Goal: Task Accomplishment & Management: Manage account settings

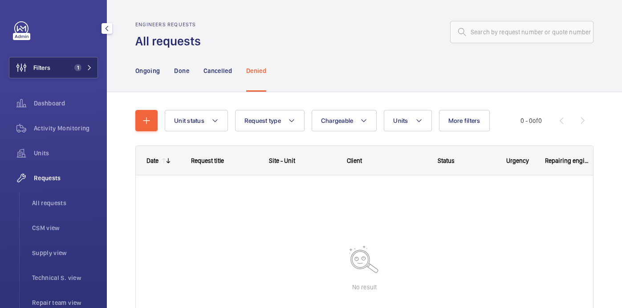
click at [45, 61] on span "Filters" at bounding box center [29, 67] width 41 height 21
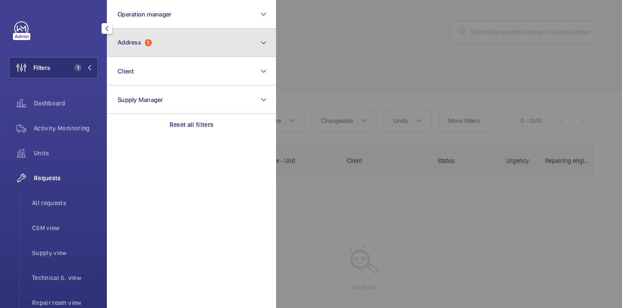
click at [165, 38] on button "Address 1" at bounding box center [191, 43] width 169 height 29
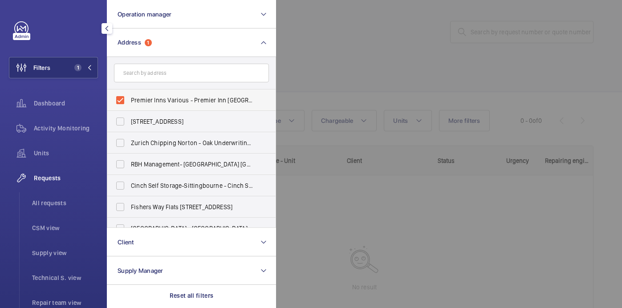
click at [155, 96] on span "Premier Inns Various - Premier Inn Paddington Basin, LONDON W2 1LF" at bounding box center [192, 100] width 122 height 9
click at [129, 96] on input "Premier Inns Various - Premier Inn Paddington Basin, LONDON W2 1LF" at bounding box center [120, 100] width 18 height 18
checkbox input "false"
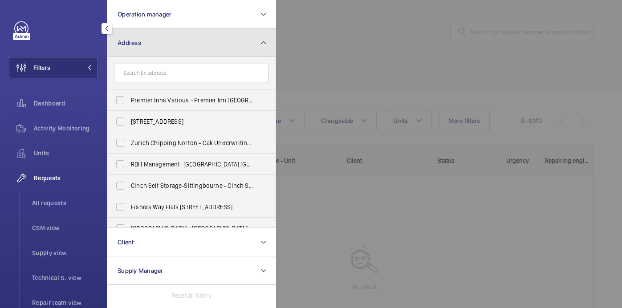
click at [155, 32] on button "Address" at bounding box center [191, 43] width 169 height 29
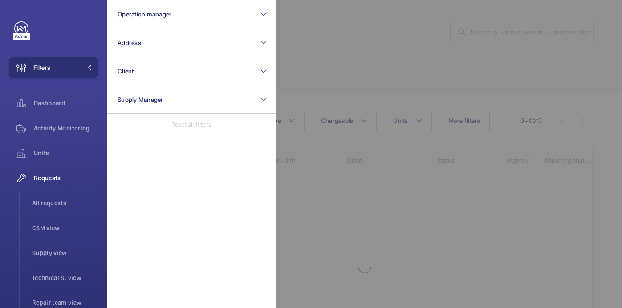
click at [380, 19] on div at bounding box center [587, 154] width 622 height 308
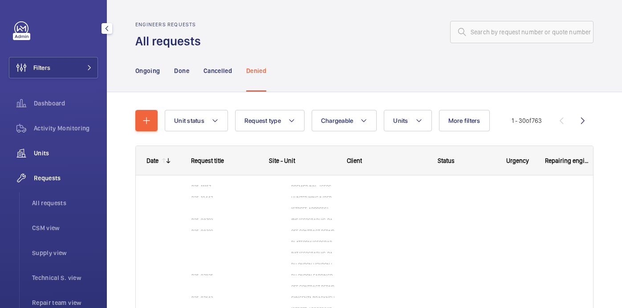
click at [47, 152] on span "Units" at bounding box center [66, 153] width 64 height 9
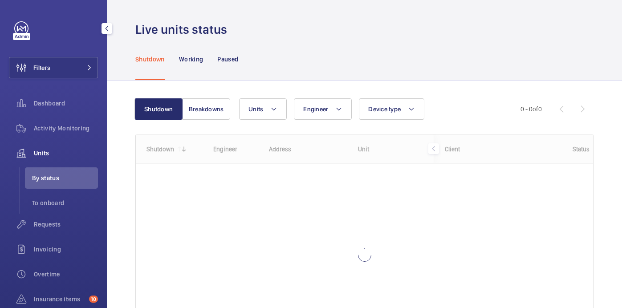
click at [58, 78] on div "Filters Dashboard Activity Monitoring Units By status To onboard Requests Invoi…" at bounding box center [53, 204] width 89 height 367
click at [76, 73] on button "Filters" at bounding box center [53, 67] width 89 height 21
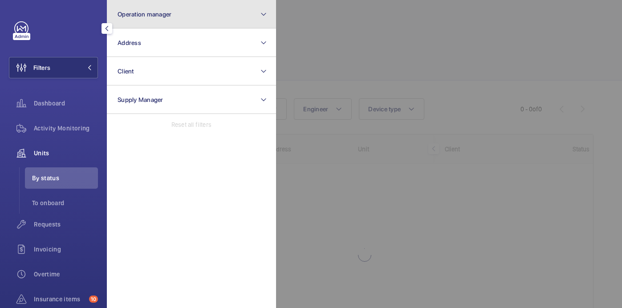
click at [171, 18] on button "Operation manager" at bounding box center [191, 14] width 169 height 29
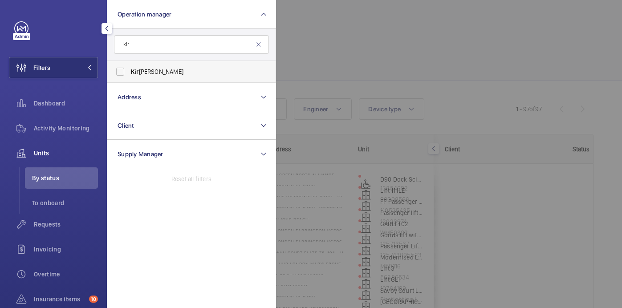
type input "kir"
click at [216, 77] on label "Kir sten Kalaher" at bounding box center [184, 71] width 155 height 21
click at [129, 77] on input "Kir sten Kalaher" at bounding box center [120, 72] width 18 height 18
checkbox input "true"
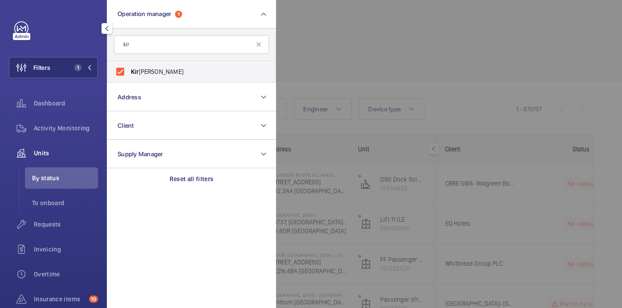
click at [400, 45] on div at bounding box center [587, 154] width 622 height 308
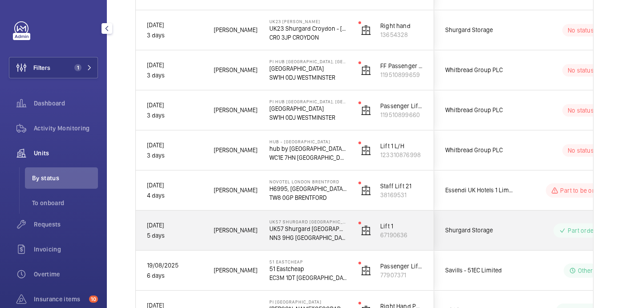
scroll to position [418, 0]
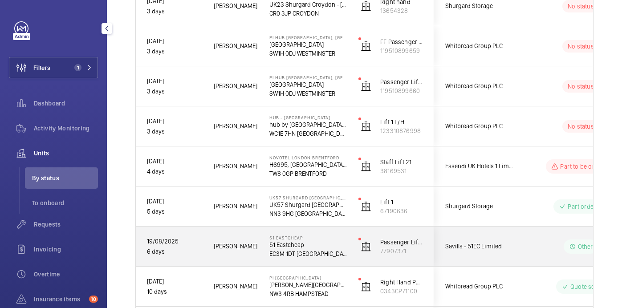
click at [328, 246] on p "51 Eastcheap" at bounding box center [307, 244] width 77 height 9
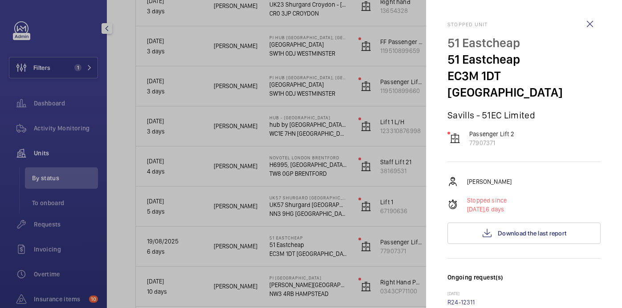
scroll to position [366, 0]
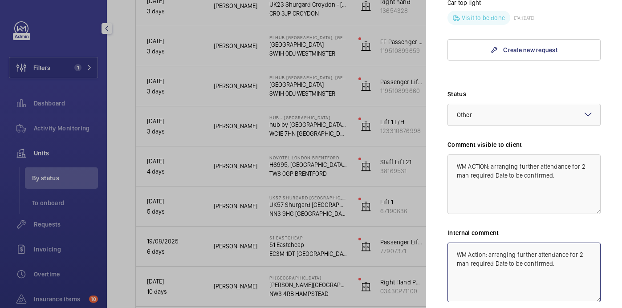
click at [568, 250] on textarea "WM Action: arranging further attendance for 2 man required Date to be confirmed." at bounding box center [524, 273] width 153 height 60
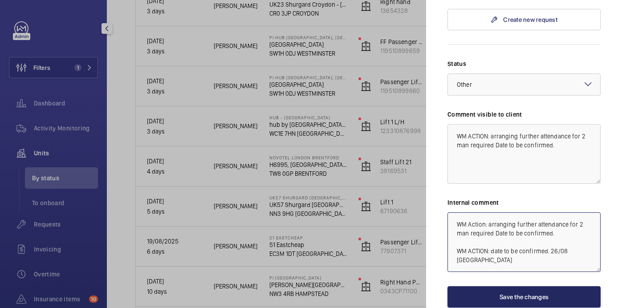
type textarea "WM Action: arranging further attendance for 2 man required Date to be confirmed…"
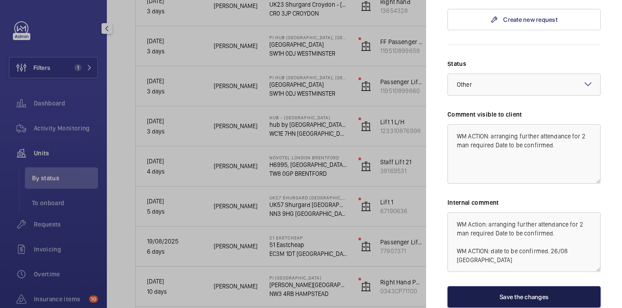
click at [531, 286] on button "Save the changes" at bounding box center [524, 296] width 153 height 21
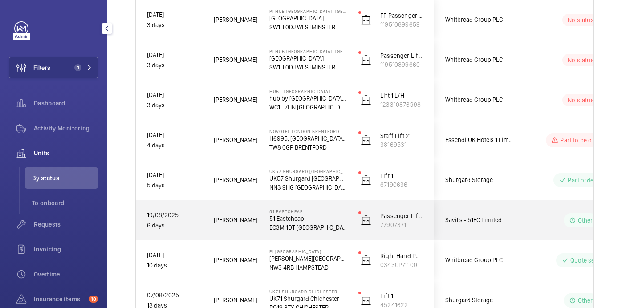
scroll to position [440, 0]
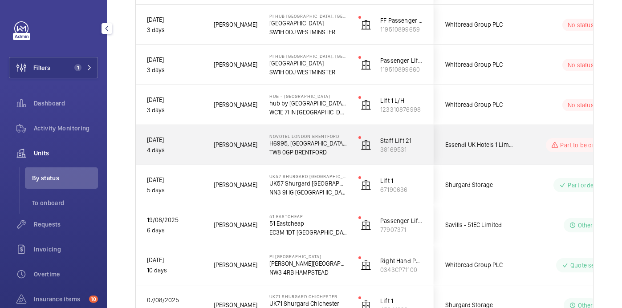
click at [204, 148] on div "[PERSON_NAME]" at bounding box center [230, 145] width 55 height 28
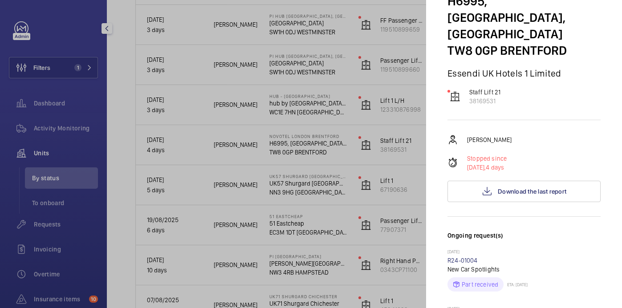
scroll to position [0, 0]
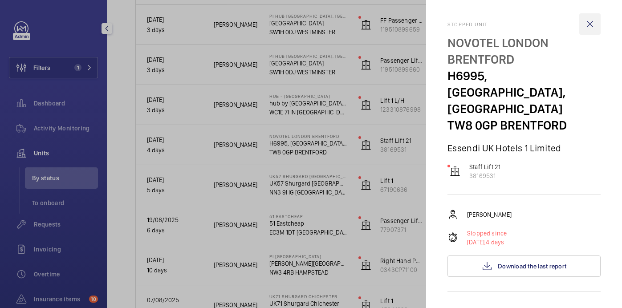
click at [592, 22] on wm-front-icon-button at bounding box center [589, 23] width 21 height 21
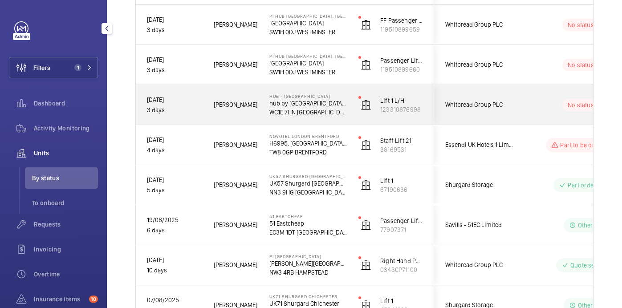
click at [526, 103] on wm-front-pills-cell "No status" at bounding box center [581, 105] width 111 height 12
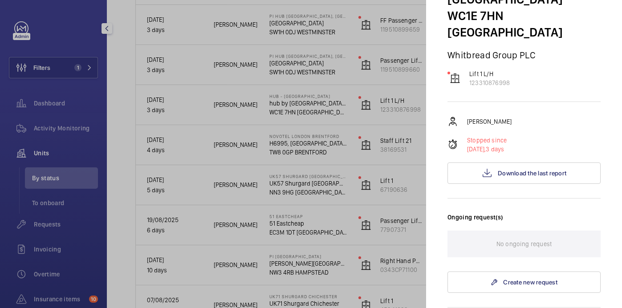
scroll to position [102, 0]
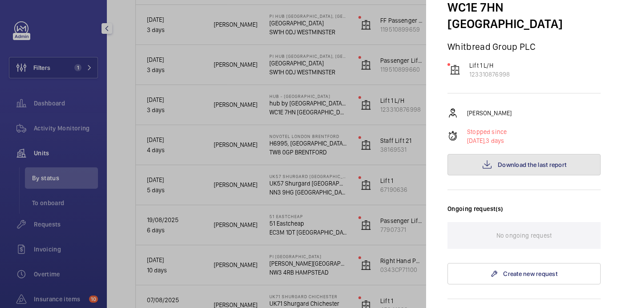
click at [510, 161] on span "Download the last report" at bounding box center [532, 164] width 69 height 7
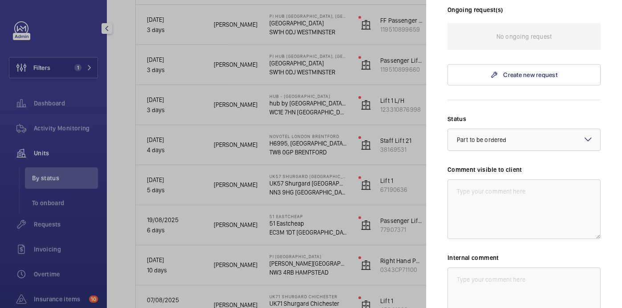
scroll to position [373, 0]
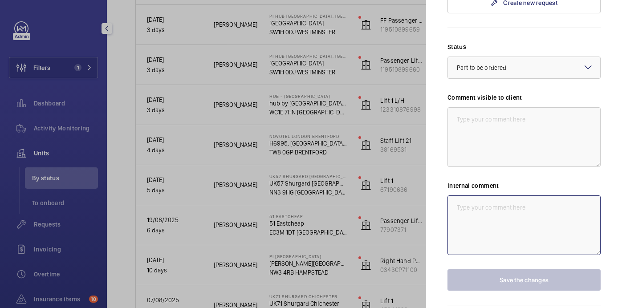
click at [468, 196] on textarea at bounding box center [524, 226] width 153 height 60
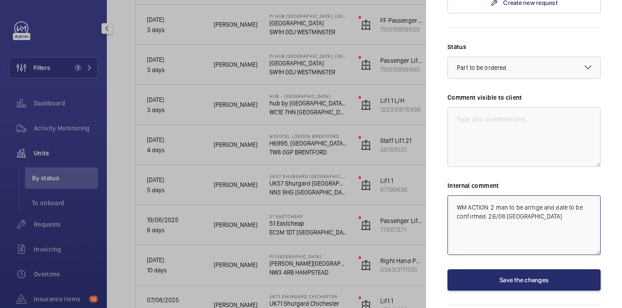
click at [542, 196] on textarea "WM ACTION: 2 man to be arrnge and date to be confirmed. 26/08 india" at bounding box center [524, 226] width 153 height 60
drag, startPoint x: 510, startPoint y: 183, endPoint x: 442, endPoint y: 159, distance: 71.4
click at [442, 159] on mat-sidenav "Stopped unit Hub - Goodge Street hub by Premier Inn London Goodge Street hotel …" at bounding box center [524, 154] width 196 height 308
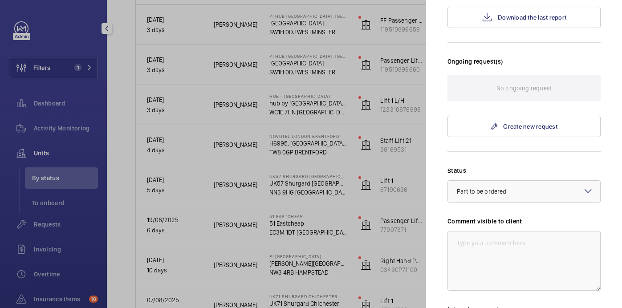
scroll to position [244, 0]
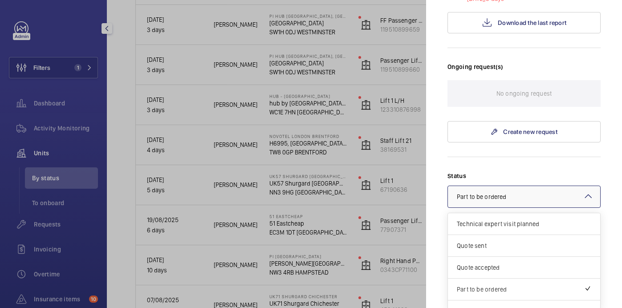
click at [524, 186] on div at bounding box center [524, 196] width 152 height 21
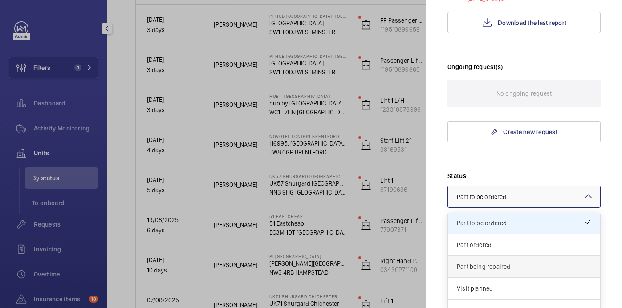
scroll to position [65, 0]
click at [489, 301] on div "Other" at bounding box center [524, 311] width 152 height 21
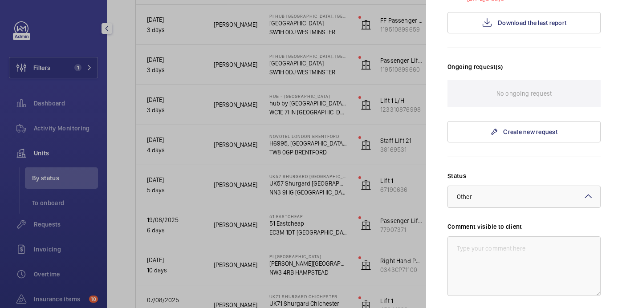
type textarea "WM ACTION: 2 man to be arranged and date to be confirmed. 26/08 india"
click at [490, 222] on div "Comment visible to client" at bounding box center [524, 259] width 153 height 74
click at [486, 236] on textarea at bounding box center [524, 266] width 153 height 60
paste textarea "WM ACTION: 2 man to be arranged and date to be confirmed. 26/08 india"
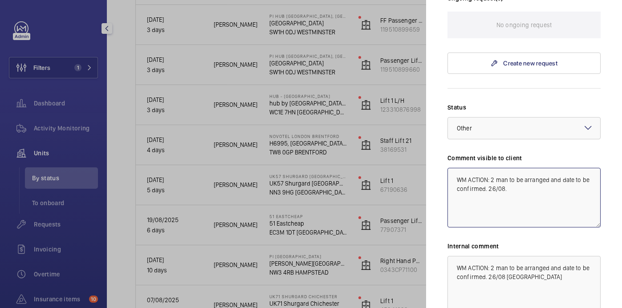
scroll to position [314, 0]
click at [514, 167] on textarea "WM ACTION: 2 man to be arranged and date to be confirmed. 26/08." at bounding box center [524, 197] width 153 height 60
click at [537, 167] on textarea "WM ACTION: 2 man return vist to be arranged and date to be confirmed. 26/08." at bounding box center [524, 197] width 153 height 60
click at [550, 167] on textarea "WM ACTION: 2 man return visit to be arranged and date to be confirmed. 26/08." at bounding box center [524, 197] width 153 height 60
drag, startPoint x: 491, startPoint y: 146, endPoint x: 535, endPoint y: 156, distance: 45.4
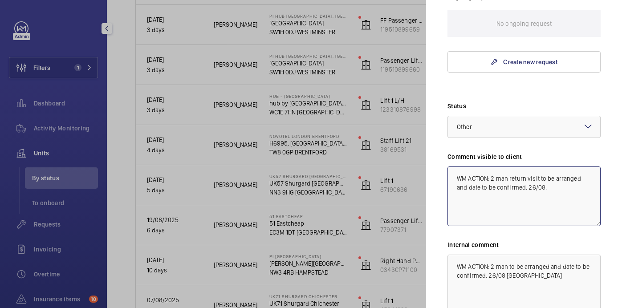
click at [535, 167] on textarea "WM ACTION: 2 man return visit to be arranged and date to be confirmed. 26/08." at bounding box center [524, 197] width 153 height 60
type textarea "WM ACTION: 2 man return visit to be arranged and date to be confirmed. 26/08."
drag, startPoint x: 493, startPoint y: 231, endPoint x: 522, endPoint y: 244, distance: 31.3
click at [522, 255] on textarea "WM ACTION: 2 man to be arranged and date to be confirmed. 26/08 india" at bounding box center [524, 285] width 153 height 60
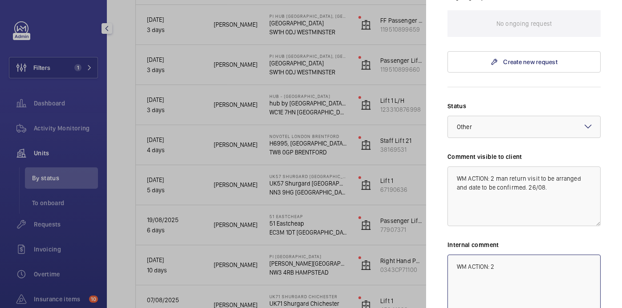
paste textarea "2 man return visit to be arranged and date to be confirmed. 26/08."
click at [494, 255] on textarea "WM ACTION: 22 man return visit to be arranged and date to be confirmed. 26/08." at bounding box center [524, 285] width 153 height 60
click at [536, 255] on textarea "WM ACTION: 2 man return visit to be arranged and date to be confirmed. 26/08." at bounding box center [524, 285] width 153 height 60
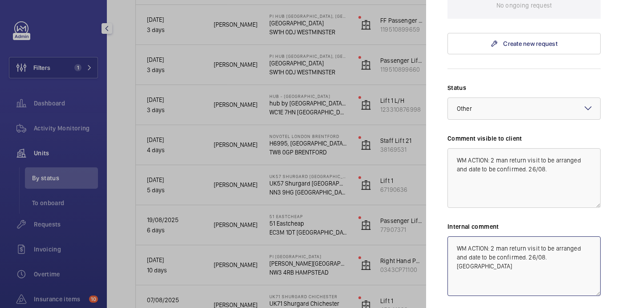
scroll to position [331, 0]
type textarea "WM ACTION: 2 man return visit to be arranged and date to be confirmed. 26/08. […"
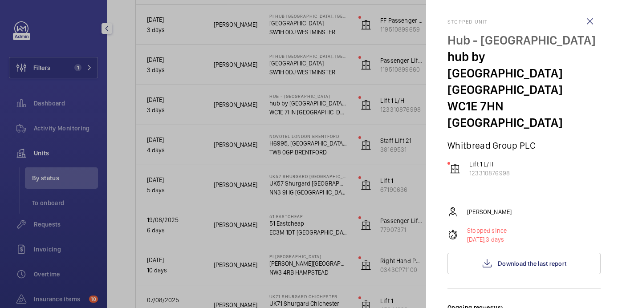
scroll to position [0, 0]
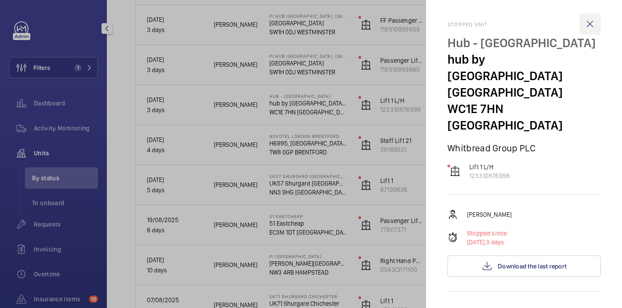
click at [597, 23] on wm-front-icon-button at bounding box center [589, 23] width 21 height 21
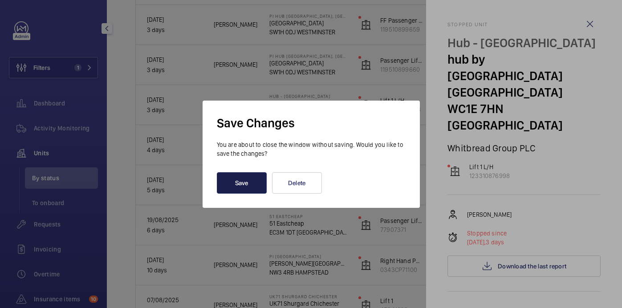
click at [255, 183] on button "Save" at bounding box center [242, 182] width 50 height 21
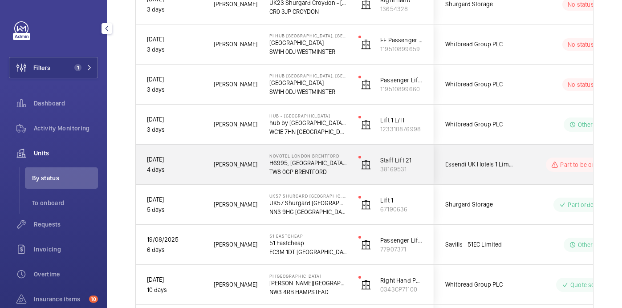
scroll to position [412, 0]
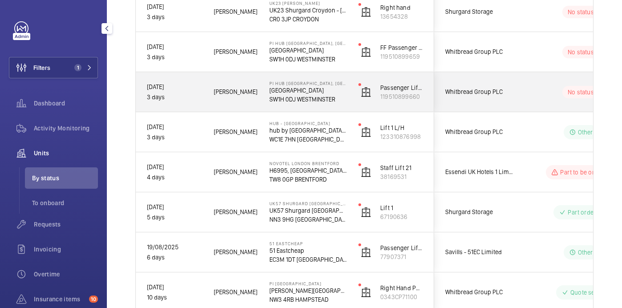
click at [346, 103] on p "SW1H 0DJ WESTMINSTER" at bounding box center [307, 99] width 77 height 9
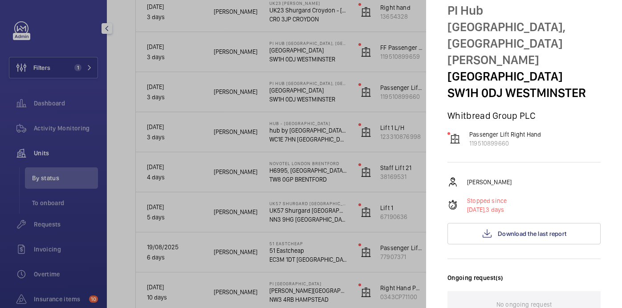
scroll to position [0, 0]
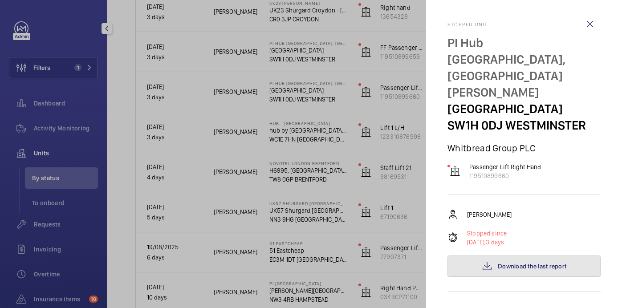
click at [529, 263] on span "Download the last report" at bounding box center [532, 266] width 69 height 7
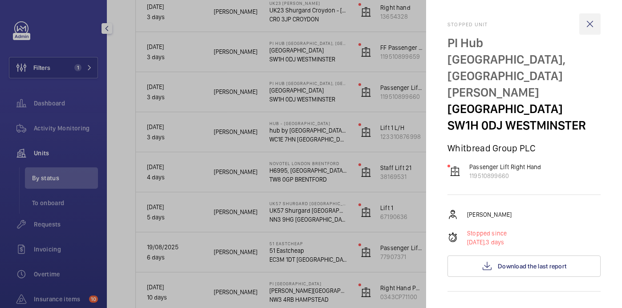
click at [594, 17] on wm-front-icon-button at bounding box center [589, 23] width 21 height 21
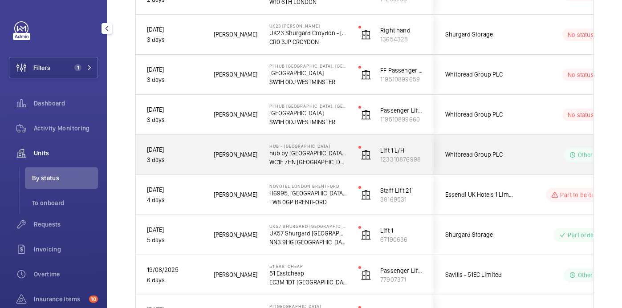
scroll to position [388, 0]
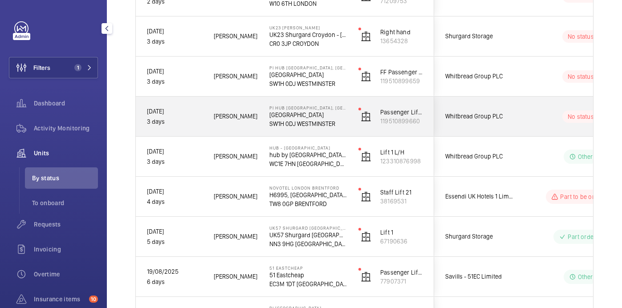
click at [245, 130] on div "[PERSON_NAME]" at bounding box center [230, 116] width 55 height 28
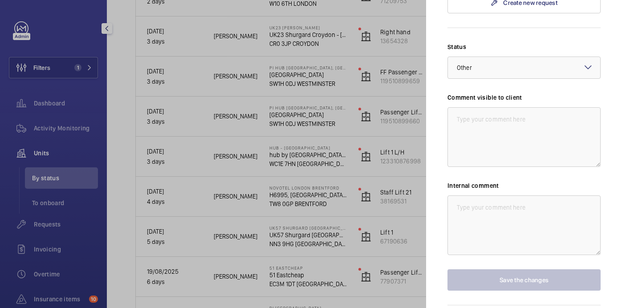
scroll to position [0, 0]
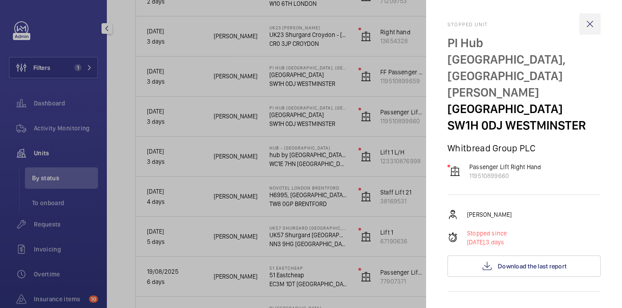
click at [589, 19] on wm-front-icon-button at bounding box center [589, 23] width 21 height 21
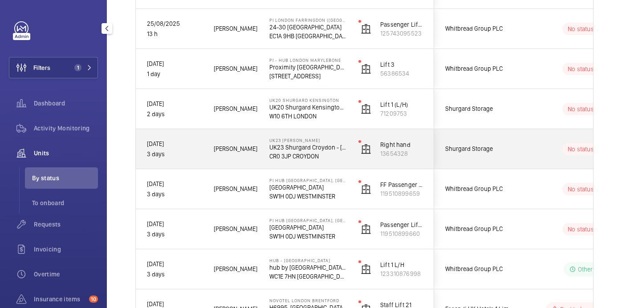
scroll to position [271, 0]
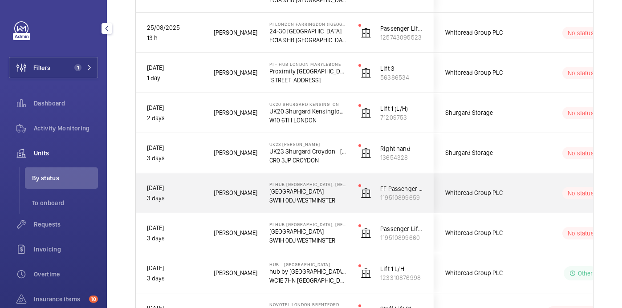
click at [436, 203] on div "Whitbread Group PLC" at bounding box center [474, 193] width 79 height 28
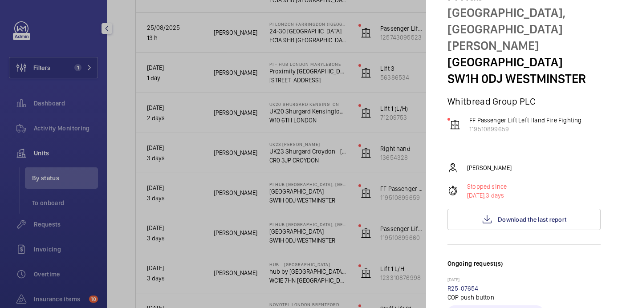
scroll to position [0, 0]
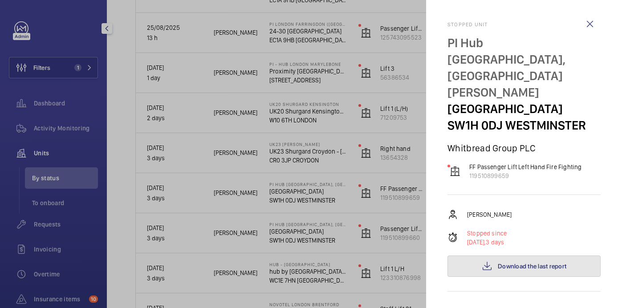
click at [520, 263] on span "Download the last report" at bounding box center [532, 266] width 69 height 7
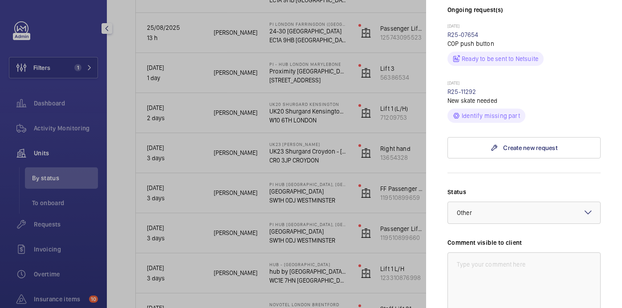
scroll to position [282, 0]
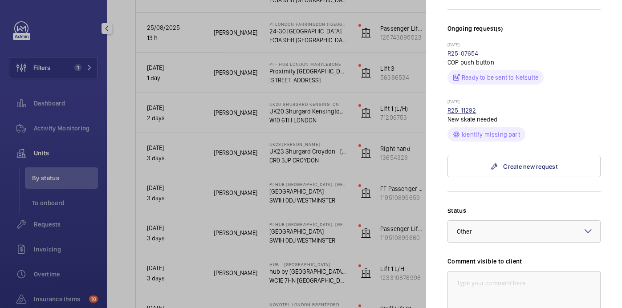
click at [455, 107] on link "R25-11292" at bounding box center [462, 110] width 29 height 7
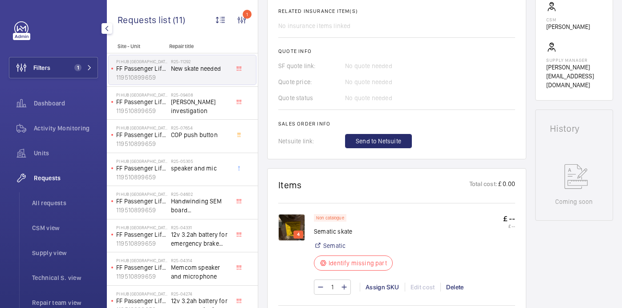
scroll to position [343, 0]
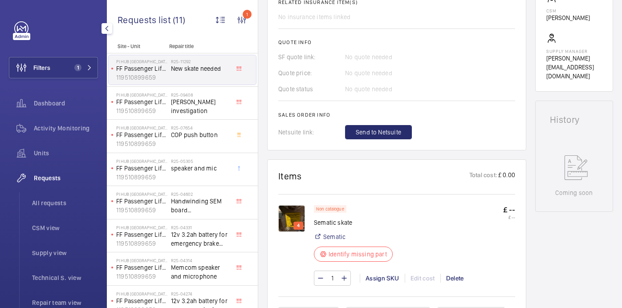
click at [296, 219] on img at bounding box center [291, 218] width 27 height 27
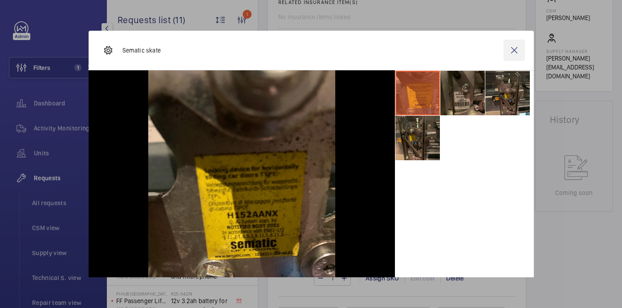
click at [510, 53] on wm-front-icon-button at bounding box center [514, 50] width 21 height 21
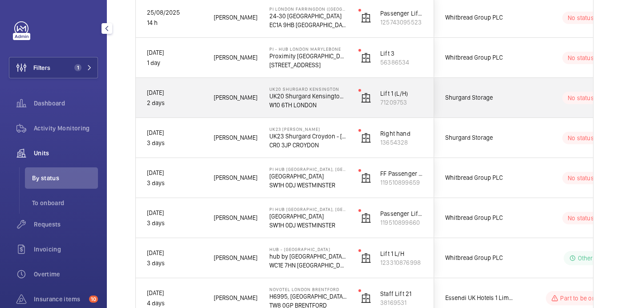
scroll to position [291, 0]
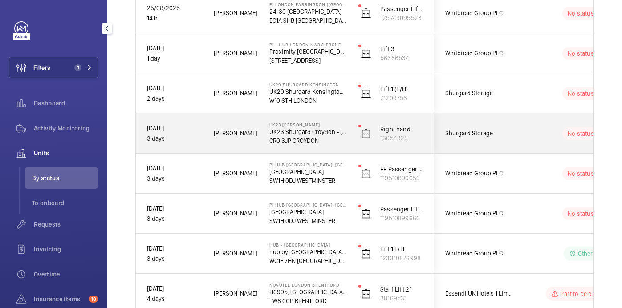
click at [341, 148] on div "UK23 Shurgard Croydon UK23 Shurgard Croydon - 78 Purley Way CR0 3JP CROYDON" at bounding box center [303, 134] width 88 height 40
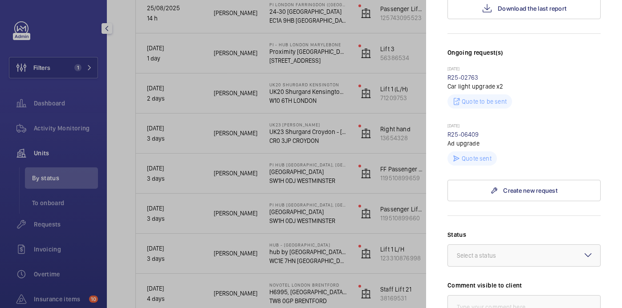
scroll to position [5, 0]
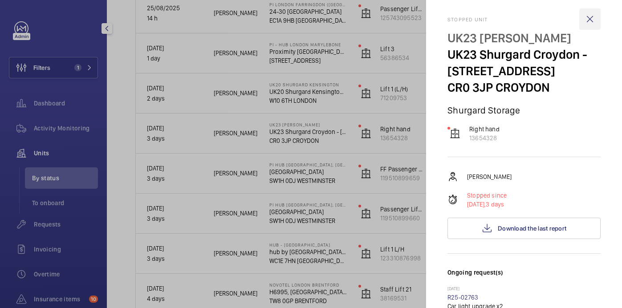
click at [587, 19] on wm-front-icon-button at bounding box center [589, 18] width 21 height 21
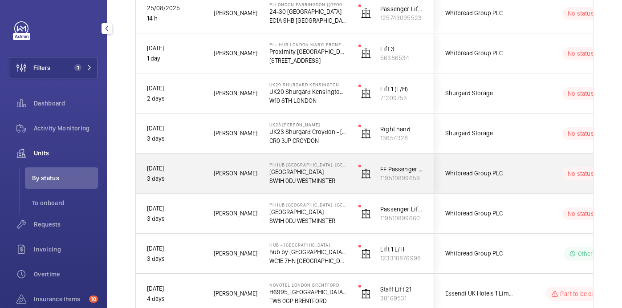
click at [519, 173] on div "No status" at bounding box center [576, 174] width 122 height 30
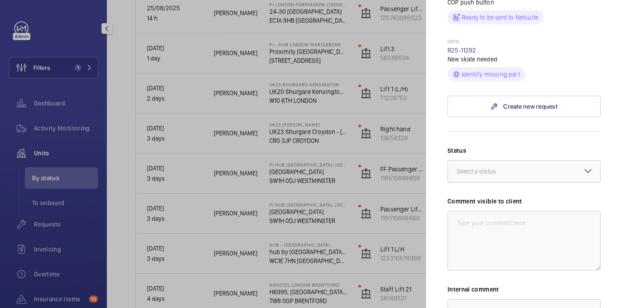
scroll to position [356, 0]
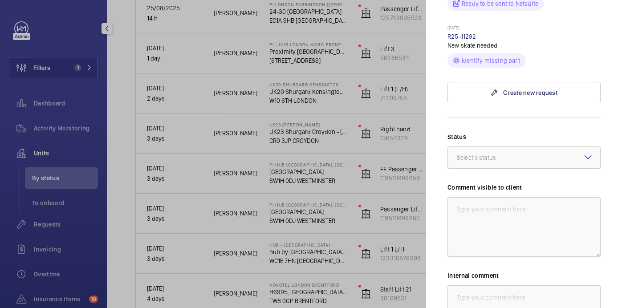
click at [488, 153] on div "Select a status" at bounding box center [487, 157] width 61 height 9
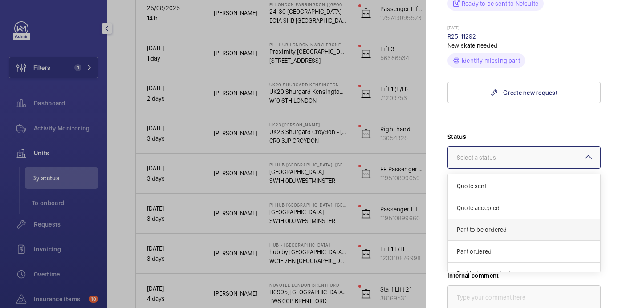
scroll to position [21, 0]
click at [487, 225] on span "Part to be ordered" at bounding box center [524, 229] width 135 height 9
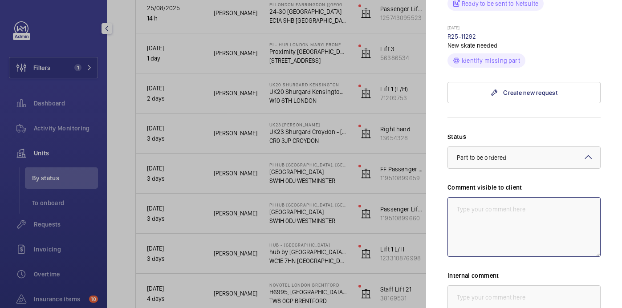
click at [469, 197] on textarea at bounding box center [524, 227] width 153 height 60
drag, startPoint x: 481, startPoint y: 185, endPoint x: 446, endPoint y: 171, distance: 38.1
click at [446, 171] on mat-sidenav "Stopped unit PI Hub London - Westminster, St James Park Dacre Street SW1H 0DJ W…" at bounding box center [524, 154] width 196 height 308
type textarea "WM ACTION: sourcing parts. ETA to be confirmed. 26/08."
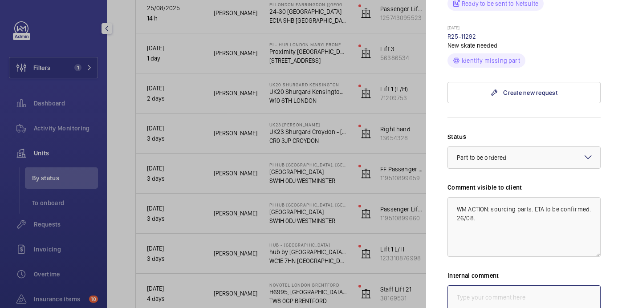
paste textarea "WM ACTION: sourcing parts. ETA to be confirmed. 26/08."
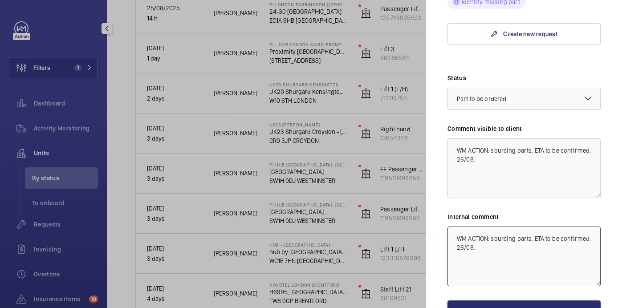
scroll to position [425, 0]
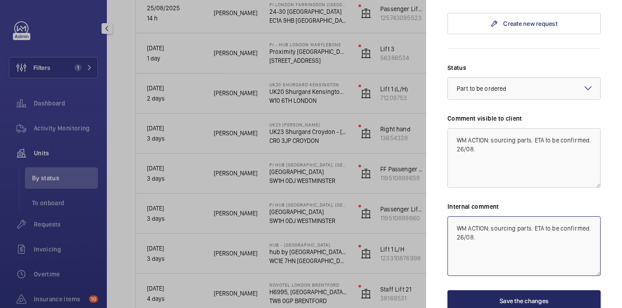
type textarea "WM ACTION: sourcing parts. ETA to be confirmed. 26/08."
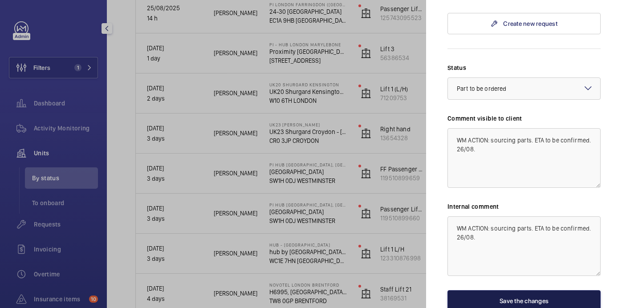
click at [526, 290] on button "Save the changes" at bounding box center [524, 300] width 153 height 21
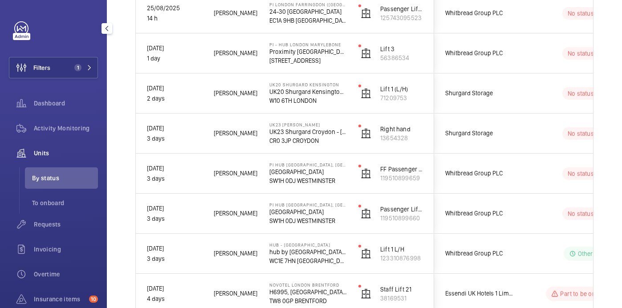
scroll to position [0, 0]
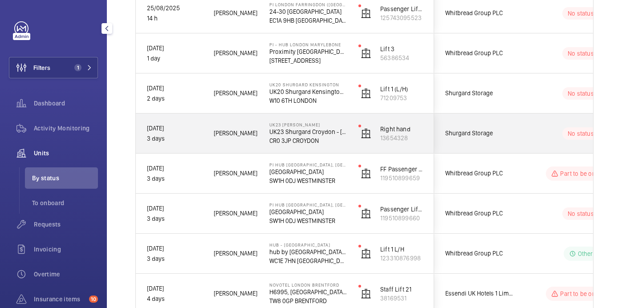
click at [517, 138] on div "No status" at bounding box center [576, 133] width 122 height 30
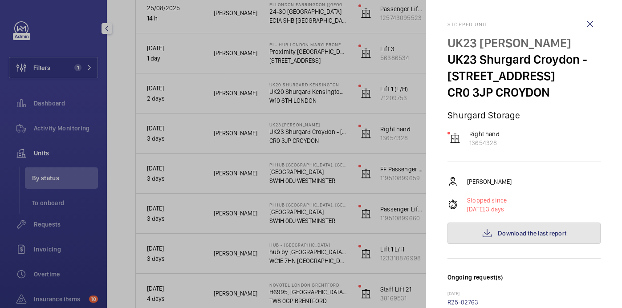
click at [535, 232] on span "Download the last report" at bounding box center [532, 233] width 69 height 7
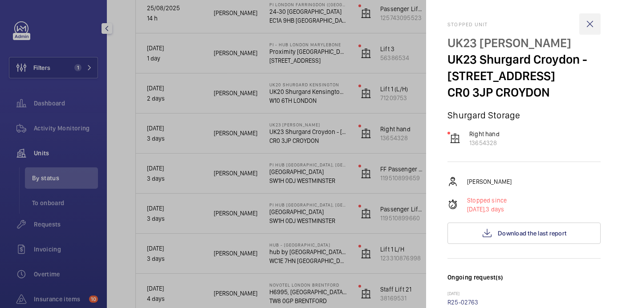
click at [590, 21] on wm-front-icon-button at bounding box center [589, 23] width 21 height 21
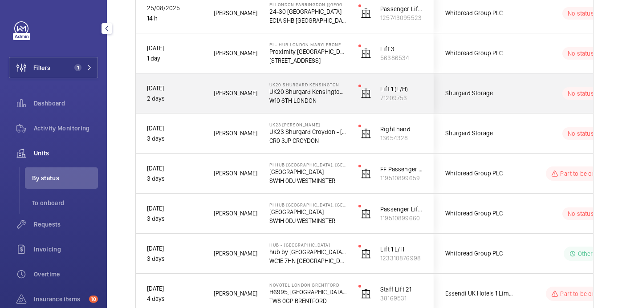
click at [511, 92] on span "Shurgard Storage" at bounding box center [479, 93] width 69 height 10
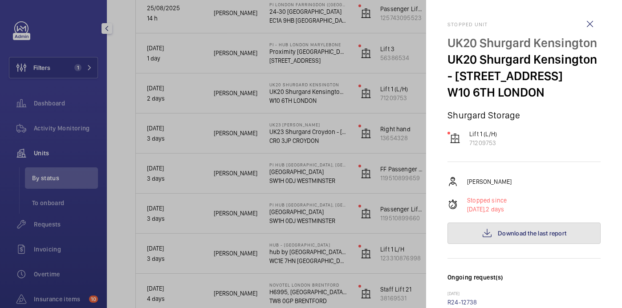
click at [526, 228] on button "Download the last report" at bounding box center [524, 233] width 153 height 21
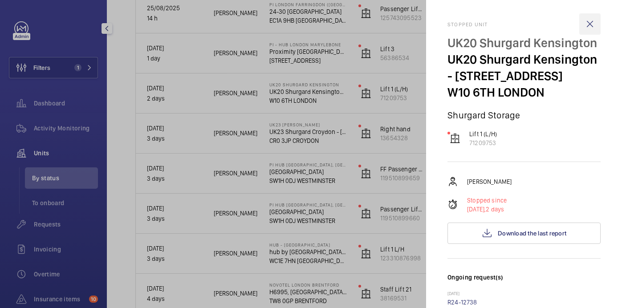
click at [587, 20] on wm-front-icon-button at bounding box center [589, 23] width 21 height 21
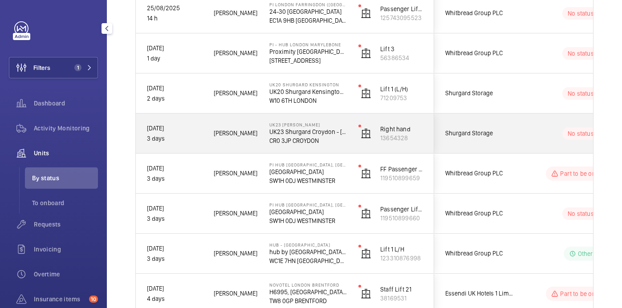
scroll to position [280, 0]
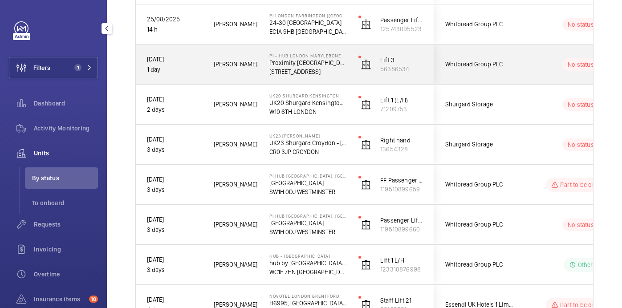
click at [515, 72] on div "No status" at bounding box center [576, 64] width 122 height 30
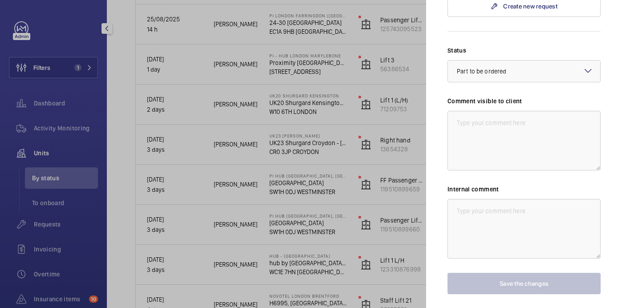
scroll to position [135, 0]
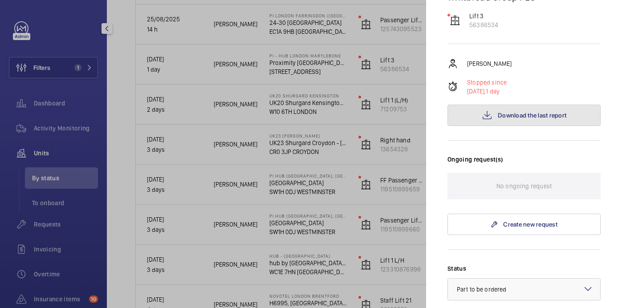
click at [528, 105] on button "Download the last report" at bounding box center [524, 115] width 153 height 21
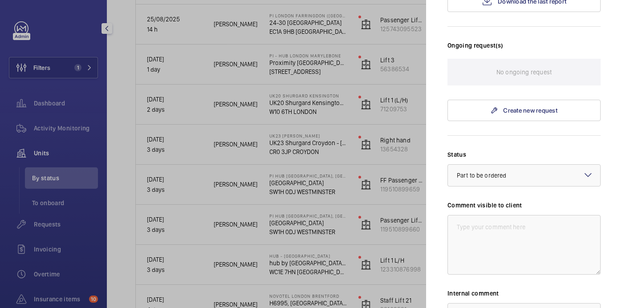
scroll to position [288, 0]
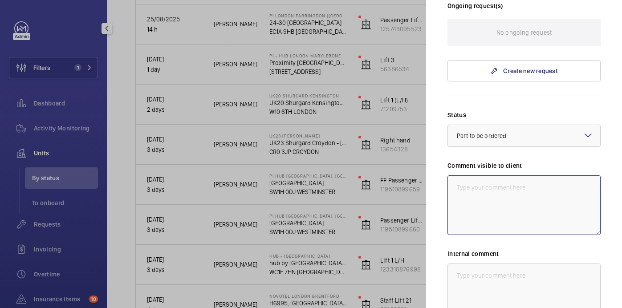
click at [526, 175] on textarea at bounding box center [524, 205] width 153 height 60
drag, startPoint x: 481, startPoint y: 179, endPoint x: 476, endPoint y: 179, distance: 4.9
click at [476, 179] on textarea "WM ACTION: Sourcing parts, ETA to be confirmed. 26/08 [GEOGRAPHIC_DATA]" at bounding box center [524, 205] width 153 height 60
click at [490, 180] on textarea "WM ACTION: Sourcing parts, ETA to be confirmed. 26/08 [GEOGRAPHIC_DATA]" at bounding box center [524, 205] width 153 height 60
drag, startPoint x: 489, startPoint y: 180, endPoint x: 449, endPoint y: 166, distance: 41.7
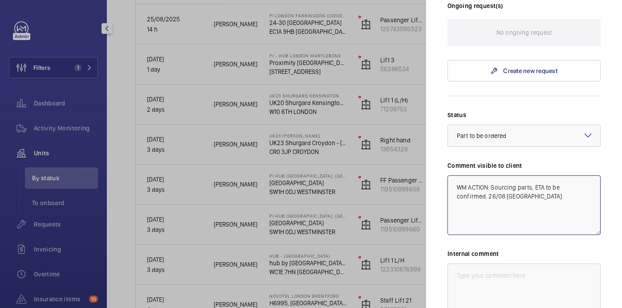
click at [449, 175] on textarea "WM ACTION: Sourcing parts, ETA to be confirmed. 26/08 [GEOGRAPHIC_DATA]" at bounding box center [524, 205] width 153 height 60
type textarea "WM ACTION: Sourcing parts, ETA to be confirmed. 26/08 [GEOGRAPHIC_DATA]"
click at [491, 272] on textarea at bounding box center [524, 294] width 153 height 60
paste textarea "WM ACTION: Sourcing parts, ETA to be confirmed. 26/08 [GEOGRAPHIC_DATA]"
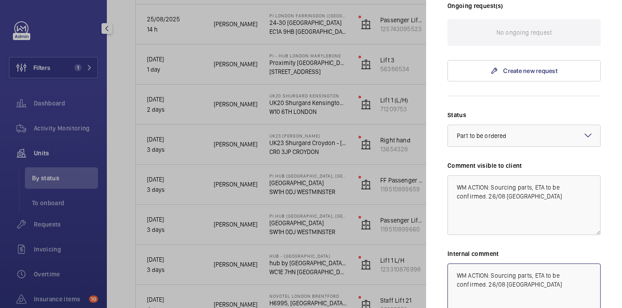
type textarea "WM ACTION: Sourcing parts, ETA to be confirmed. 26/08 [GEOGRAPHIC_DATA]"
click at [488, 181] on textarea "WM ACTION: Sourcing parts, ETA to be confirmed. 26/08 [GEOGRAPHIC_DATA]" at bounding box center [524, 205] width 153 height 60
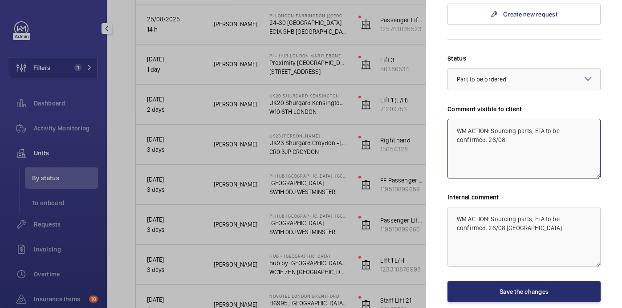
scroll to position [346, 0]
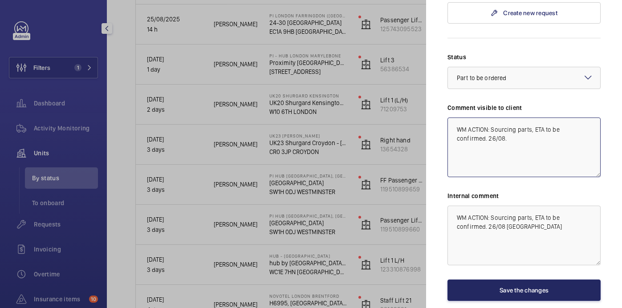
type textarea "WM ACTION: Sourcing parts, ETA to be confirmed. 26/08."
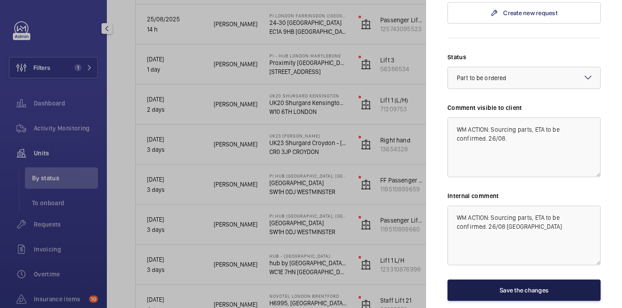
drag, startPoint x: 535, startPoint y: 278, endPoint x: 532, endPoint y: 244, distance: 34.0
click at [535, 280] on button "Save the changes" at bounding box center [524, 290] width 153 height 21
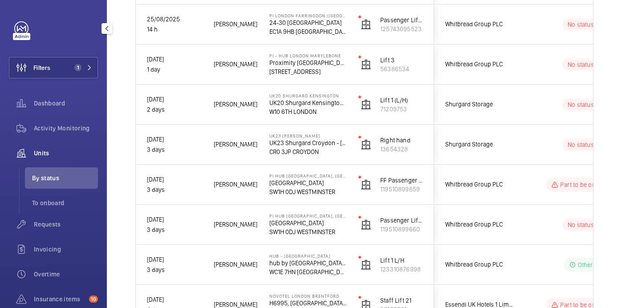
scroll to position [0, 0]
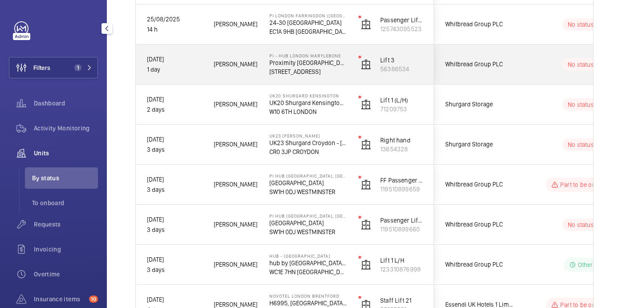
click at [528, 71] on div "No status" at bounding box center [576, 64] width 122 height 30
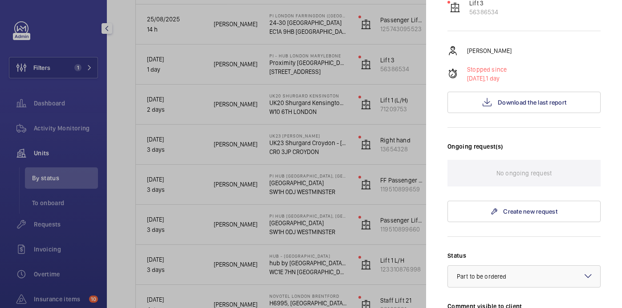
scroll to position [237, 0]
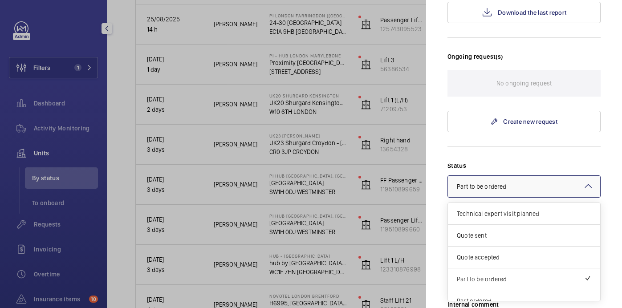
click at [510, 182] on div "× Part to be ordered" at bounding box center [493, 186] width 72 height 9
click at [510, 275] on span "Part to be ordered" at bounding box center [520, 279] width 127 height 9
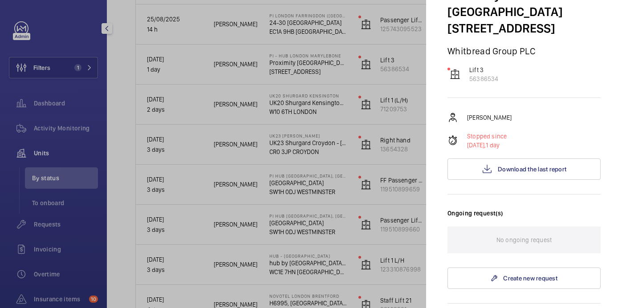
scroll to position [0, 0]
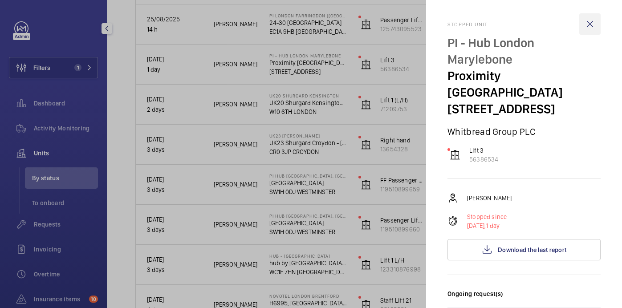
click at [590, 22] on wm-front-icon-button at bounding box center [589, 23] width 21 height 21
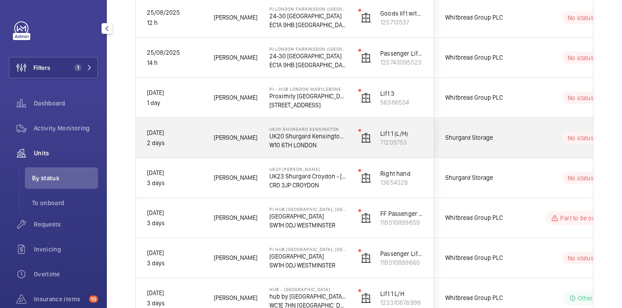
scroll to position [246, 0]
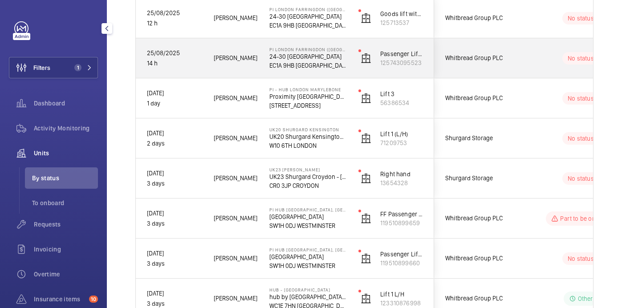
click at [507, 40] on div "Whitbread Group PLC" at bounding box center [474, 58] width 80 height 40
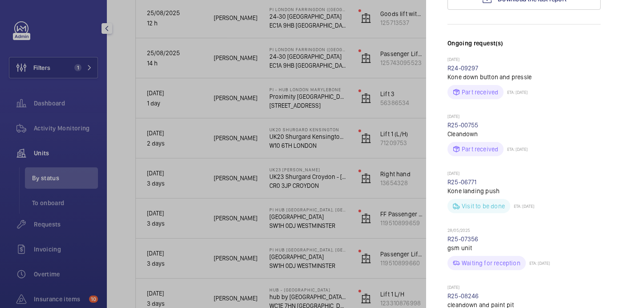
scroll to position [0, 0]
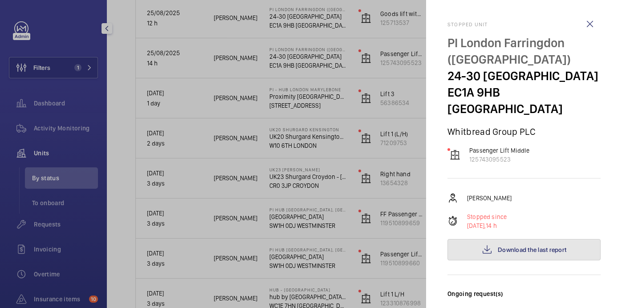
click at [514, 253] on span "Download the last report" at bounding box center [532, 249] width 69 height 7
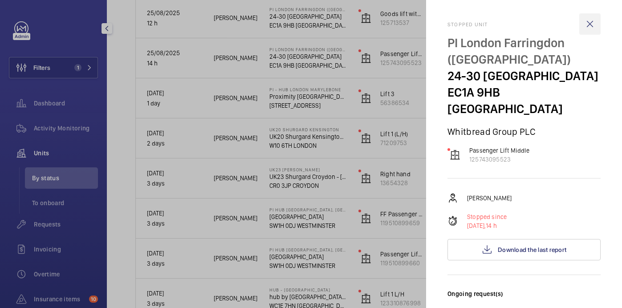
click at [591, 20] on wm-front-icon-button at bounding box center [589, 23] width 21 height 21
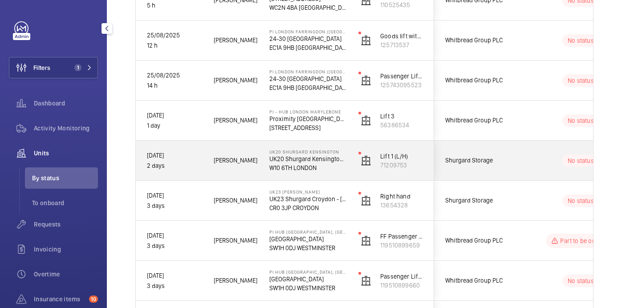
scroll to position [215, 0]
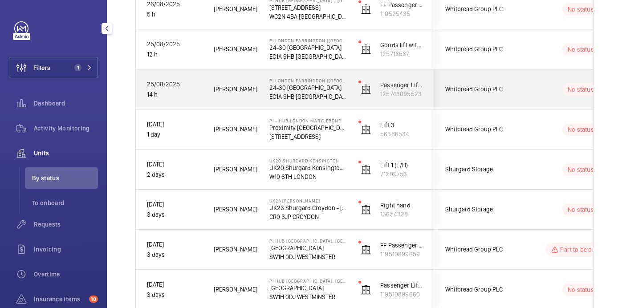
click at [523, 103] on div "No status" at bounding box center [576, 89] width 122 height 30
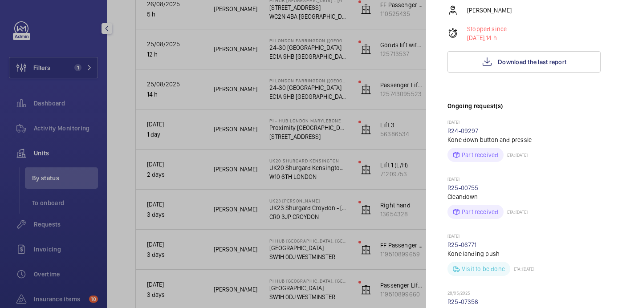
scroll to position [178, 0]
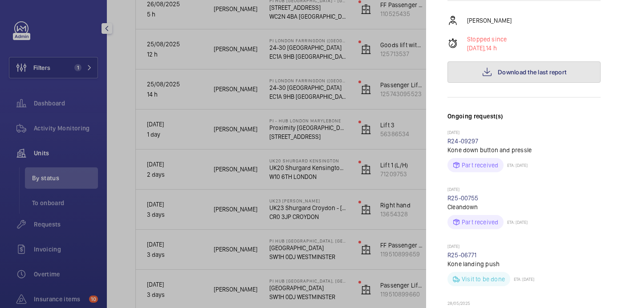
click at [512, 66] on button "Download the last report" at bounding box center [524, 71] width 153 height 21
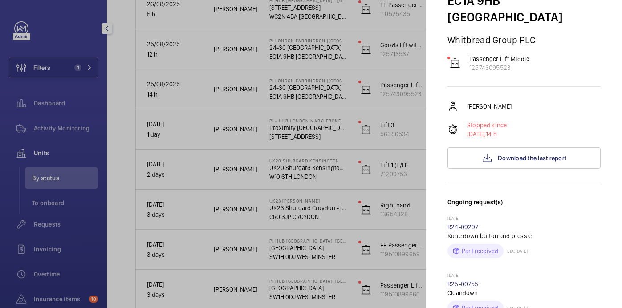
scroll to position [0, 0]
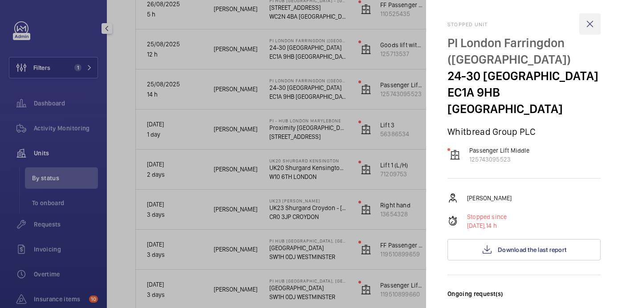
click at [582, 21] on wm-front-icon-button at bounding box center [589, 23] width 21 height 21
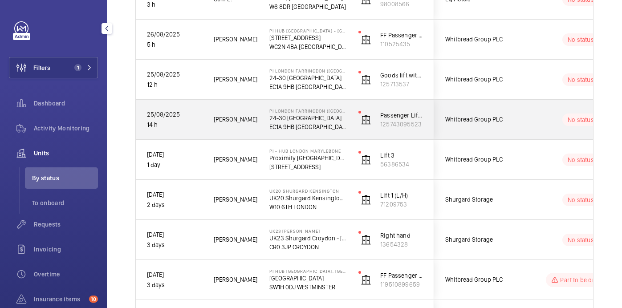
scroll to position [184, 0]
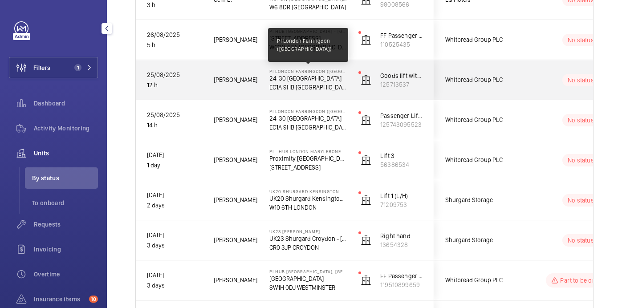
click at [344, 69] on p "PI London Farringdon ([GEOGRAPHIC_DATA])" at bounding box center [307, 71] width 77 height 5
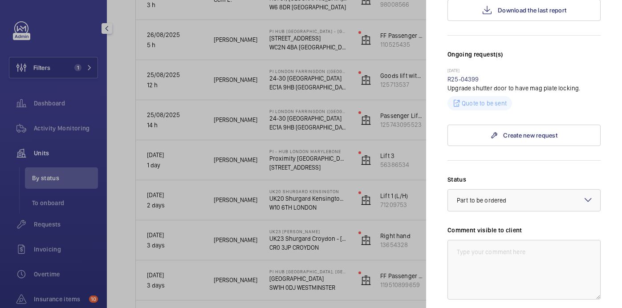
scroll to position [210, 0]
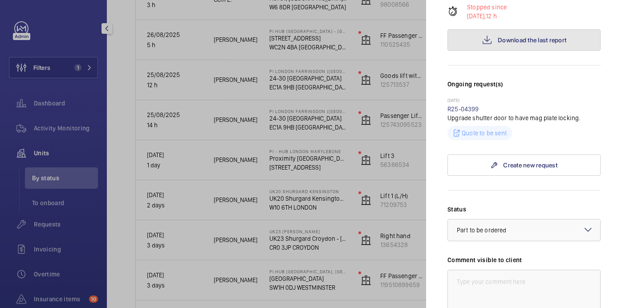
click at [505, 48] on button "Download the last report" at bounding box center [524, 39] width 153 height 21
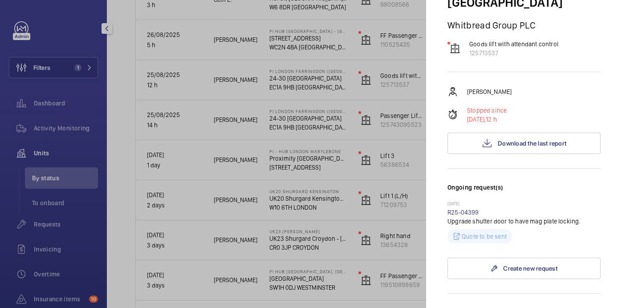
scroll to position [0, 0]
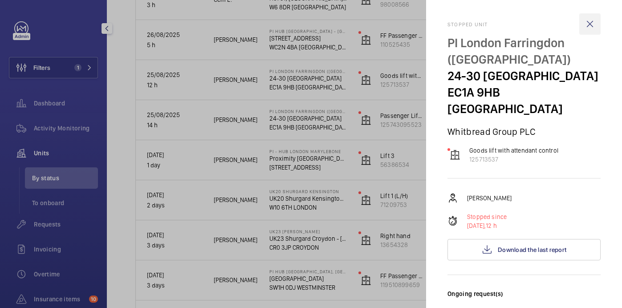
click at [587, 27] on wm-front-icon-button at bounding box center [589, 23] width 21 height 21
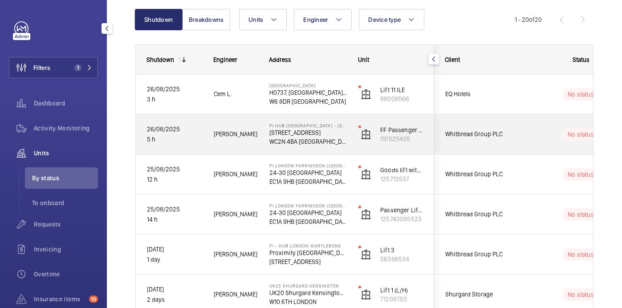
scroll to position [80, 0]
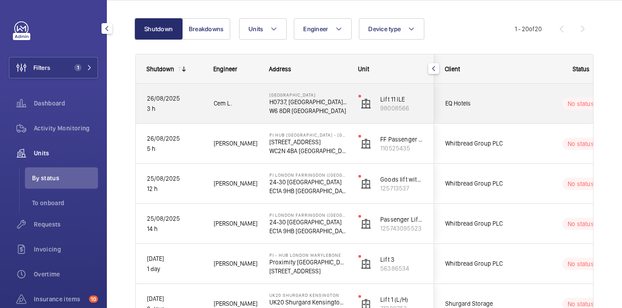
click at [341, 116] on div "NOVOTEL LONDON WEST H0737, NOVOTEL LONDON WEST, 1 Shortlands, Hammersmith Inter…" at bounding box center [303, 104] width 88 height 40
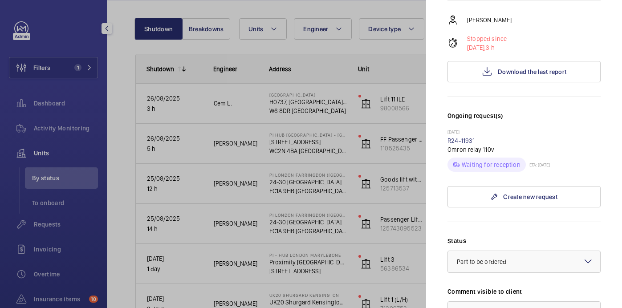
scroll to position [209, 0]
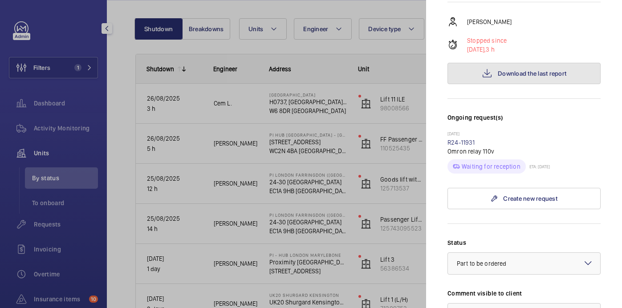
click at [499, 70] on span "Download the last report" at bounding box center [532, 73] width 69 height 7
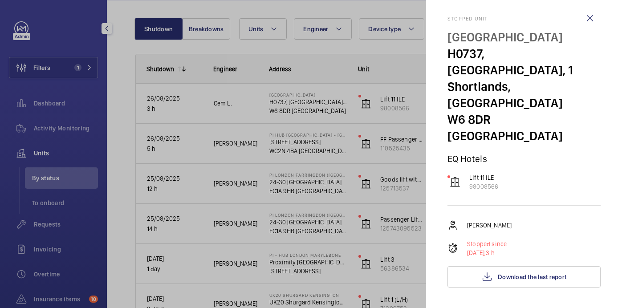
scroll to position [0, 0]
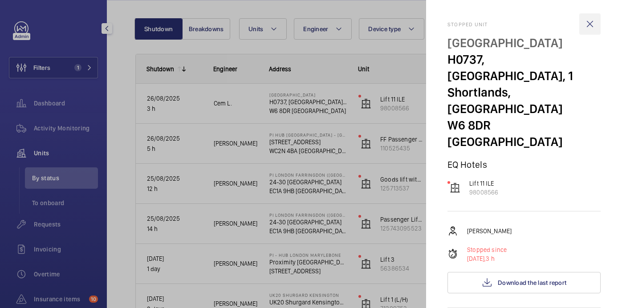
click at [584, 24] on wm-front-icon-button at bounding box center [589, 23] width 21 height 21
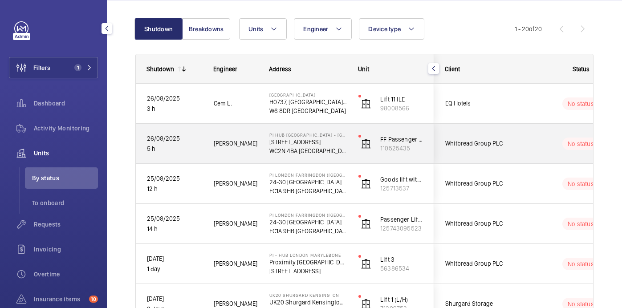
click at [523, 153] on div "No status" at bounding box center [576, 144] width 122 height 30
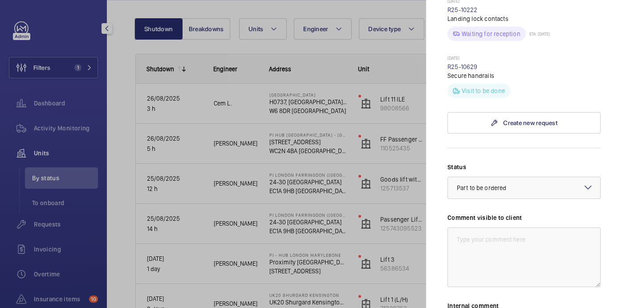
scroll to position [114, 0]
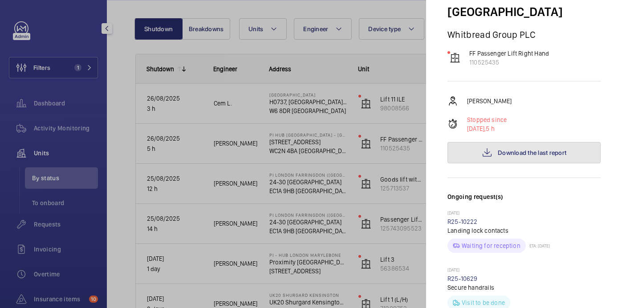
click at [524, 149] on span "Download the last report" at bounding box center [532, 152] width 69 height 7
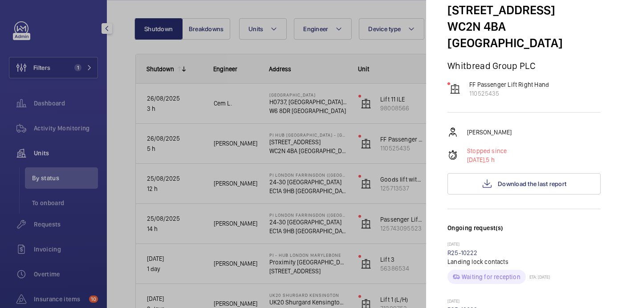
scroll to position [0, 0]
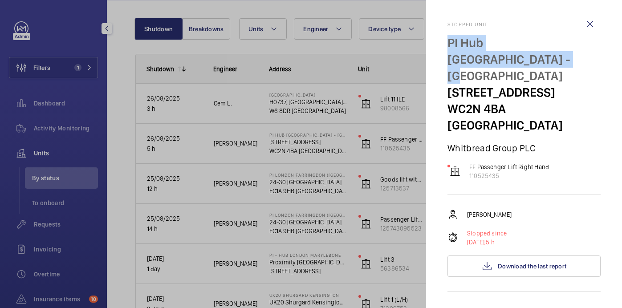
drag, startPoint x: 444, startPoint y: 40, endPoint x: 494, endPoint y: 57, distance: 53.0
click at [494, 57] on mat-sidenav "Stopped unit PI Hub London - Covent Garden 110 St Martins Lane, St Martins WC2N…" at bounding box center [524, 154] width 196 height 308
copy p "PI Hub [GEOGRAPHIC_DATA] - [GEOGRAPHIC_DATA]"
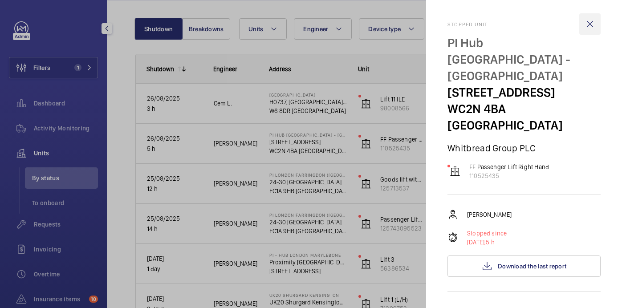
click at [599, 24] on wm-front-icon-button at bounding box center [589, 23] width 21 height 21
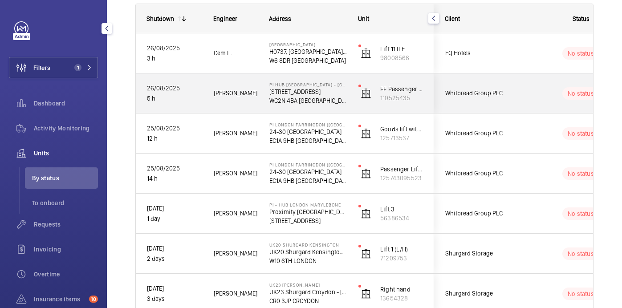
scroll to position [134, 0]
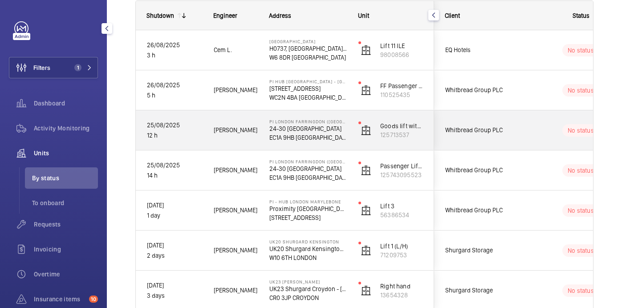
click at [421, 143] on div "Goods lift with attendant control 125713537" at bounding box center [391, 130] width 86 height 40
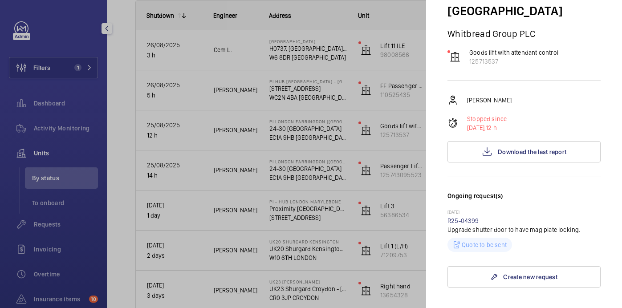
scroll to position [0, 0]
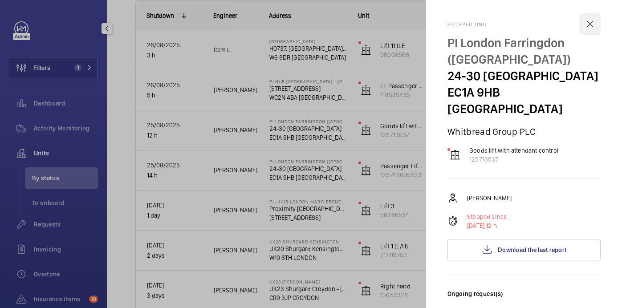
click at [586, 24] on wm-front-icon-button at bounding box center [589, 23] width 21 height 21
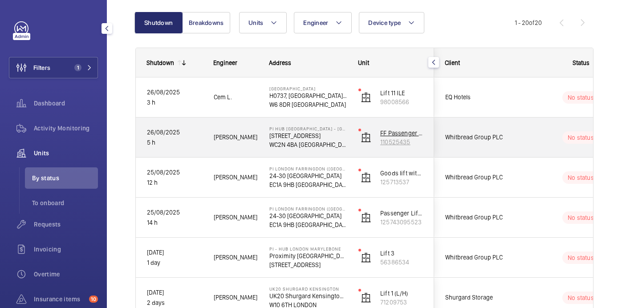
scroll to position [86, 0]
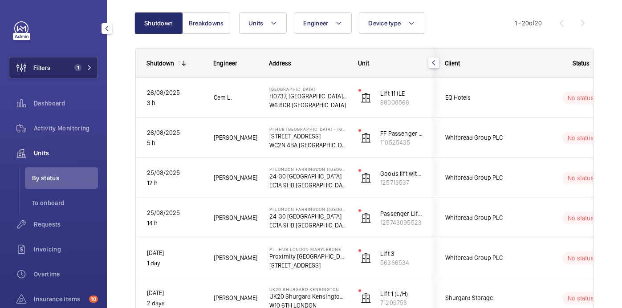
click at [48, 69] on span "Filters" at bounding box center [41, 67] width 17 height 9
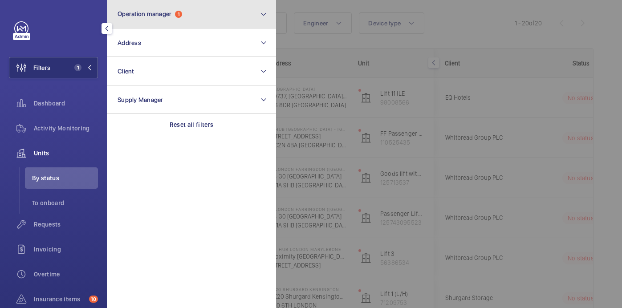
click at [174, 14] on span "Operation manager 1" at bounding box center [150, 14] width 65 height 8
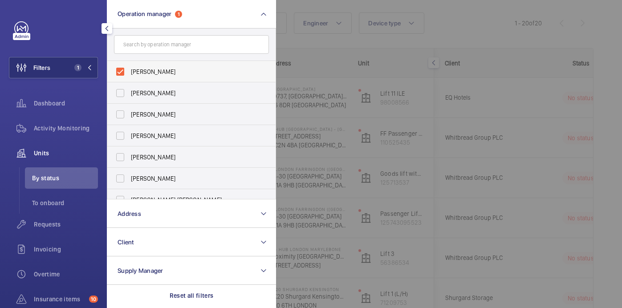
click at [160, 63] on label "Kirsten Kalaher" at bounding box center [184, 71] width 155 height 21
click at [129, 63] on input "Kirsten Kalaher" at bounding box center [120, 72] width 18 height 18
checkbox input "false"
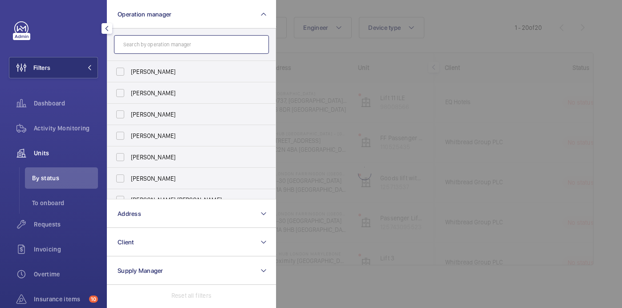
click at [159, 45] on input "text" at bounding box center [191, 44] width 155 height 19
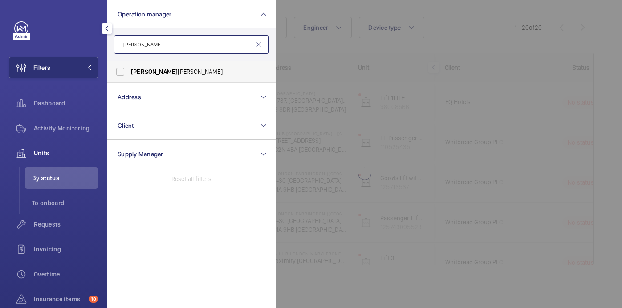
type input "john"
click at [186, 76] on label "John Smith" at bounding box center [184, 71] width 155 height 21
click at [129, 76] on input "John Smith" at bounding box center [120, 72] width 18 height 18
checkbox input "true"
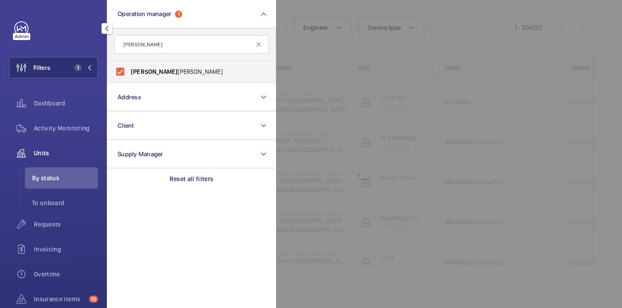
click at [364, 69] on div at bounding box center [587, 154] width 622 height 308
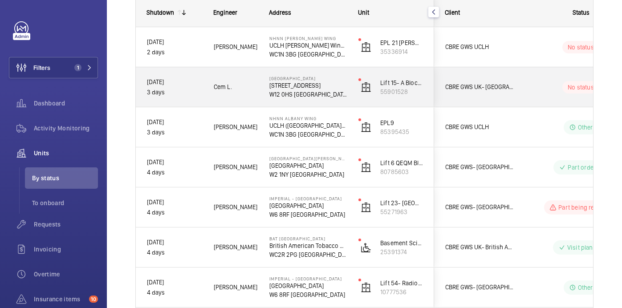
scroll to position [128, 0]
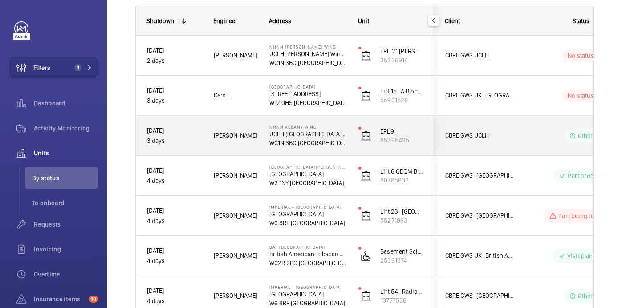
click at [241, 136] on span "[PERSON_NAME]" at bounding box center [236, 135] width 44 height 10
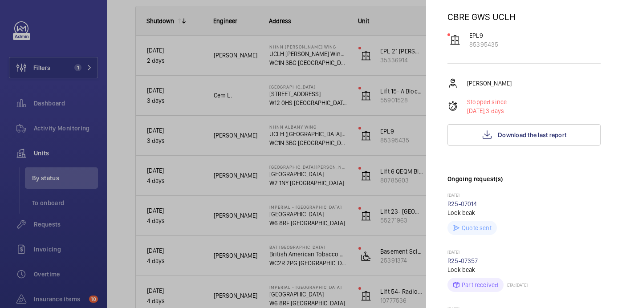
scroll to position [0, 0]
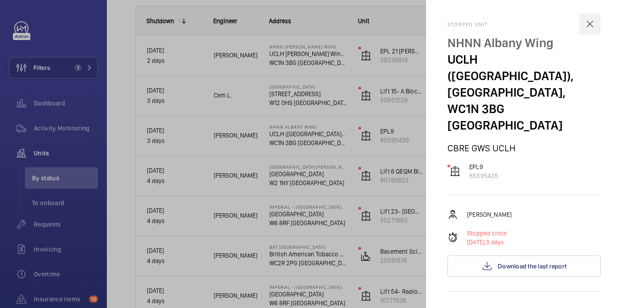
click at [588, 27] on wm-front-icon-button at bounding box center [589, 23] width 21 height 21
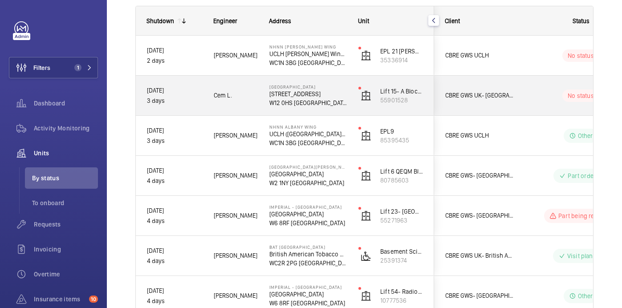
click at [238, 94] on span "Cem L." at bounding box center [236, 95] width 44 height 10
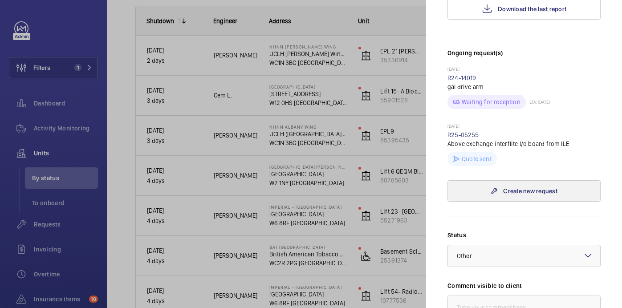
scroll to position [77, 0]
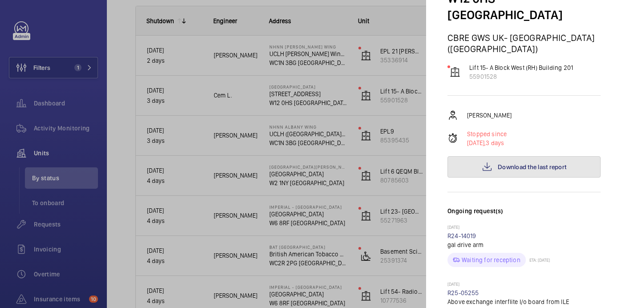
click at [506, 163] on span "Download the last report" at bounding box center [532, 166] width 69 height 7
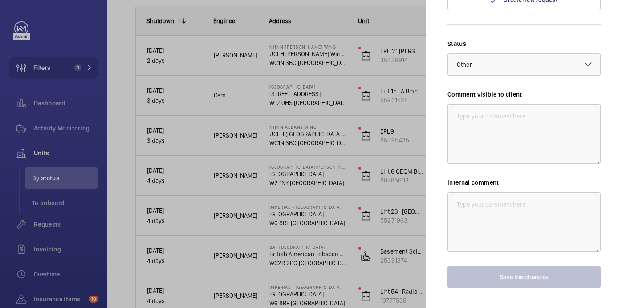
scroll to position [440, 0]
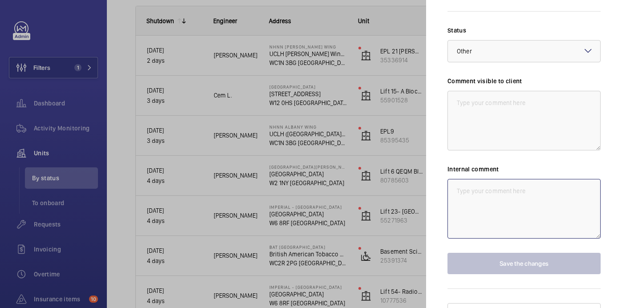
click at [472, 179] on textarea at bounding box center [524, 209] width 153 height 60
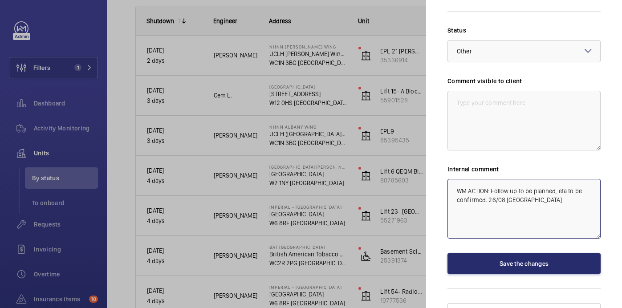
type textarea "WM ACTION: Follow up to be planned, eta to be confirmed. 26/08 [GEOGRAPHIC_DATA]"
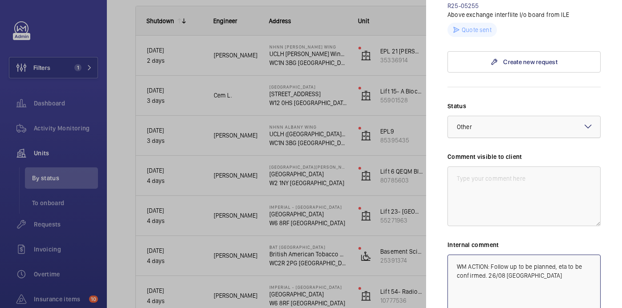
scroll to position [432, 0]
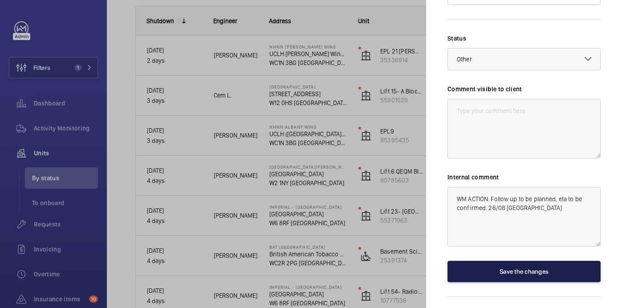
click at [477, 264] on button "Save the changes" at bounding box center [524, 271] width 153 height 21
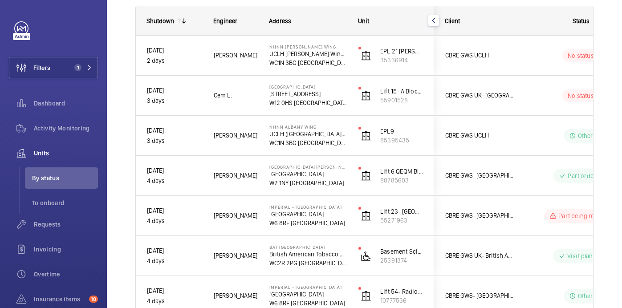
scroll to position [0, 0]
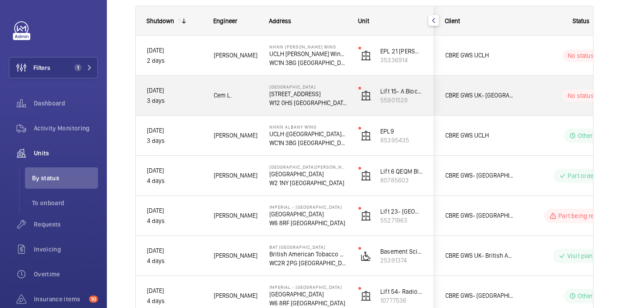
click at [518, 106] on div "No status" at bounding box center [576, 96] width 122 height 30
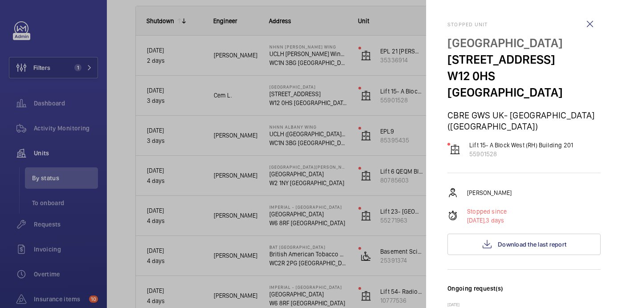
drag, startPoint x: 448, startPoint y: 45, endPoint x: 580, endPoint y: 44, distance: 131.8
click at [580, 44] on p "[GEOGRAPHIC_DATA]" at bounding box center [524, 43] width 153 height 16
copy p "[GEOGRAPHIC_DATA]"
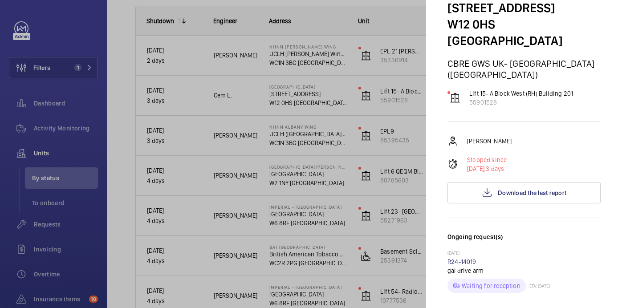
scroll to position [4, 0]
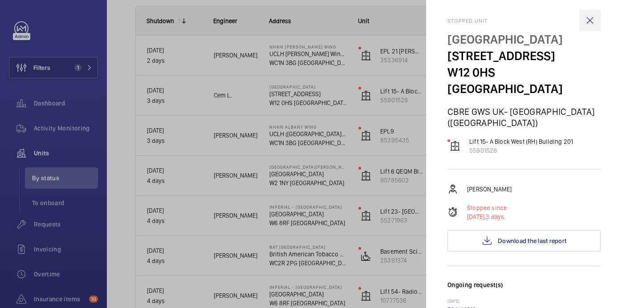
click at [590, 23] on wm-front-icon-button at bounding box center [589, 20] width 21 height 21
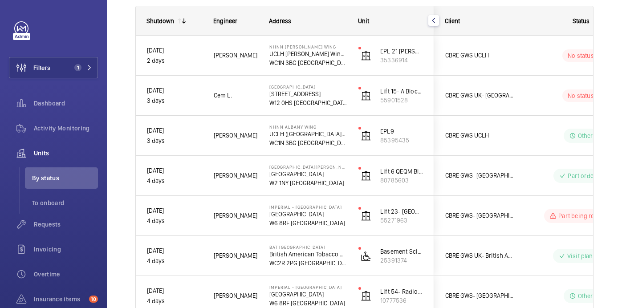
scroll to position [0, 0]
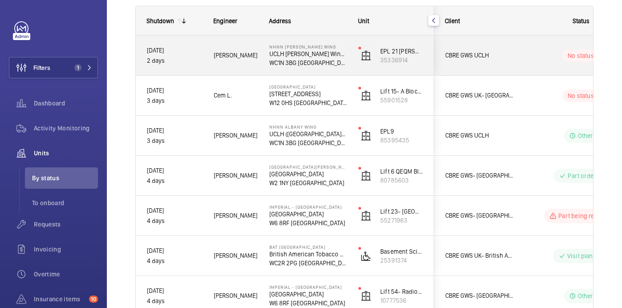
click at [533, 56] on wm-front-pills-cell "No status" at bounding box center [581, 55] width 111 height 12
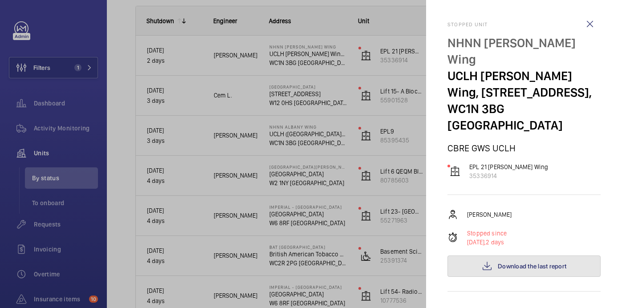
click at [505, 263] on span "Download the last report" at bounding box center [532, 266] width 69 height 7
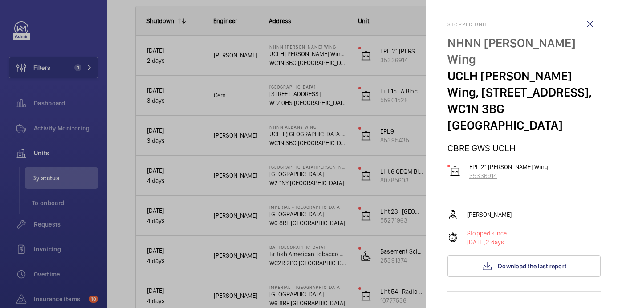
drag, startPoint x: 504, startPoint y: 141, endPoint x: 469, endPoint y: 145, distance: 35.9
click at [469, 163] on wm-front-device-cell "EPL 21 Chandler Wing 35336914" at bounding box center [498, 172] width 101 height 18
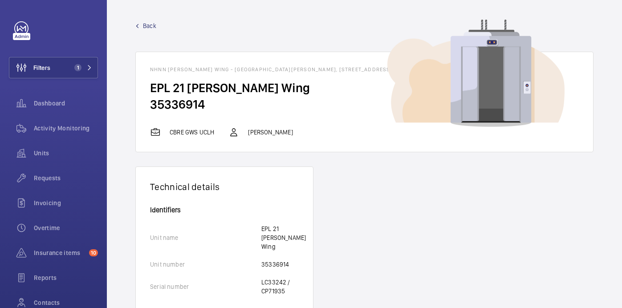
drag, startPoint x: 204, startPoint y: 102, endPoint x: 138, endPoint y: 111, distance: 66.9
click at [138, 111] on wm-front-card-body "EPL 21 Chandler Wing 35336914" at bounding box center [364, 103] width 457 height 47
copy h2 "35336914"
click at [143, 27] on span "Back" at bounding box center [149, 25] width 13 height 9
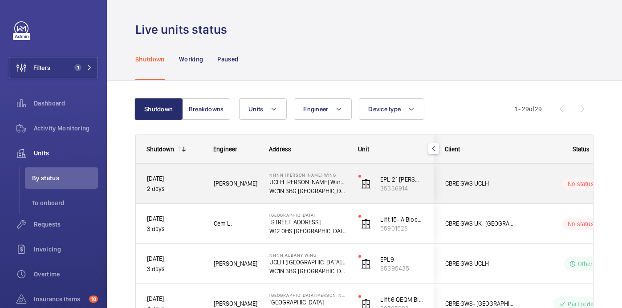
click at [536, 185] on wm-front-pills-cell "No status" at bounding box center [581, 184] width 111 height 12
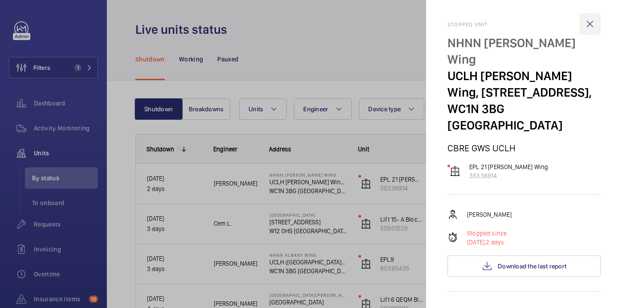
click at [589, 26] on wm-front-icon-button at bounding box center [589, 23] width 21 height 21
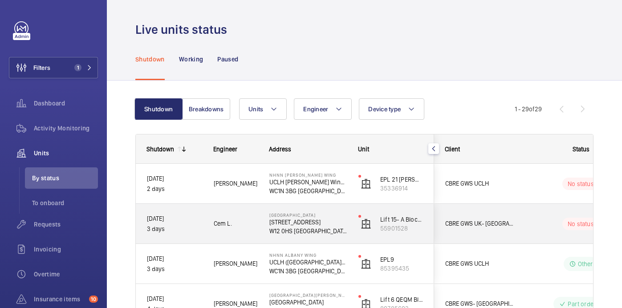
click at [524, 215] on div "No status" at bounding box center [576, 224] width 122 height 30
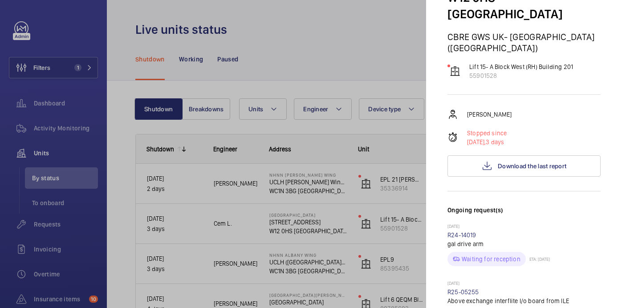
scroll to position [85, 0]
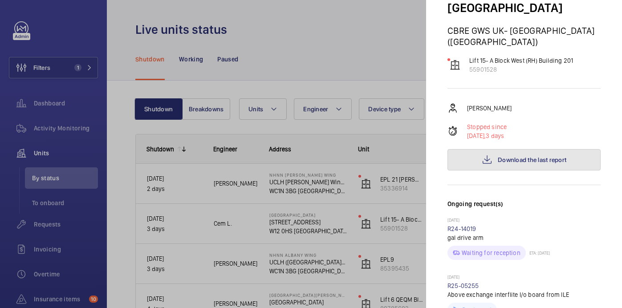
click at [530, 156] on span "Download the last report" at bounding box center [532, 159] width 69 height 7
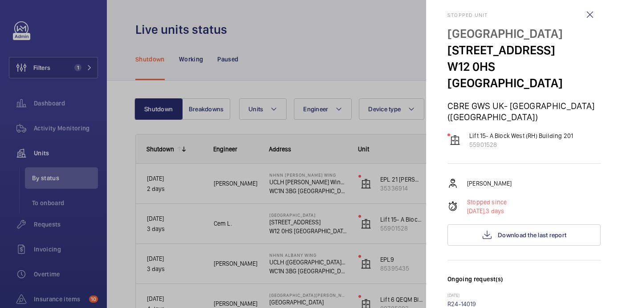
scroll to position [8, 0]
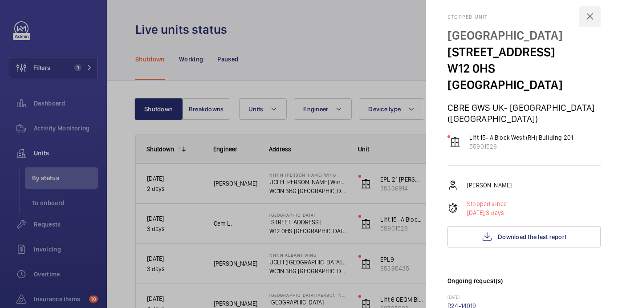
click at [588, 16] on wm-front-icon-button at bounding box center [589, 16] width 21 height 21
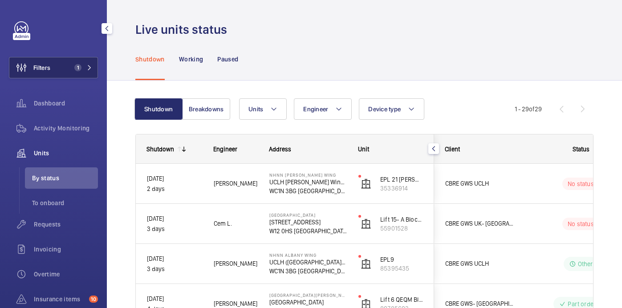
click at [77, 69] on span "1" at bounding box center [77, 67] width 7 height 7
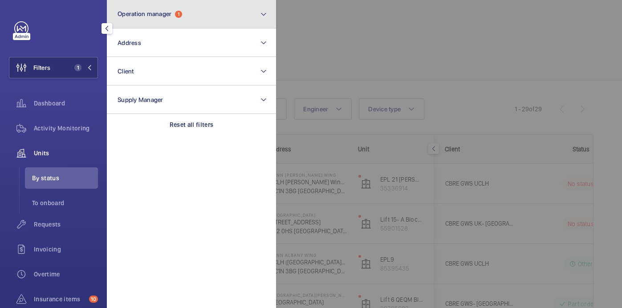
click at [201, 20] on button "Operation manager 1" at bounding box center [191, 14] width 169 height 29
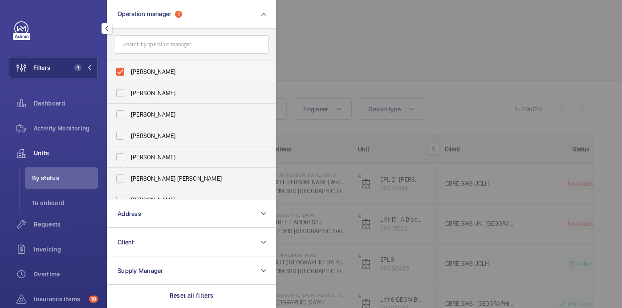
click at [179, 69] on span "John Smith" at bounding box center [192, 71] width 122 height 9
click at [129, 69] on input "John Smith" at bounding box center [120, 72] width 18 height 18
checkbox input "false"
click at [179, 54] on form at bounding box center [191, 45] width 168 height 33
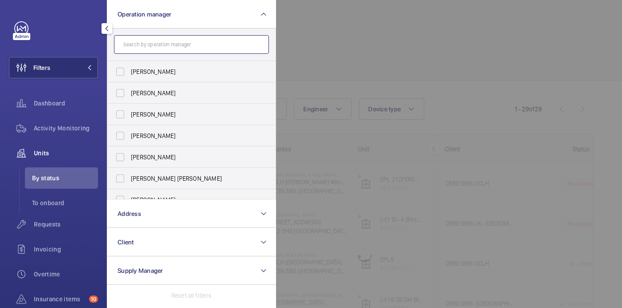
click at [177, 46] on input "text" at bounding box center [191, 44] width 155 height 19
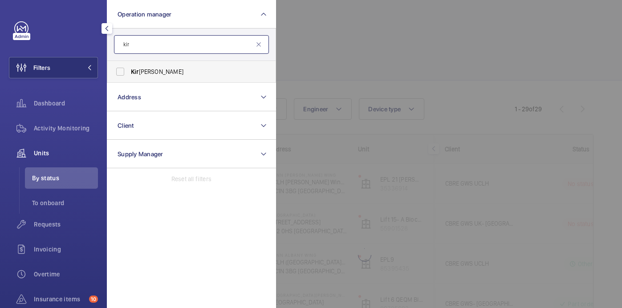
type input "kir"
click at [182, 64] on label "Kir sten Kalaher" at bounding box center [184, 71] width 155 height 21
click at [129, 64] on input "Kir sten Kalaher" at bounding box center [120, 72] width 18 height 18
checkbox input "true"
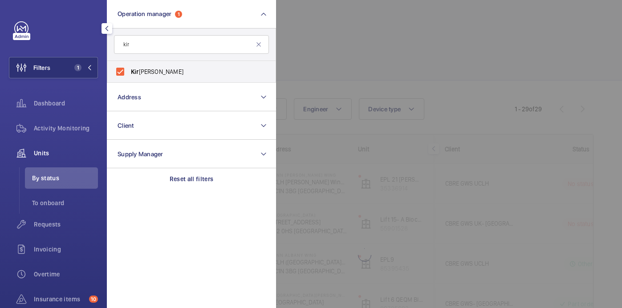
click at [418, 35] on div at bounding box center [587, 154] width 622 height 308
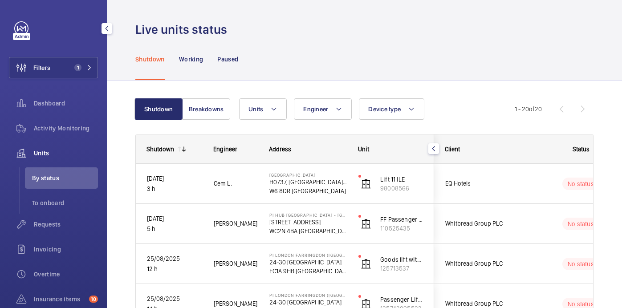
click at [458, 78] on div "Shutdown Working Paused" at bounding box center [364, 59] width 458 height 42
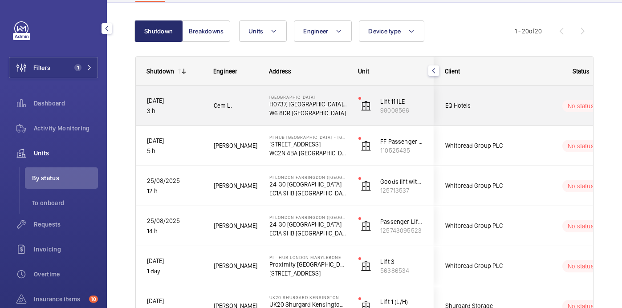
scroll to position [79, 0]
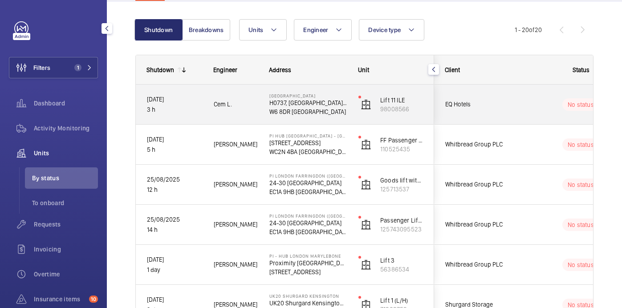
click at [343, 114] on p "W6 8DR [GEOGRAPHIC_DATA]" at bounding box center [307, 111] width 77 height 9
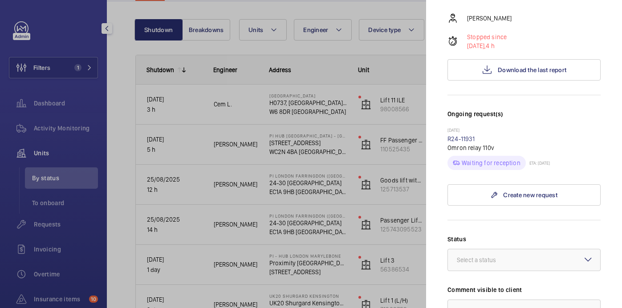
scroll to position [203, 0]
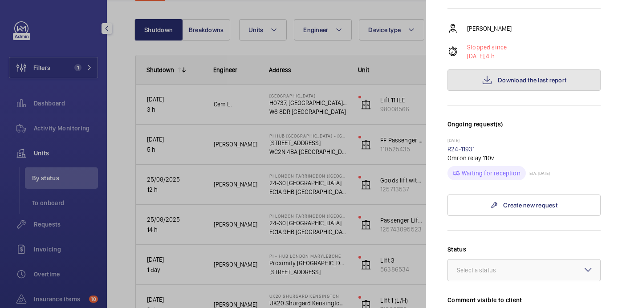
click at [497, 69] on button "Download the last report" at bounding box center [524, 79] width 153 height 21
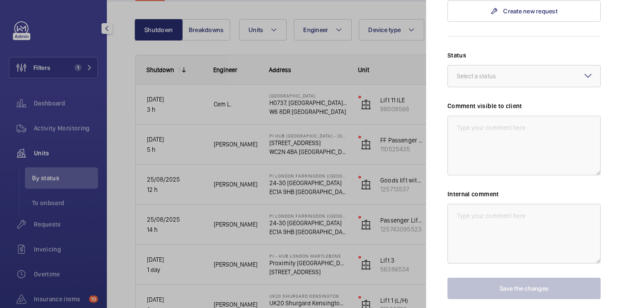
scroll to position [398, 0]
click at [501, 213] on textarea at bounding box center [524, 233] width 153 height 60
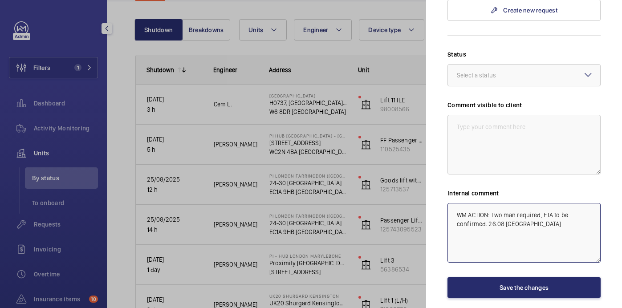
drag, startPoint x: 503, startPoint y: 210, endPoint x: 447, endPoint y: 199, distance: 56.8
click at [448, 203] on textarea "WM ACTION: Two man required, ETA to be confirmed. 26.08 [GEOGRAPHIC_DATA]" at bounding box center [524, 233] width 153 height 60
type textarea "WM ACTION: Two man required, ETA to be confirmed. 26.08 [GEOGRAPHIC_DATA]"
click at [499, 124] on textarea at bounding box center [524, 145] width 153 height 60
paste textarea "WM ACTION: Two man required, ETA to be confirmed. 26.08"
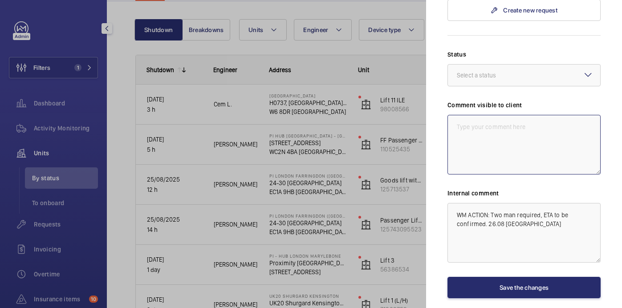
type textarea "WM ACTION: Two man required, ETA to be confirmed. 26.08"
click at [502, 71] on div "Select a status" at bounding box center [487, 75] width 61 height 9
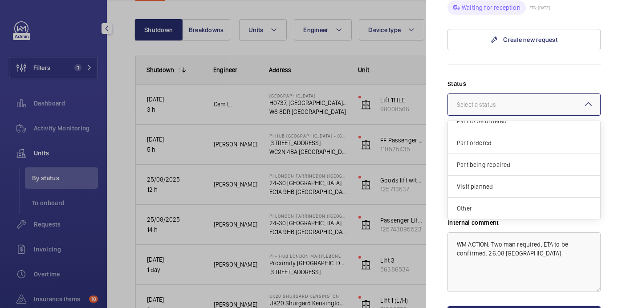
scroll to position [354, 0]
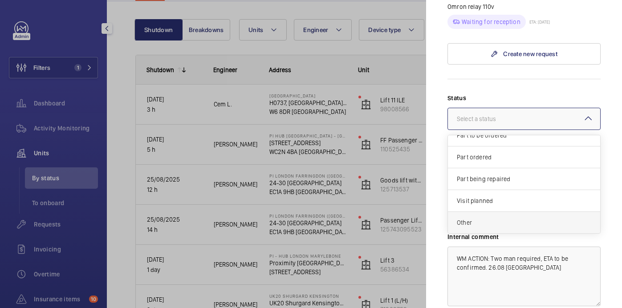
click at [511, 218] on span "Other" at bounding box center [524, 222] width 135 height 9
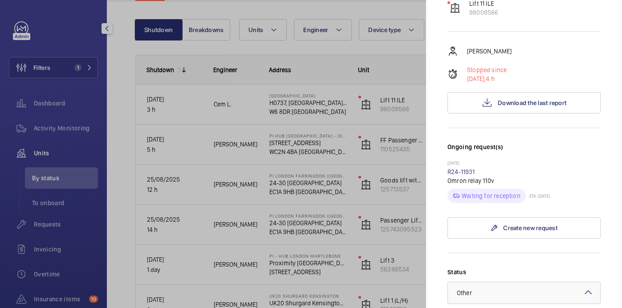
scroll to position [422, 0]
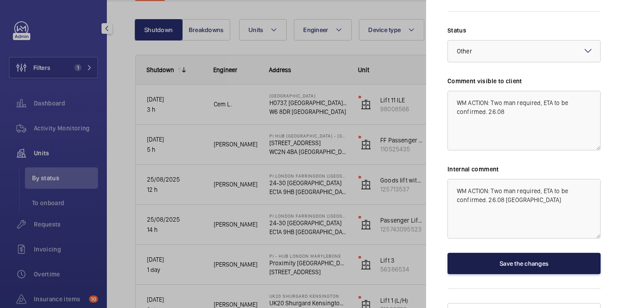
click at [519, 253] on button "Save the changes" at bounding box center [524, 263] width 153 height 21
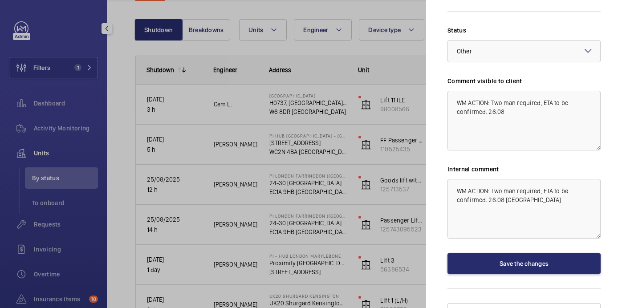
scroll to position [0, 0]
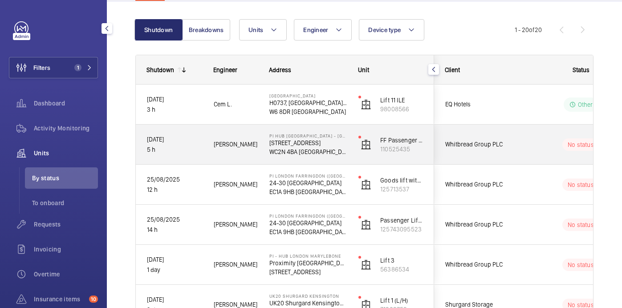
click at [543, 143] on wm-front-pills-cell "No status" at bounding box center [581, 145] width 111 height 12
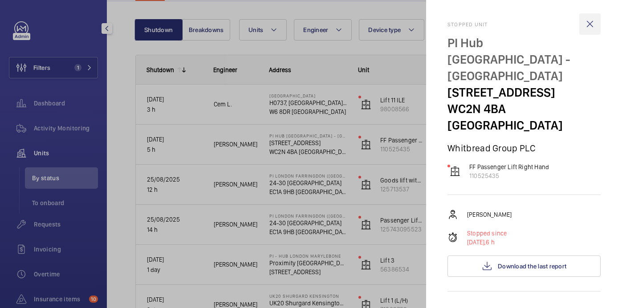
click at [585, 26] on wm-front-icon-button at bounding box center [589, 23] width 21 height 21
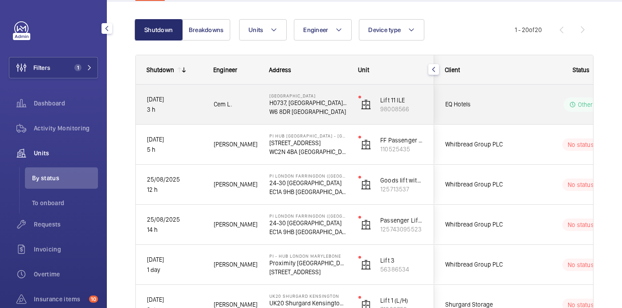
click at [527, 97] on div "Other" at bounding box center [576, 105] width 122 height 32
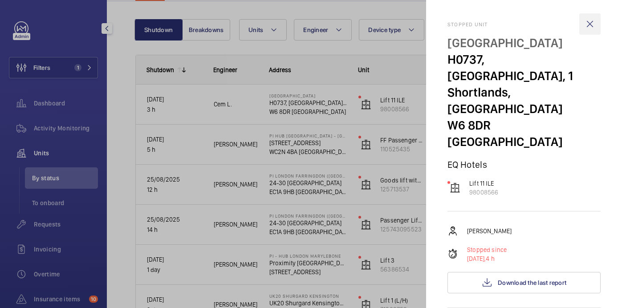
click at [594, 27] on wm-front-icon-button at bounding box center [589, 23] width 21 height 21
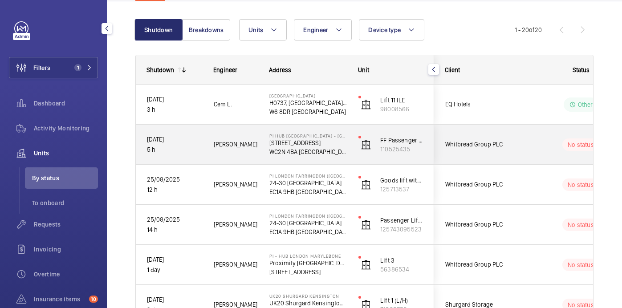
click at [539, 145] on wm-front-pills-cell "No status" at bounding box center [581, 145] width 111 height 12
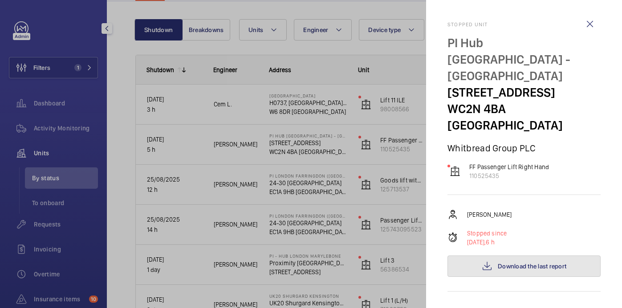
click at [508, 263] on span "Download the last report" at bounding box center [532, 266] width 69 height 7
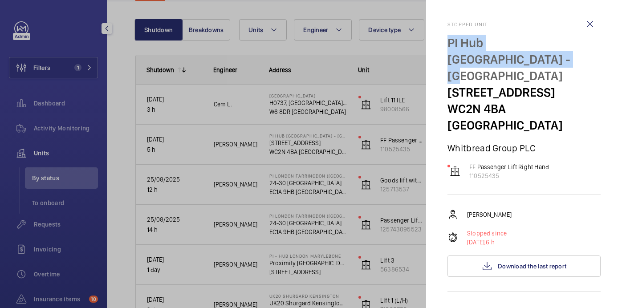
drag, startPoint x: 492, startPoint y: 61, endPoint x: 434, endPoint y: 35, distance: 63.6
click at [433, 35] on mat-sidenav "Stopped unit PI Hub London - Covent Garden 110 St Martins Lane, St Martins WC2N…" at bounding box center [524, 154] width 196 height 308
copy p "PI Hub [GEOGRAPHIC_DATA] - [GEOGRAPHIC_DATA]"
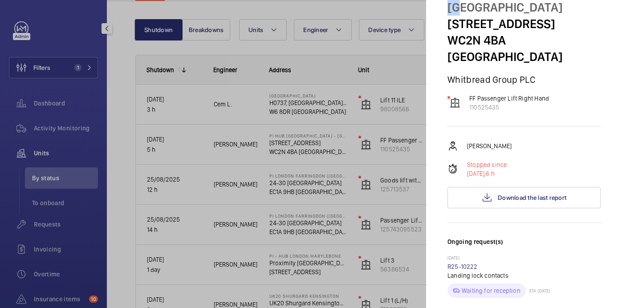
scroll to position [311, 0]
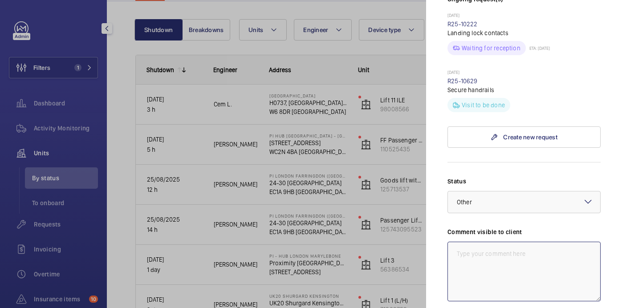
click at [503, 249] on textarea at bounding box center [524, 272] width 153 height 60
click at [489, 192] on div at bounding box center [524, 202] width 152 height 21
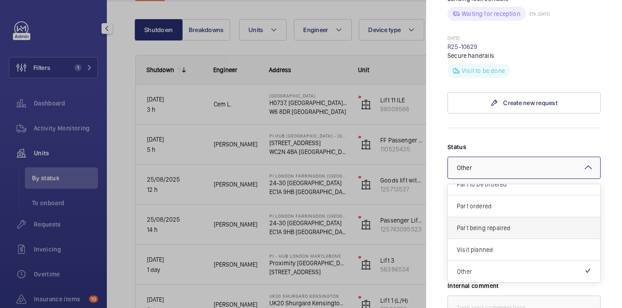
scroll to position [348, 0]
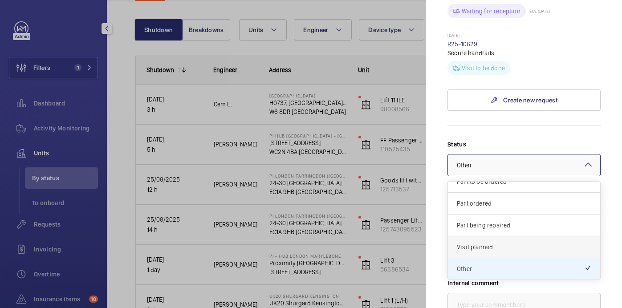
click at [491, 243] on span "Visit planned" at bounding box center [524, 247] width 135 height 9
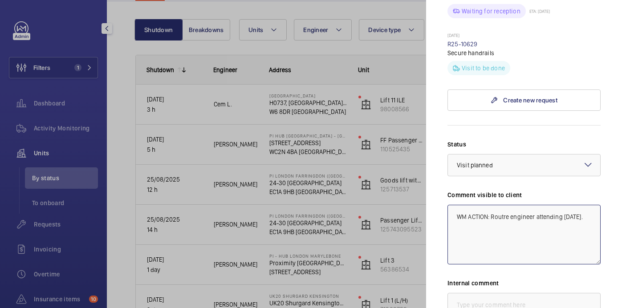
click at [509, 205] on textarea "WM ACTION: Routre engineer attending today." at bounding box center [524, 235] width 153 height 60
click at [583, 207] on textarea "WM ACTION: Route engineer attending today." at bounding box center [524, 235] width 153 height 60
drag, startPoint x: 476, startPoint y: 206, endPoint x: 448, endPoint y: 200, distance: 29.3
click at [448, 205] on textarea "WM ACTION: Route engineer attending [DATE]. 26/08." at bounding box center [524, 235] width 153 height 60
type textarea "WM ACTION: Route engineer attending [DATE]. 26/08."
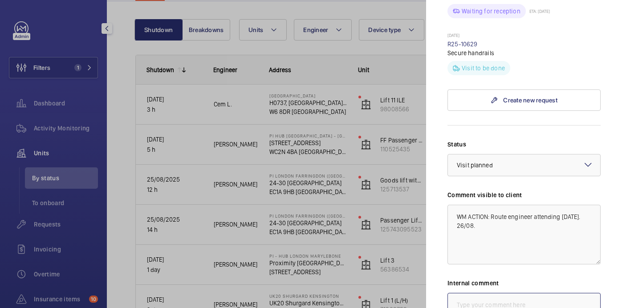
paste textarea "WM ACTION: Route engineer attending [DATE]. 26/08."
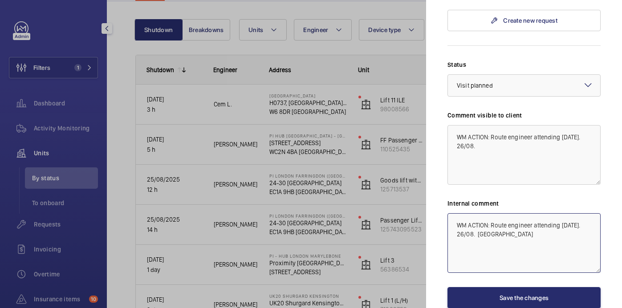
scroll to position [456, 0]
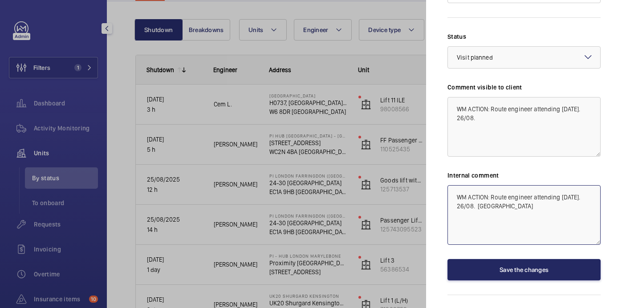
type textarea "WM ACTION: Route engineer attending [DATE]. 26/08. [GEOGRAPHIC_DATA]"
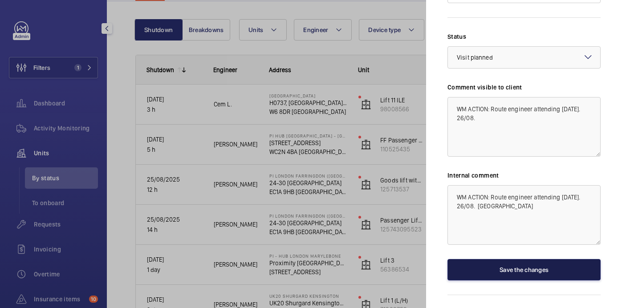
click at [554, 259] on button "Save the changes" at bounding box center [524, 269] width 153 height 21
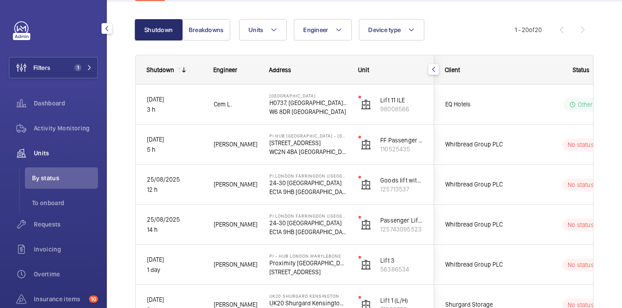
scroll to position [0, 0]
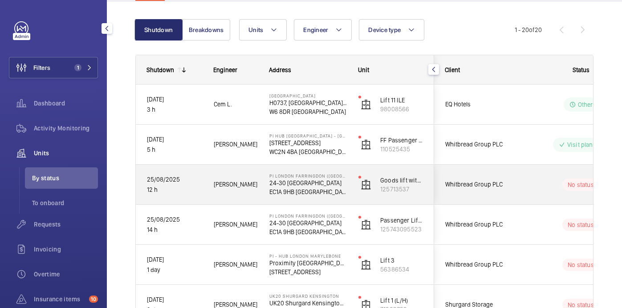
click at [530, 191] on wm-front-pills-cell "No status" at bounding box center [581, 185] width 111 height 12
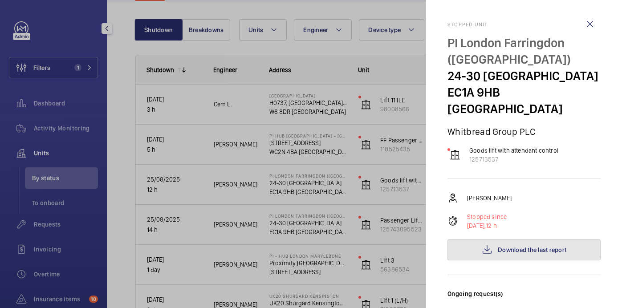
click at [524, 254] on button "Download the last report" at bounding box center [524, 249] width 153 height 21
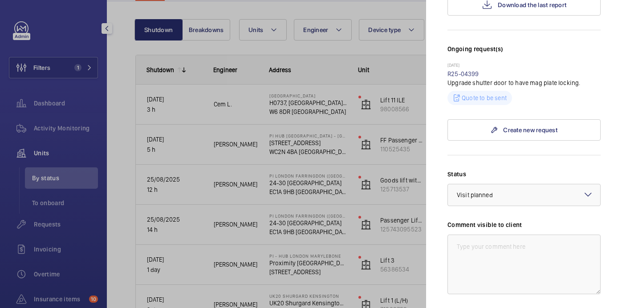
scroll to position [248, 0]
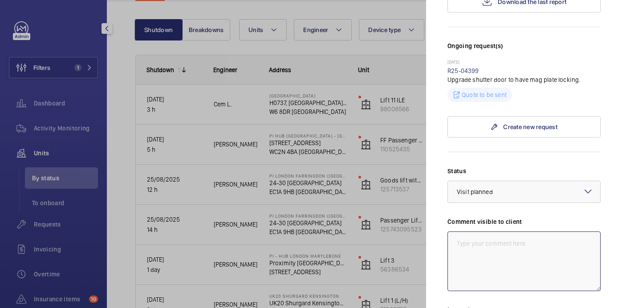
click at [465, 255] on textarea at bounding box center [524, 262] width 153 height 60
click at [493, 199] on div at bounding box center [524, 191] width 152 height 21
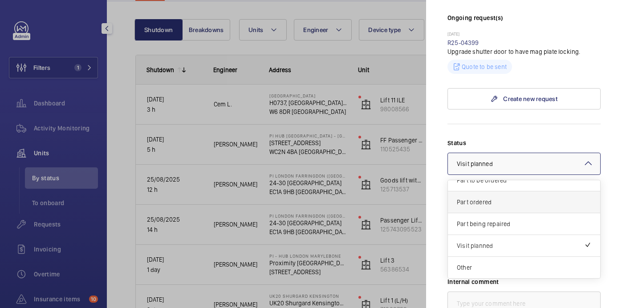
scroll to position [277, 0]
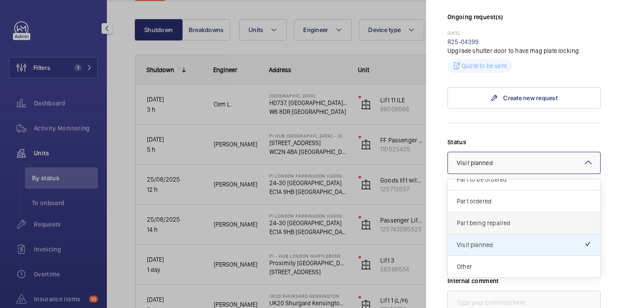
click at [509, 221] on span "Part being repaired" at bounding box center [524, 223] width 135 height 9
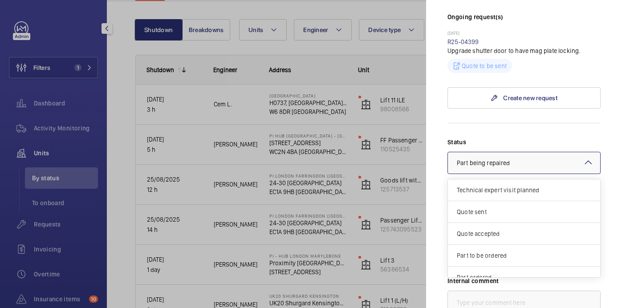
click at [511, 162] on div "× Part being repaired" at bounding box center [494, 163] width 75 height 9
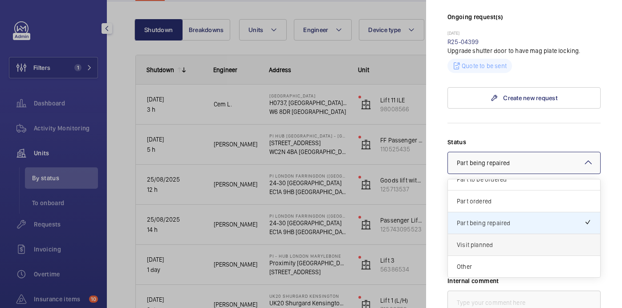
click at [512, 237] on div "Visit planned" at bounding box center [524, 245] width 152 height 22
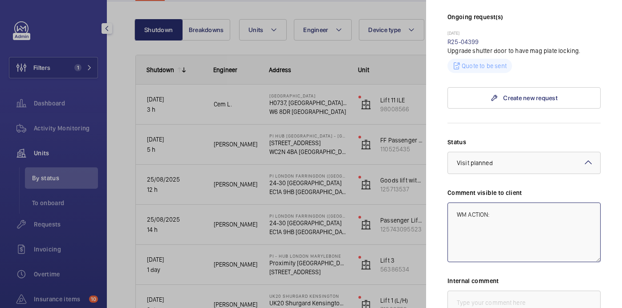
click at [514, 209] on textarea "WM ACTION:" at bounding box center [524, 233] width 153 height 60
click at [509, 210] on textarea "WM ACTION:" at bounding box center [524, 233] width 153 height 60
click at [532, 218] on textarea "WM ACTION: Route enginner attenmding today. 26/08" at bounding box center [524, 233] width 153 height 60
click at [565, 217] on textarea "WM ACTION: Route engineer attenmding today. 26/08" at bounding box center [524, 233] width 153 height 60
click at [518, 233] on textarea "WM ACTION: Route engineer attedning today. 26/08" at bounding box center [524, 233] width 153 height 60
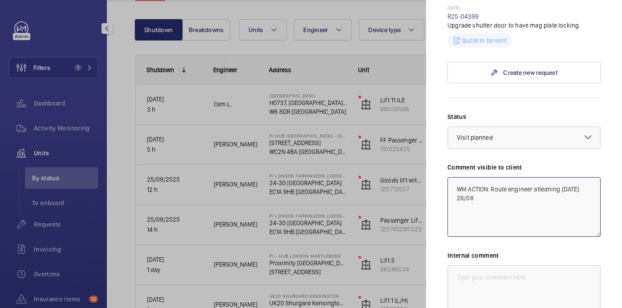
scroll to position [311, 0]
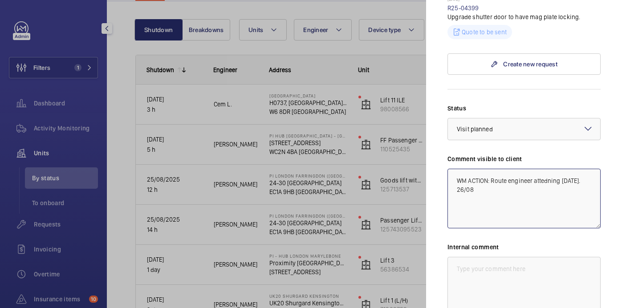
drag, startPoint x: 479, startPoint y: 198, endPoint x: 451, endPoint y: 175, distance: 36.7
click at [451, 175] on textarea "WM ACTION: Route engineer attedning today. 26/08" at bounding box center [524, 199] width 153 height 60
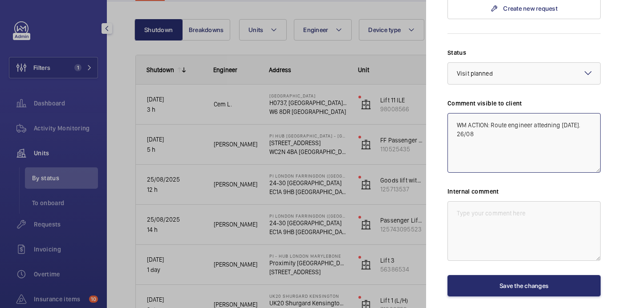
scroll to position [371, 0]
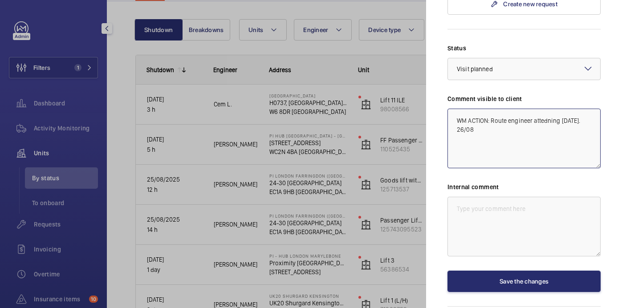
type textarea "WM ACTION: Route engineer attedning today. 26/08"
click at [499, 234] on textarea at bounding box center [524, 227] width 153 height 60
paste textarea "WM ACTION: Route engineer attedning today. 26/08"
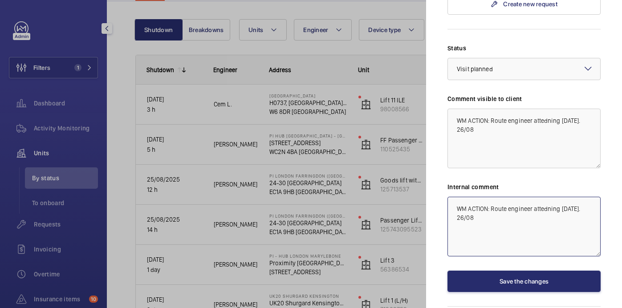
click at [558, 210] on textarea "WM ACTION: Route engineer attedning today. 26/08" at bounding box center [524, 227] width 153 height 60
click at [533, 249] on textarea "WM ACTION: Route engineer attenidng today. 26/08" at bounding box center [524, 227] width 153 height 60
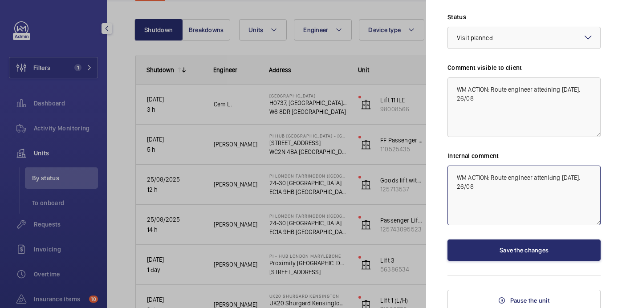
scroll to position [405, 0]
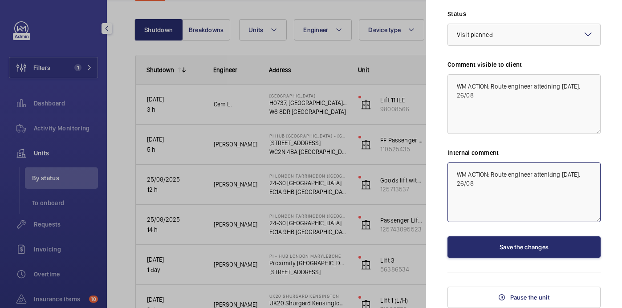
click at [561, 178] on textarea "WM ACTION: Route engineer attenidng today. 26/08" at bounding box center [524, 193] width 153 height 60
click at [530, 187] on textarea "WM ACTION: Route engineer attening today. 26/08" at bounding box center [524, 193] width 153 height 60
click at [548, 175] on textarea "WM ACTION: Route engineer attening today. 26/08" at bounding box center [524, 193] width 153 height 60
click at [515, 184] on textarea "WM ACTION: Route engineer attending today. 26/08" at bounding box center [524, 193] width 153 height 60
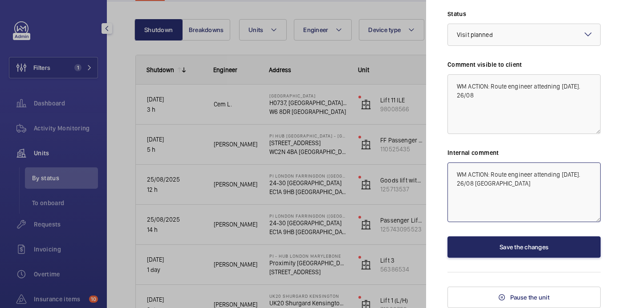
type textarea "WM ACTION: Route engineer attending today. 26/08 india"
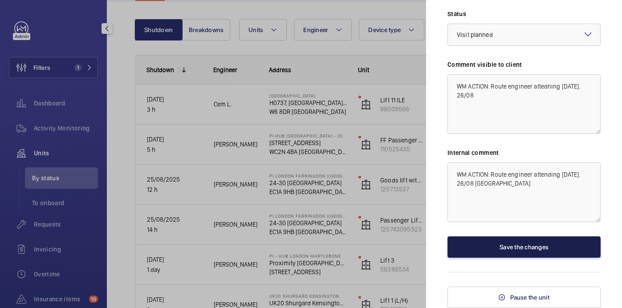
click at [522, 246] on button "Save the changes" at bounding box center [524, 246] width 153 height 21
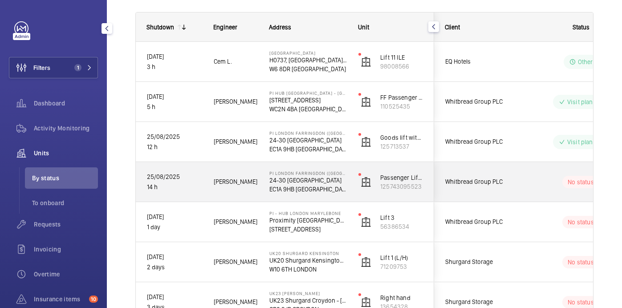
scroll to position [135, 0]
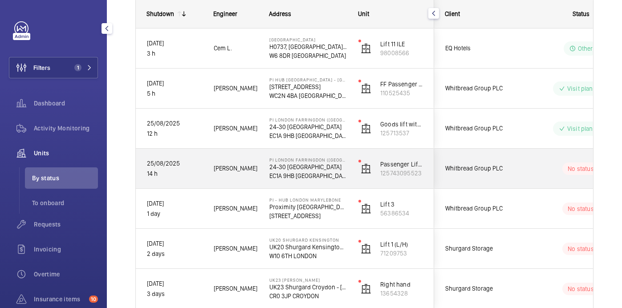
click at [522, 173] on div "No status" at bounding box center [576, 169] width 122 height 30
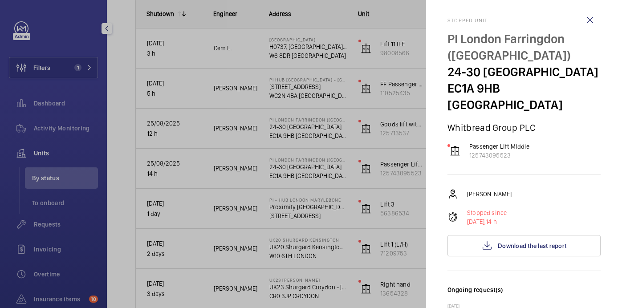
scroll to position [0, 0]
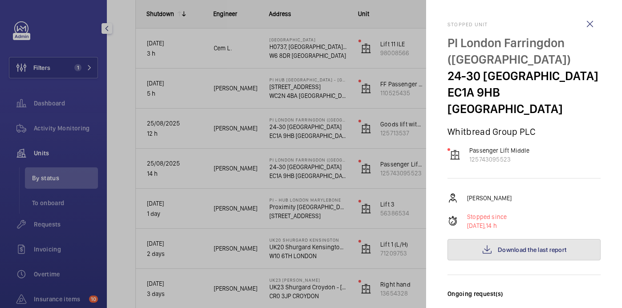
click at [535, 247] on span "Download the last report" at bounding box center [532, 249] width 69 height 7
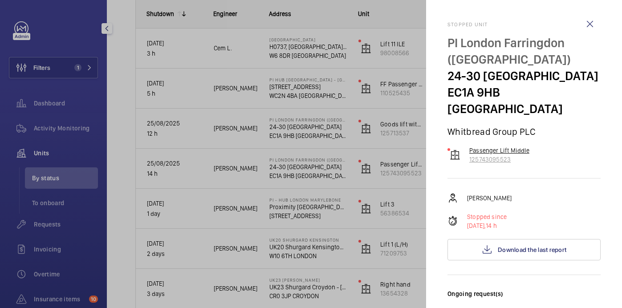
drag, startPoint x: 520, startPoint y: 163, endPoint x: 470, endPoint y: 163, distance: 49.4
click at [470, 163] on p "125743095523" at bounding box center [499, 159] width 60 height 9
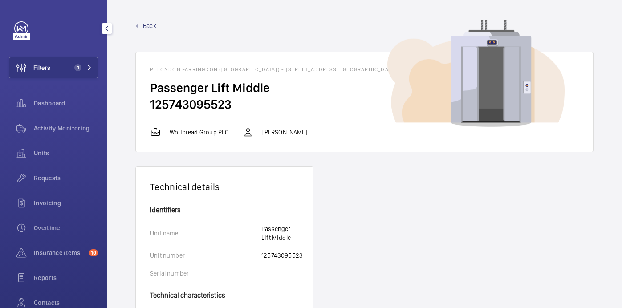
drag, startPoint x: 238, startPoint y: 106, endPoint x: 153, endPoint y: 97, distance: 85.0
click at [153, 97] on h2 "125743095523" at bounding box center [364, 104] width 429 height 16
click at [224, 126] on wm-front-card-body "Passenger Lift Middle 125743095523" at bounding box center [364, 103] width 457 height 47
drag, startPoint x: 234, startPoint y: 111, endPoint x: 146, endPoint y: 103, distance: 88.5
click at [146, 103] on wm-front-card-body "Passenger Lift Middle 125743095523" at bounding box center [364, 103] width 457 height 47
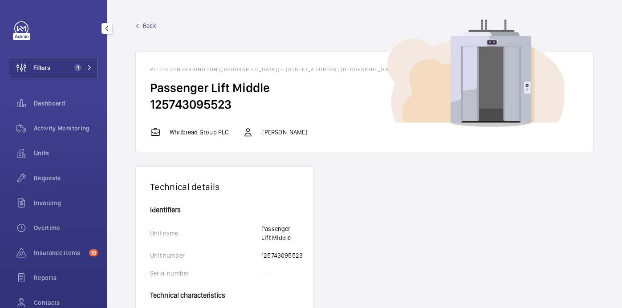
copy h2 "125743095523"
click at [157, 28] on link "Back" at bounding box center [364, 25] width 458 height 9
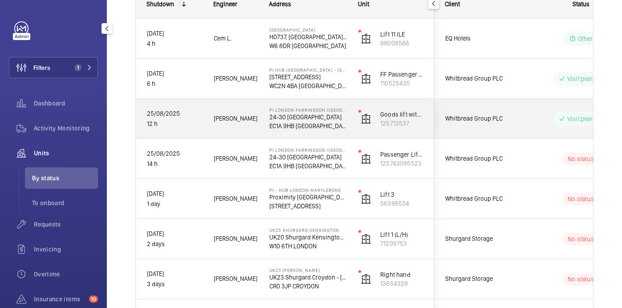
scroll to position [146, 0]
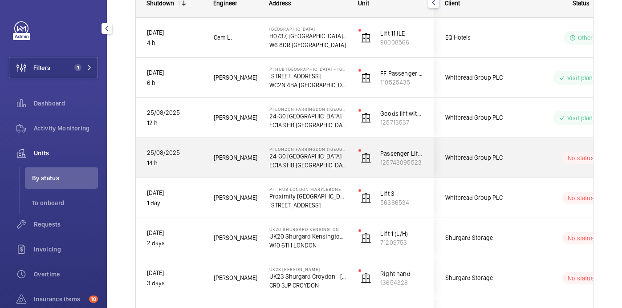
click at [520, 160] on div "No status" at bounding box center [576, 158] width 122 height 30
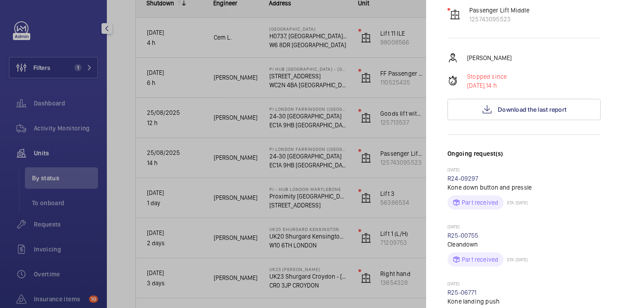
scroll to position [121, 0]
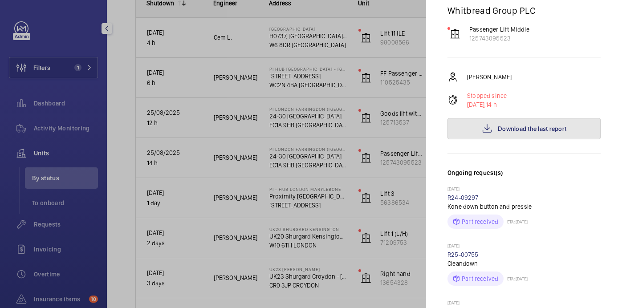
click at [489, 132] on mat-icon at bounding box center [487, 128] width 11 height 11
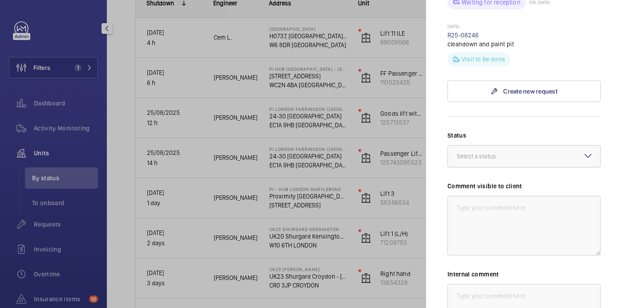
scroll to position [633, 0]
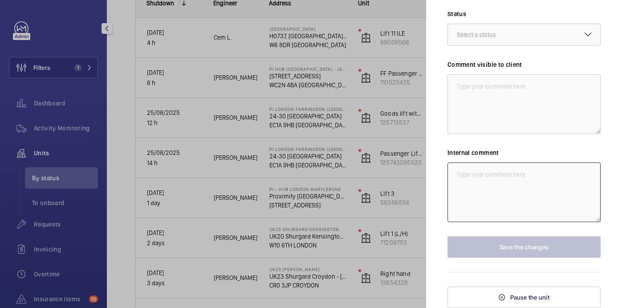
click at [479, 195] on textarea at bounding box center [524, 193] width 153 height 60
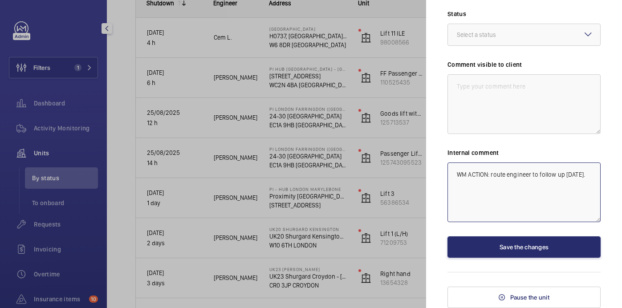
drag, startPoint x: 591, startPoint y: 178, endPoint x: 444, endPoint y: 172, distance: 146.6
click at [444, 172] on mat-sidenav "Stopped unit PI London Farringdon (Smithfield) 24-30 West Smithfield EC1A 9HB W…" at bounding box center [524, 154] width 196 height 308
type textarea "WM ACTION: route engineer to follow up today."
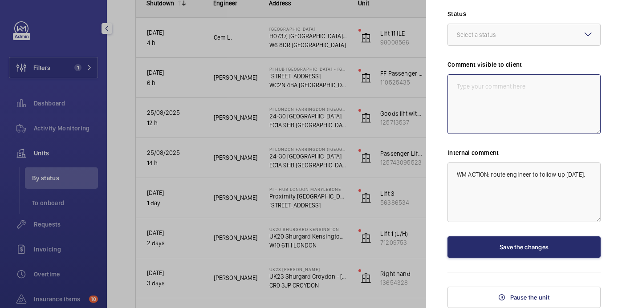
click at [515, 94] on textarea at bounding box center [524, 104] width 153 height 60
paste textarea "WM ACTION: route engineer to follow up today."
type textarea "WM ACTION: route engineer to follow up today."
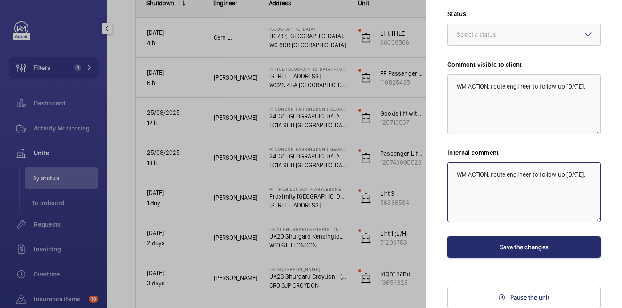
click at [587, 175] on textarea "WM ACTION: route engineer to follow up today." at bounding box center [524, 193] width 153 height 60
click at [489, 184] on textarea "WM ACTION: route engineer to follow up today. Sam to rasie tech request dependi…" at bounding box center [524, 193] width 153 height 60
click at [582, 185] on textarea "WM ACTION: route engineer to follow up today. Sam to raise tech request dependi…" at bounding box center [524, 193] width 153 height 60
click at [494, 200] on textarea "WM ACTION: route engineer to follow up today. Sam to raise tech request dependi…" at bounding box center [524, 193] width 153 height 60
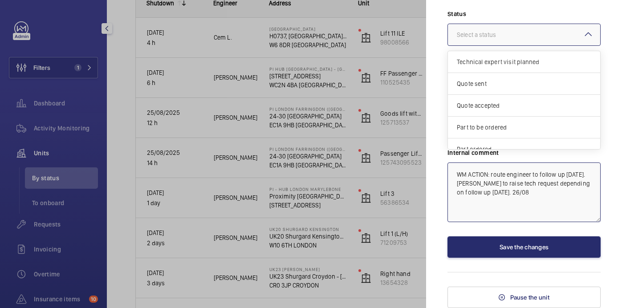
click at [493, 37] on div "Select a status" at bounding box center [487, 34] width 61 height 9
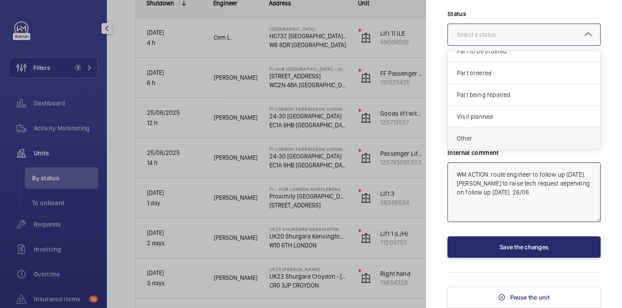
click at [482, 132] on div "Other" at bounding box center [524, 138] width 152 height 21
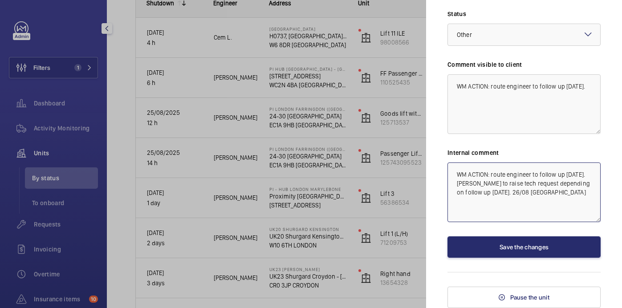
type textarea "WM ACTION: route engineer to follow up [DATE]. [PERSON_NAME] to raise tech requ…"
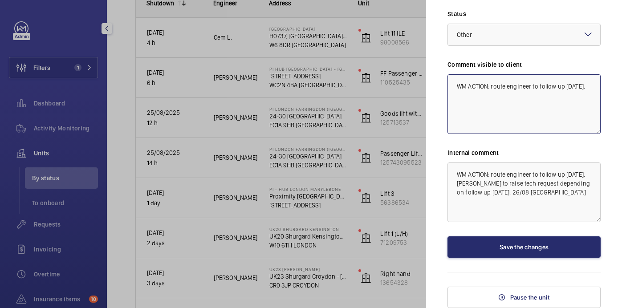
click at [589, 85] on textarea "WM ACTION: route engineer to follow up today." at bounding box center [524, 104] width 153 height 60
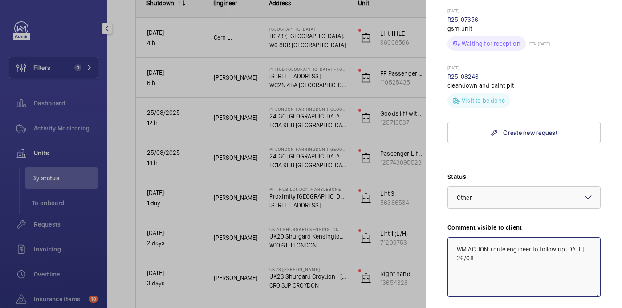
scroll to position [633, 0]
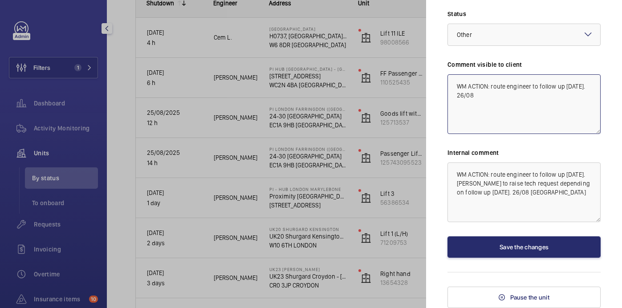
type textarea "WM ACTION: route engineer to follow up [DATE]. 26/08"
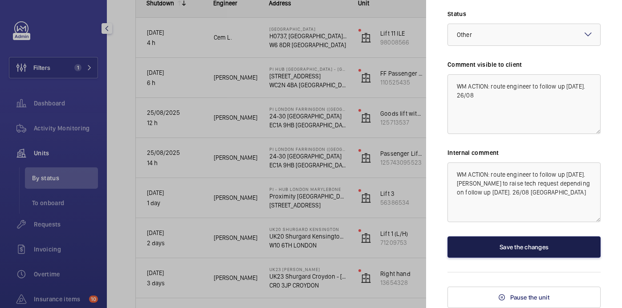
click at [518, 246] on button "Save the changes" at bounding box center [524, 246] width 153 height 21
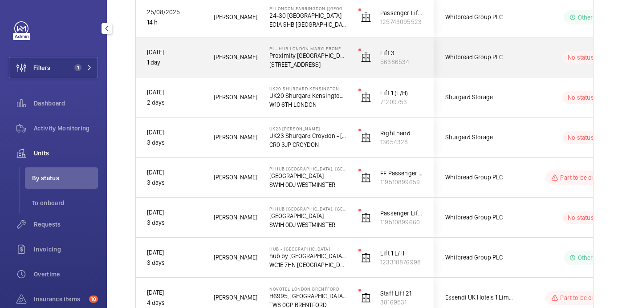
scroll to position [293, 0]
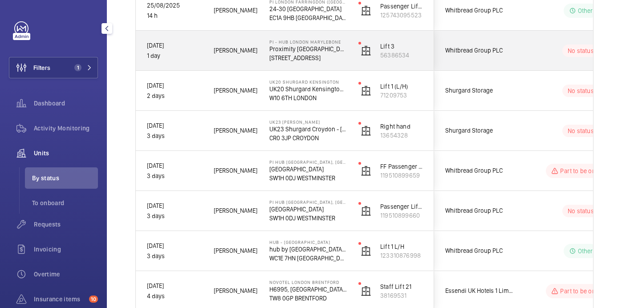
click at [539, 45] on wm-front-pills-cell "No status" at bounding box center [581, 51] width 111 height 12
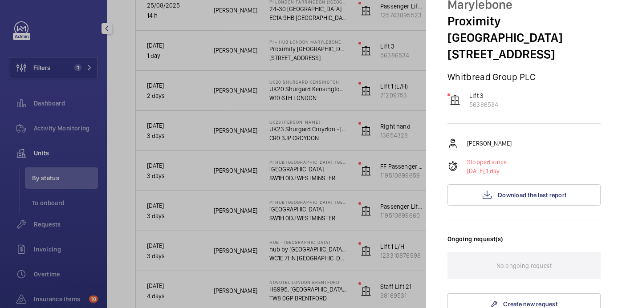
scroll to position [0, 0]
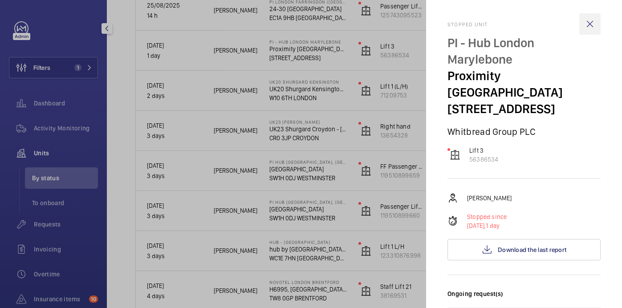
click at [594, 30] on wm-front-icon-button at bounding box center [589, 23] width 21 height 21
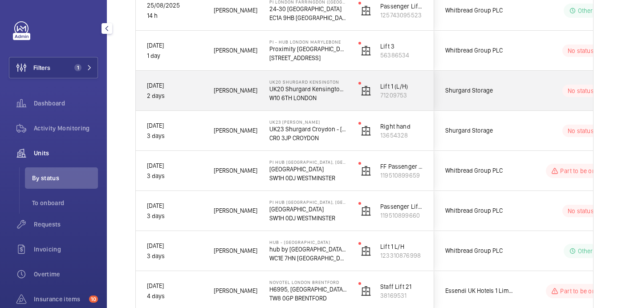
click at [533, 94] on wm-front-pills-cell "No status" at bounding box center [581, 91] width 111 height 12
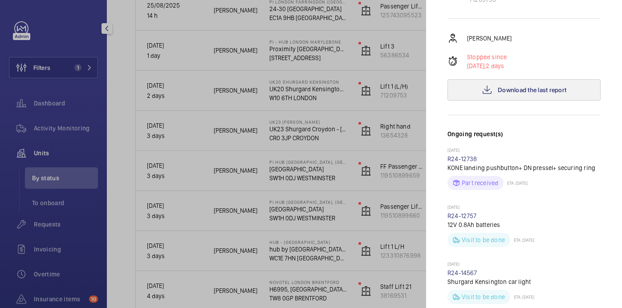
scroll to position [141, 0]
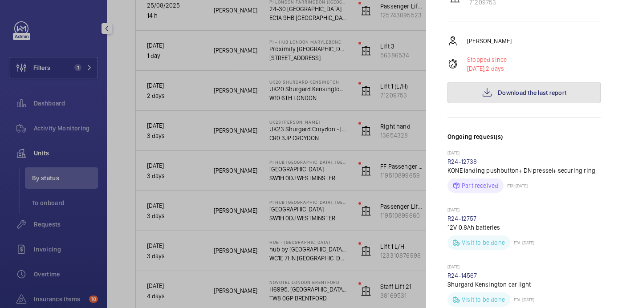
click at [508, 93] on span "Download the last report" at bounding box center [532, 92] width 69 height 7
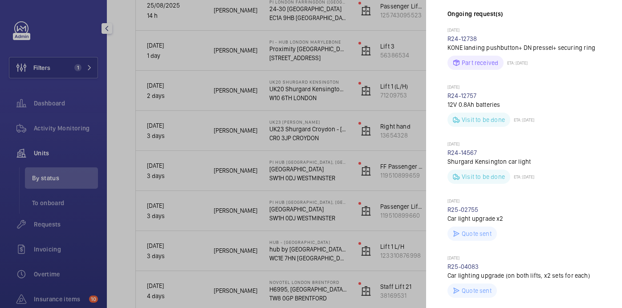
scroll to position [482, 0]
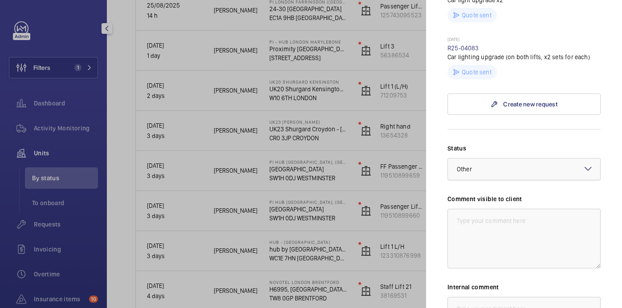
click at [503, 175] on div at bounding box center [524, 169] width 152 height 21
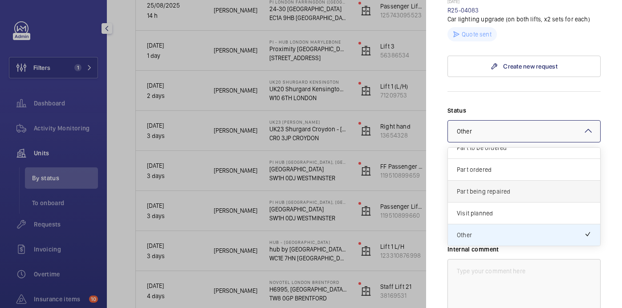
scroll to position [525, 0]
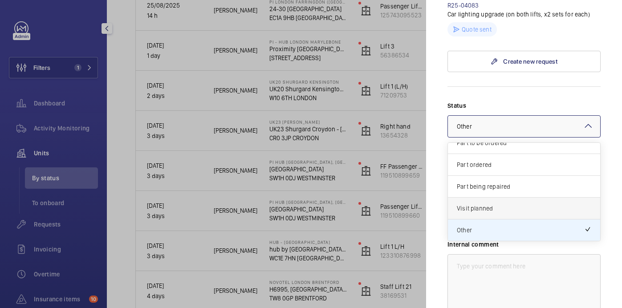
click at [498, 208] on span "Visit planned" at bounding box center [524, 208] width 135 height 9
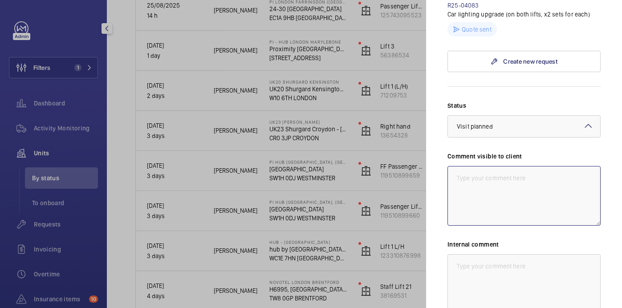
click at [480, 195] on textarea at bounding box center [524, 196] width 153 height 60
click at [505, 180] on textarea "WM ACTION: rpute engineer to attend today. 26/08" at bounding box center [524, 196] width 153 height 60
drag, startPoint x: 486, startPoint y: 184, endPoint x: 444, endPoint y: 174, distance: 43.2
click at [444, 174] on mat-sidenav "Stopped unit UK20 Shurgard Kensington UK20 Shurgard Kensington - 185 Freston Rd…" at bounding box center [524, 154] width 196 height 308
type textarea "WM ACTION: route engineer to attend today. 26/08"
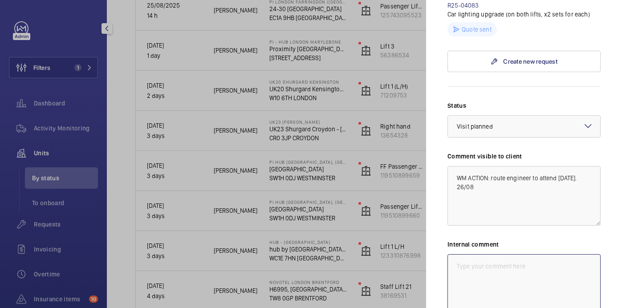
paste textarea "WM ACTION: route engineer to attend today. 26/08"
click at [510, 272] on textarea "WM ACTION: route engineer to attend today. 26/08" at bounding box center [524, 284] width 153 height 60
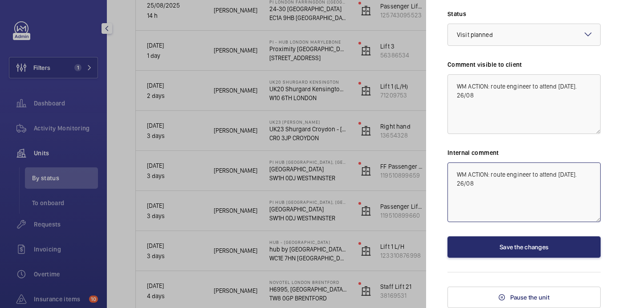
type textarea "WM ACTION: route engineer to attend today. 26/08"
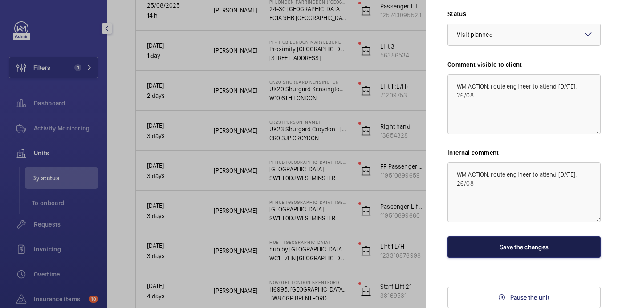
click at [526, 244] on button "Save the changes" at bounding box center [524, 246] width 153 height 21
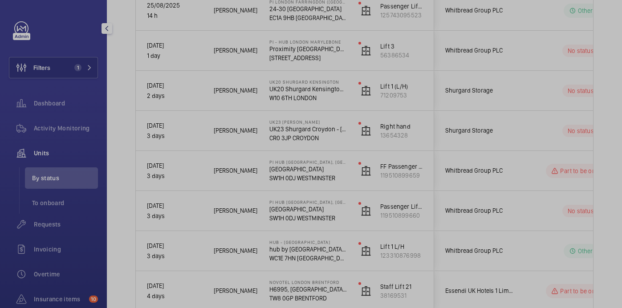
scroll to position [0, 0]
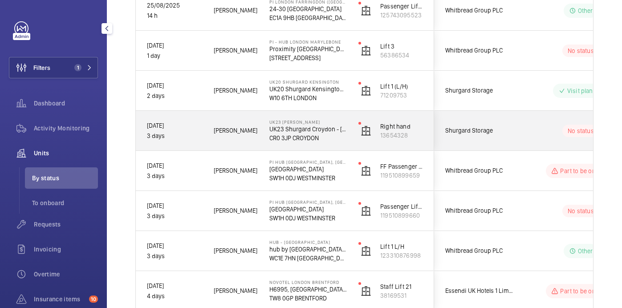
click at [515, 132] on div "No status" at bounding box center [576, 131] width 122 height 30
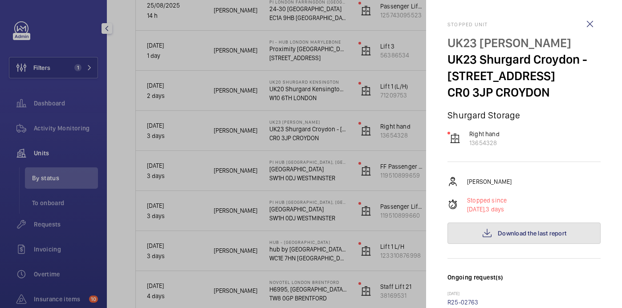
click at [528, 234] on span "Download the last report" at bounding box center [532, 233] width 69 height 7
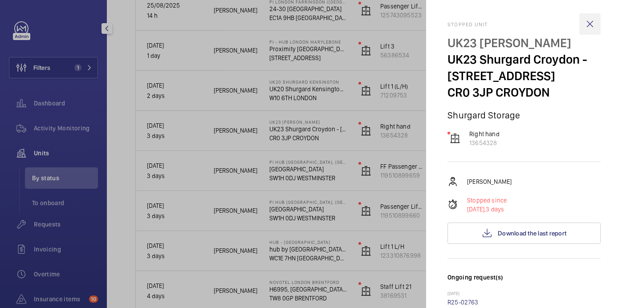
click at [588, 25] on wm-front-icon-button at bounding box center [589, 23] width 21 height 21
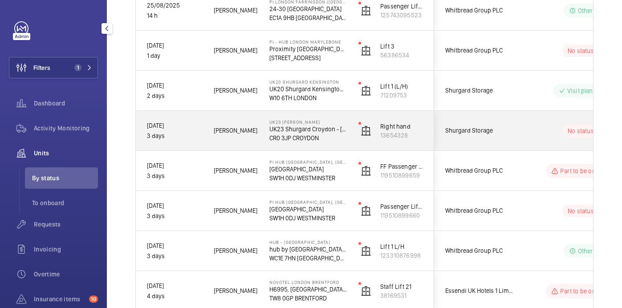
scroll to position [288, 0]
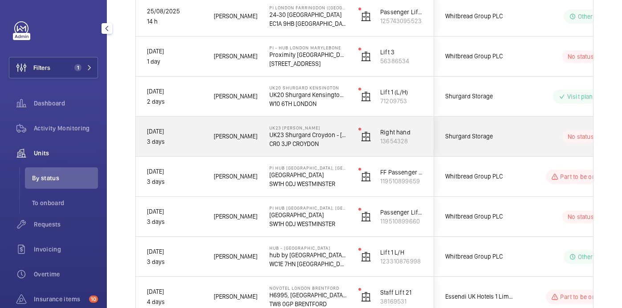
click at [527, 137] on wm-front-pills-cell "No status" at bounding box center [581, 136] width 111 height 12
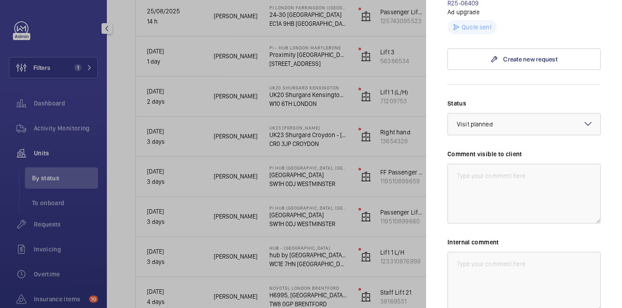
scroll to position [361, 0]
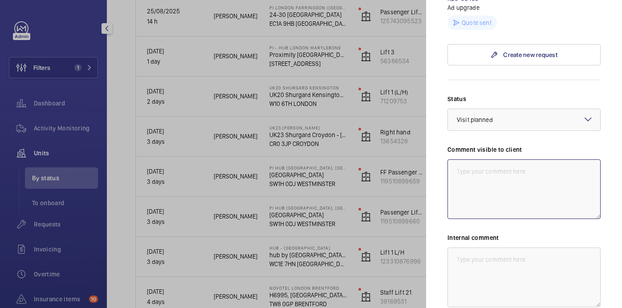
click at [528, 188] on textarea at bounding box center [524, 189] width 153 height 60
click at [534, 172] on textarea "WM ACTION: Route enginner to attend todya. 26/08" at bounding box center [524, 189] width 153 height 60
click at [576, 173] on textarea "WM ACTION: Route engineer to attend todya. 26/08" at bounding box center [524, 189] width 153 height 60
drag, startPoint x: 476, startPoint y: 178, endPoint x: 449, endPoint y: 167, distance: 28.7
click at [449, 167] on textarea "WM ACTION: Route engineer to attend [DATE]. 26/08" at bounding box center [524, 189] width 153 height 60
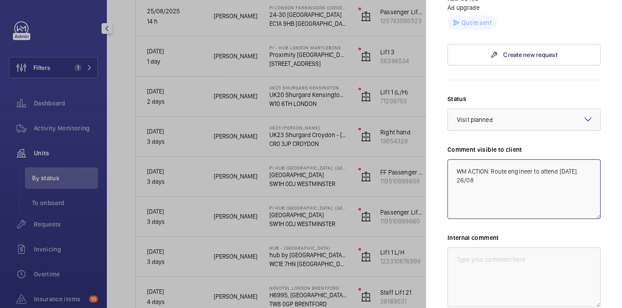
type textarea "WM ACTION: Route engineer to attend [DATE]. 26/08"
click at [491, 258] on textarea at bounding box center [524, 278] width 153 height 60
paste textarea "WM ACTION: Route engineer to attend [DATE]. 26/08"
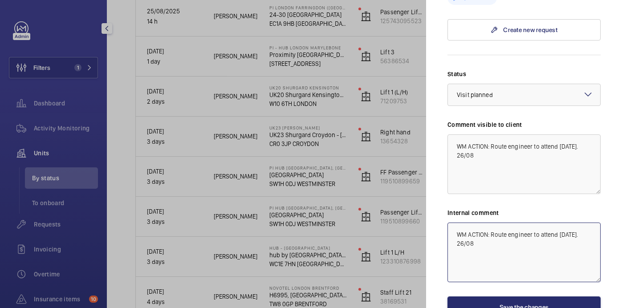
scroll to position [446, 0]
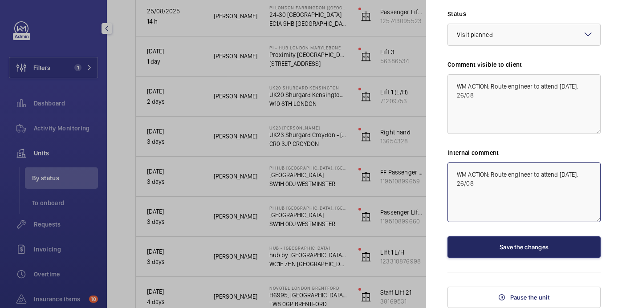
type textarea "WM ACTION: Route engineer to attend [DATE]. 26/08"
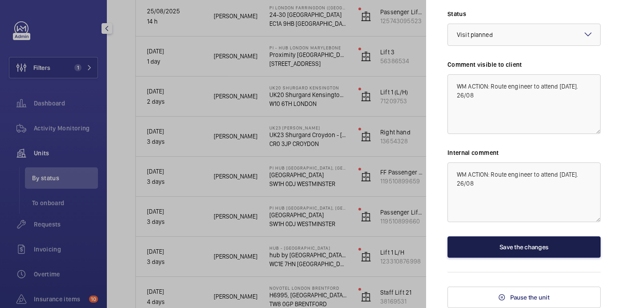
click at [520, 253] on button "Save the changes" at bounding box center [524, 246] width 153 height 21
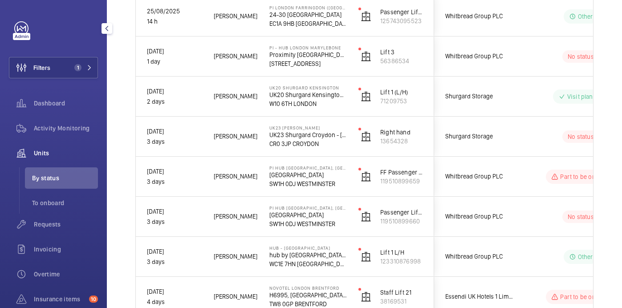
scroll to position [0, 0]
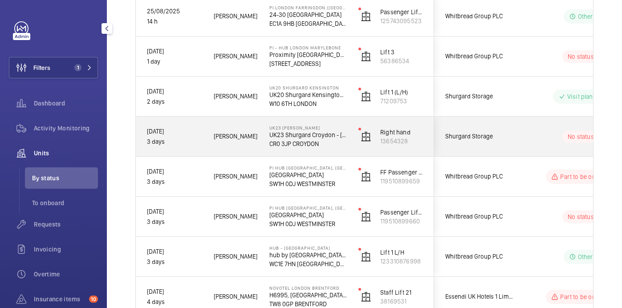
click at [530, 139] on wm-front-pills-cell "No status" at bounding box center [581, 136] width 111 height 12
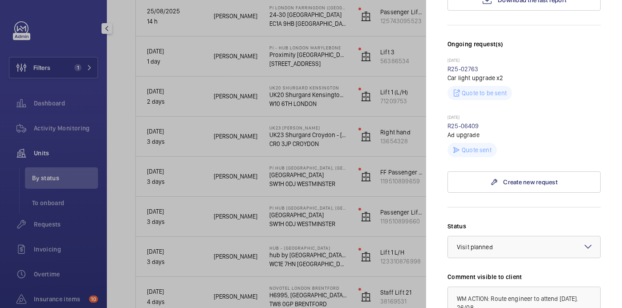
scroll to position [237, 0]
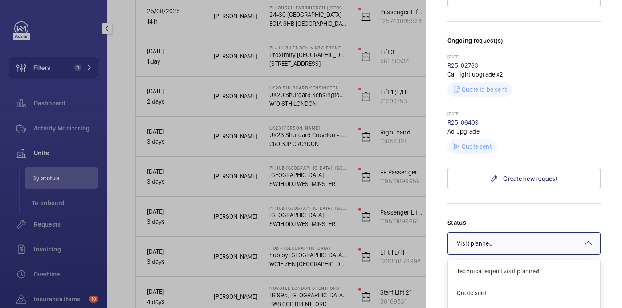
click at [521, 238] on div at bounding box center [524, 243] width 152 height 21
click at [515, 275] on div "Part ordered" at bounding box center [524, 283] width 152 height 22
click at [511, 241] on div "× Part ordered" at bounding box center [485, 243] width 57 height 9
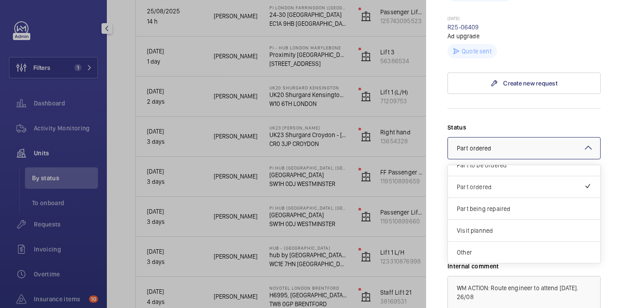
scroll to position [363, 0]
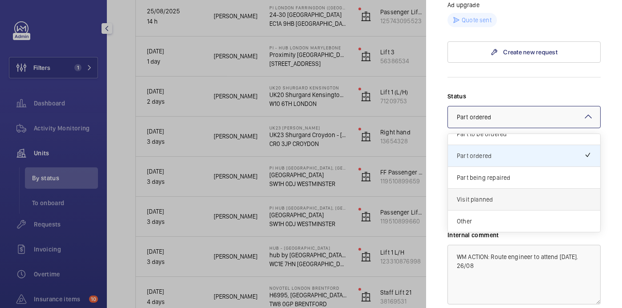
click at [496, 192] on div "Visit planned" at bounding box center [524, 200] width 152 height 22
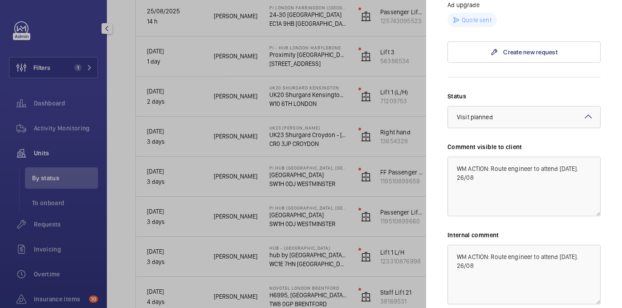
scroll to position [446, 0]
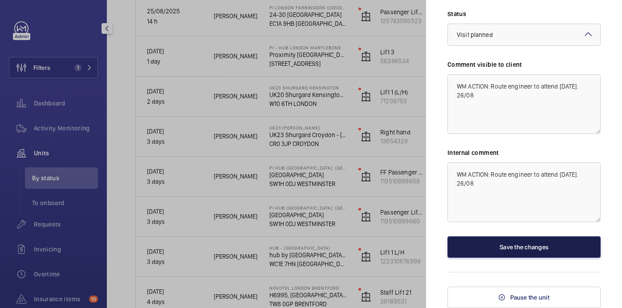
click at [508, 247] on button "Save the changes" at bounding box center [524, 246] width 153 height 21
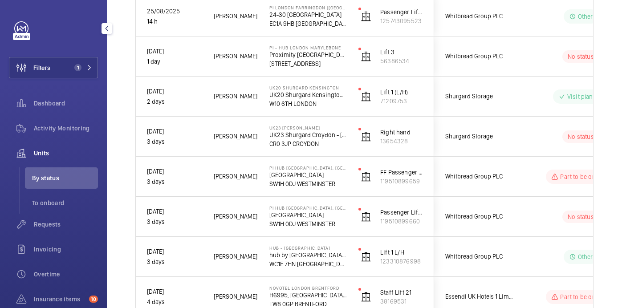
scroll to position [0, 0]
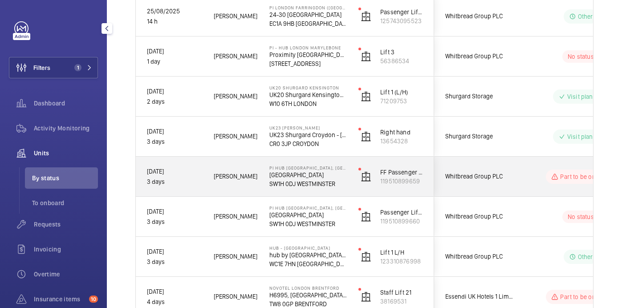
click at [527, 188] on div "Part to be ordered" at bounding box center [576, 177] width 122 height 32
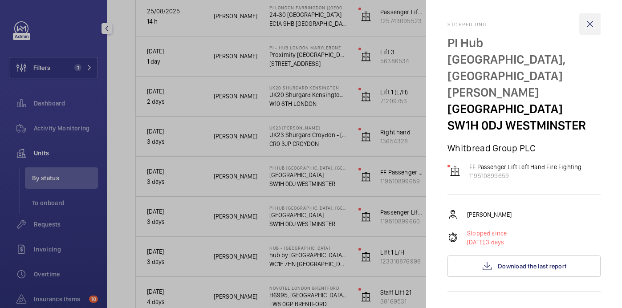
click at [588, 17] on wm-front-icon-button at bounding box center [589, 23] width 21 height 21
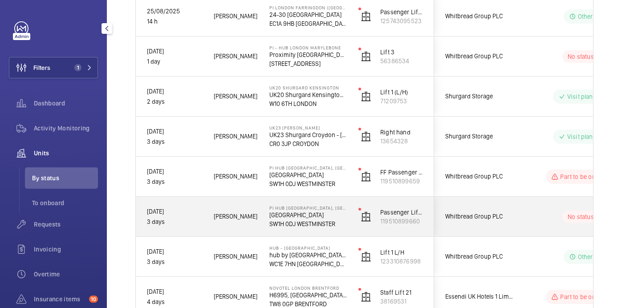
click at [531, 219] on wm-front-pills-cell "No status" at bounding box center [581, 217] width 111 height 12
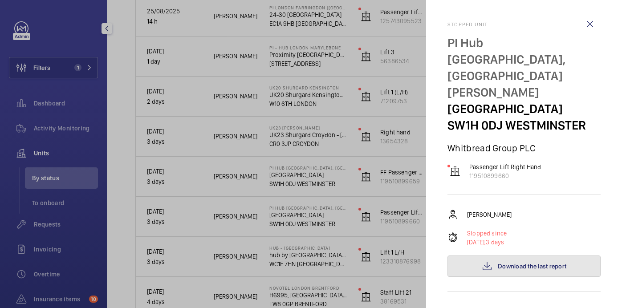
click at [492, 261] on mat-icon at bounding box center [487, 266] width 11 height 11
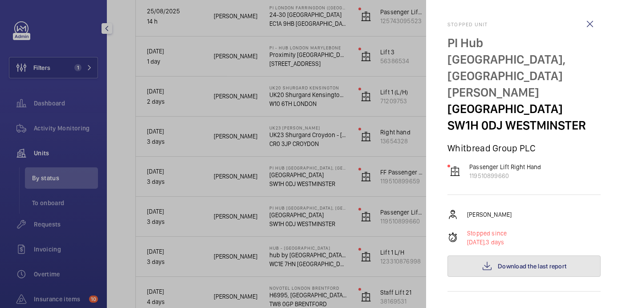
click at [523, 263] on span "Download the last report" at bounding box center [532, 266] width 69 height 7
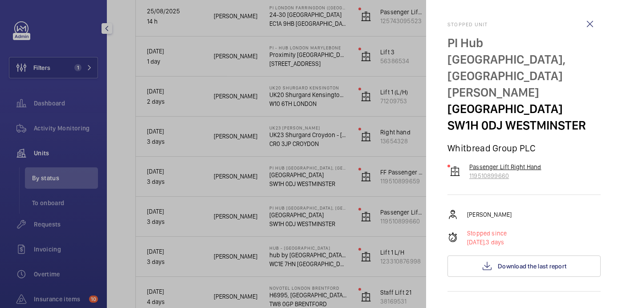
click at [498, 171] on p "119510899660" at bounding box center [505, 175] width 72 height 9
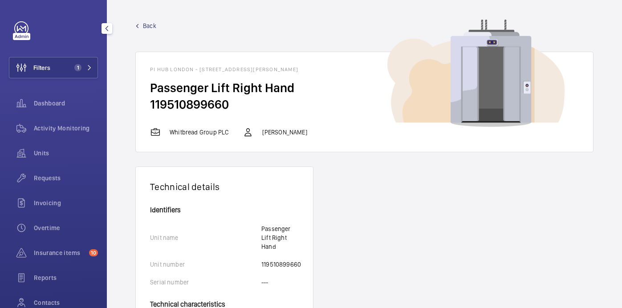
drag, startPoint x: 233, startPoint y: 105, endPoint x: 137, endPoint y: 105, distance: 96.2
click at [137, 105] on wm-front-card-body "Passenger Lift Right Hand 119510899660" at bounding box center [364, 103] width 457 height 47
copy h2 "119510899660"
click at [106, 29] on mat-icon "button" at bounding box center [107, 28] width 11 height 7
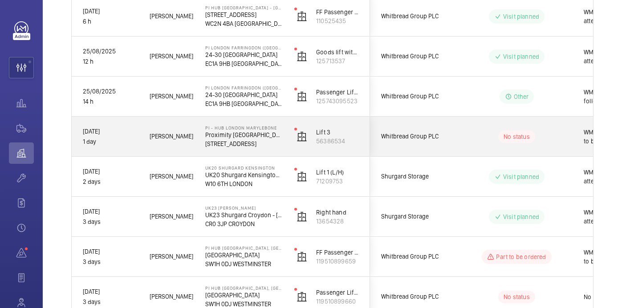
scroll to position [213, 0]
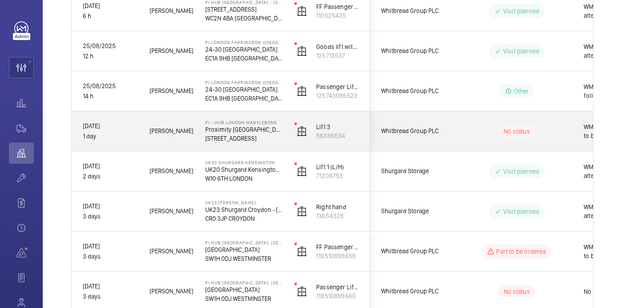
click at [473, 143] on div "No status" at bounding box center [512, 131] width 122 height 30
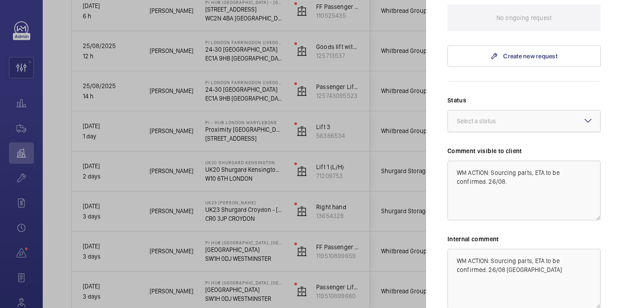
scroll to position [0, 0]
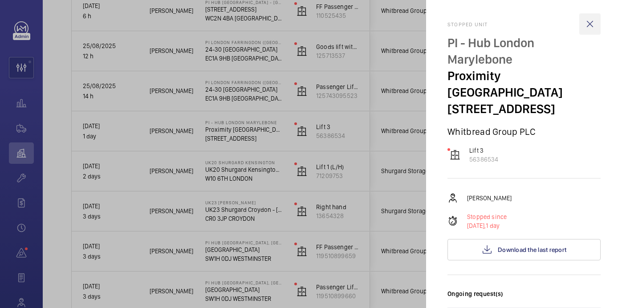
click at [588, 22] on wm-front-icon-button at bounding box center [589, 23] width 21 height 21
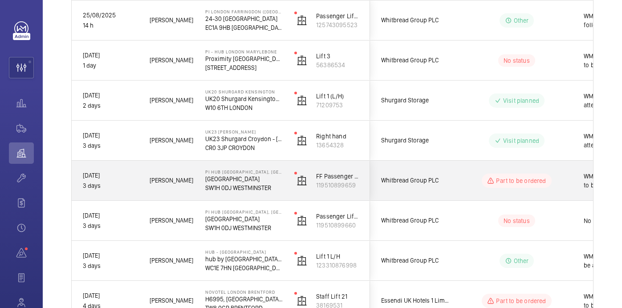
scroll to position [284, 0]
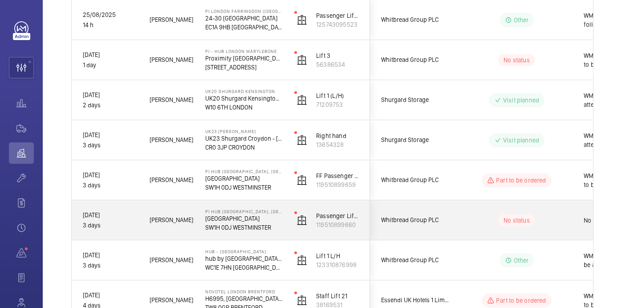
click at [459, 222] on div "No status" at bounding box center [512, 220] width 122 height 30
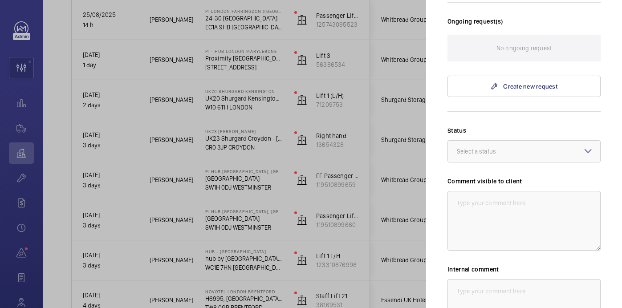
scroll to position [0, 0]
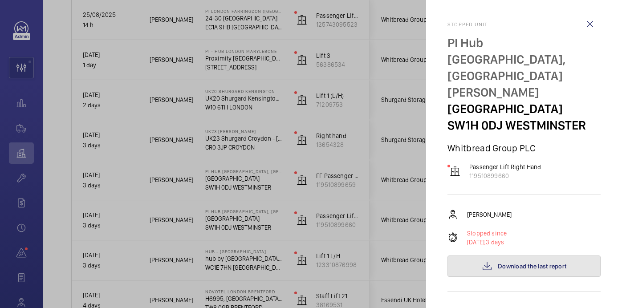
click at [514, 263] on span "Download the last report" at bounding box center [532, 266] width 69 height 7
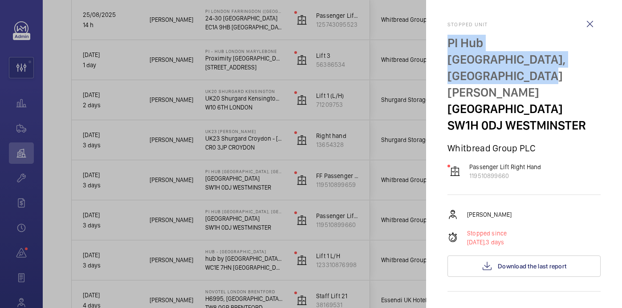
drag, startPoint x: 445, startPoint y: 42, endPoint x: 616, endPoint y: 58, distance: 172.3
click at [616, 58] on mat-sidenav "Stopped unit PI Hub London - Westminster, St James Park Dacre Street SW1H 0DJ W…" at bounding box center [524, 154] width 196 height 308
copy p "PI Hub [GEOGRAPHIC_DATA], [GEOGRAPHIC_DATA][PERSON_NAME]"
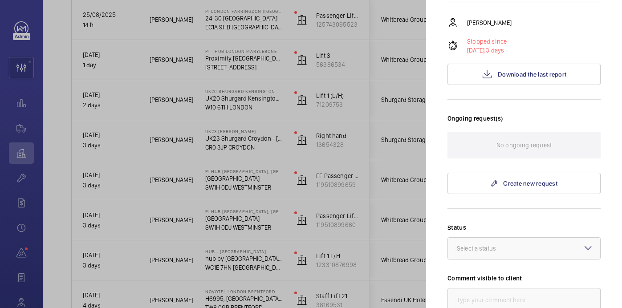
scroll to position [373, 0]
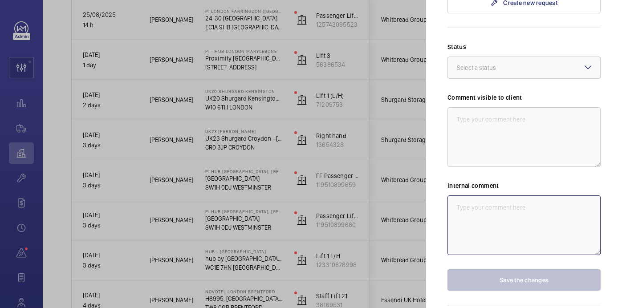
click at [503, 196] on textarea at bounding box center [524, 226] width 153 height 60
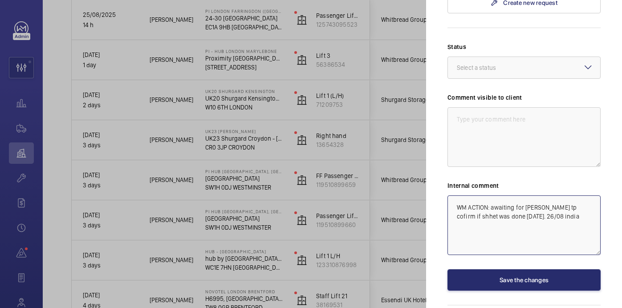
click at [539, 196] on textarea "WM ACTION: awaiting for dan tp cofirm if shhet was done on friday. 26/08 india" at bounding box center [524, 226] width 153 height 60
click at [560, 196] on textarea "WM ACTION: awaiting for dan to cofirm if shhet was done on friday. 26/08 india" at bounding box center [524, 226] width 153 height 60
click at [586, 196] on textarea "WM ACTION: awaiting for dan to confirm if shhet was done on friday. 26/08 india" at bounding box center [524, 226] width 153 height 60
click at [494, 196] on textarea "WM ACTION: awaiting for dan to confirm if sheet was done on friday. 26/08 india" at bounding box center [524, 226] width 153 height 60
drag, startPoint x: 528, startPoint y: 183, endPoint x: 452, endPoint y: 168, distance: 76.8
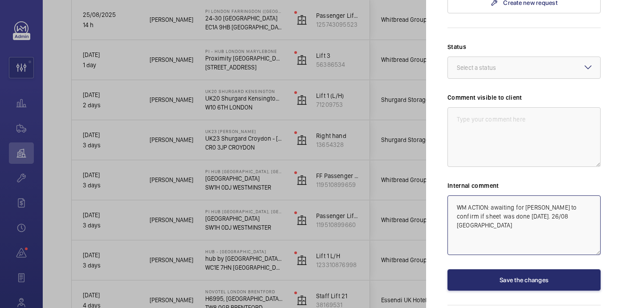
click at [452, 196] on textarea "WM ACTION: awaiting for [PERSON_NAME] to confirm if sheet was done [DATE]. 26/0…" at bounding box center [524, 226] width 153 height 60
click at [547, 196] on textarea "WM ACTION: awaiting for [PERSON_NAME] to confirm if sheet was done [DATE]. 26/0…" at bounding box center [524, 226] width 153 height 60
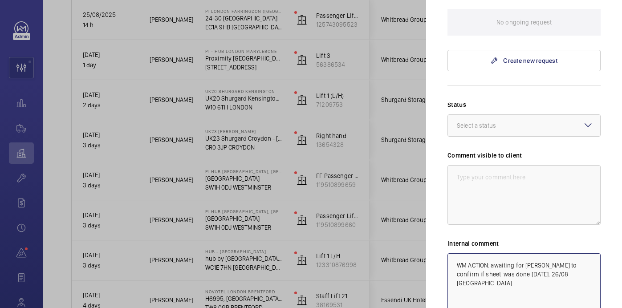
scroll to position [313, 0]
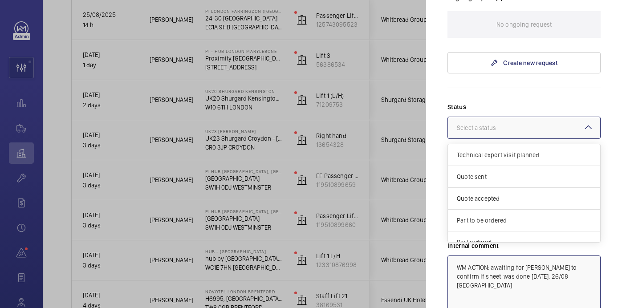
click at [495, 117] on div at bounding box center [524, 127] width 152 height 21
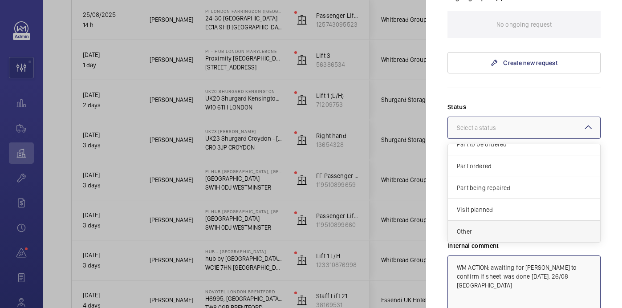
click at [514, 221] on div "Other" at bounding box center [524, 231] width 152 height 21
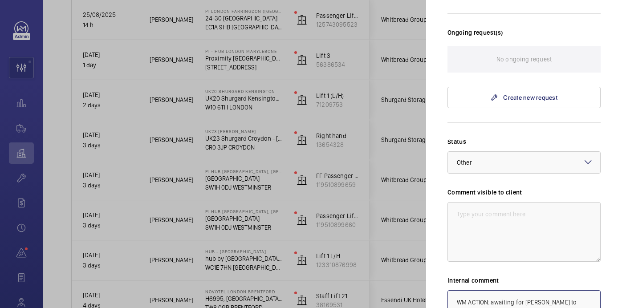
scroll to position [373, 0]
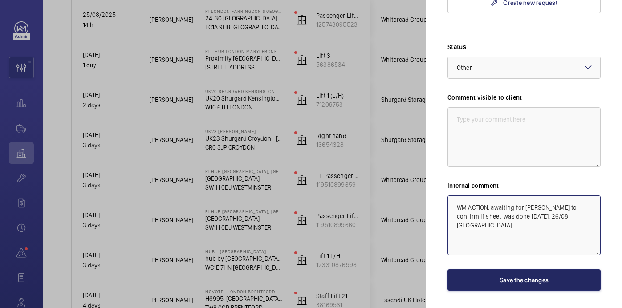
type textarea "WM ACTION: awaiting for [PERSON_NAME] to confirm if sheet was done [DATE]. 26/0…"
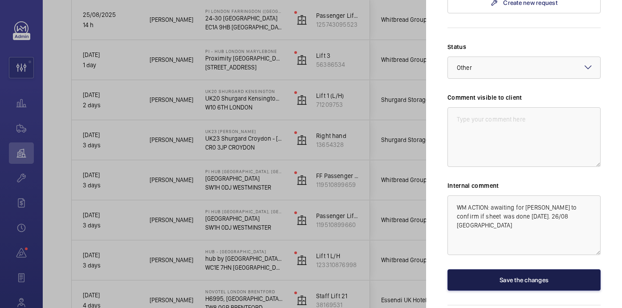
click at [538, 269] on button "Save the changes" at bounding box center [524, 279] width 153 height 21
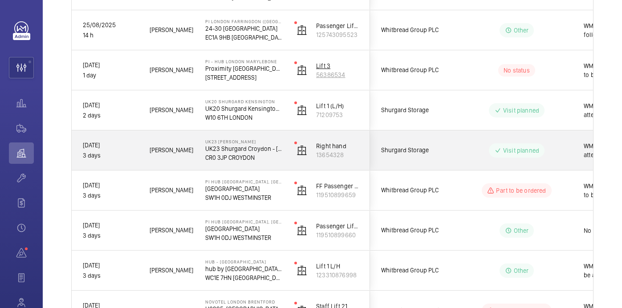
scroll to position [275, 0]
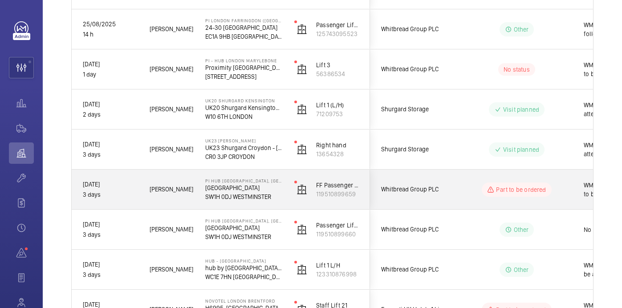
click at [260, 194] on p "SW1H 0DJ WESTMINSTER" at bounding box center [243, 196] width 77 height 9
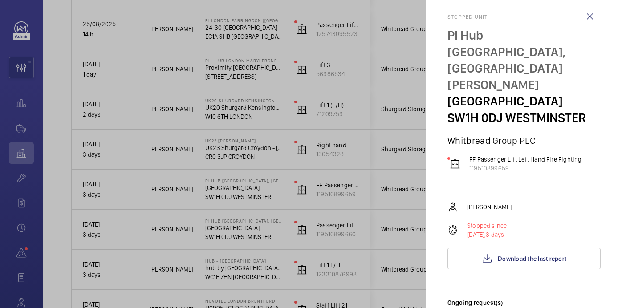
scroll to position [4, 0]
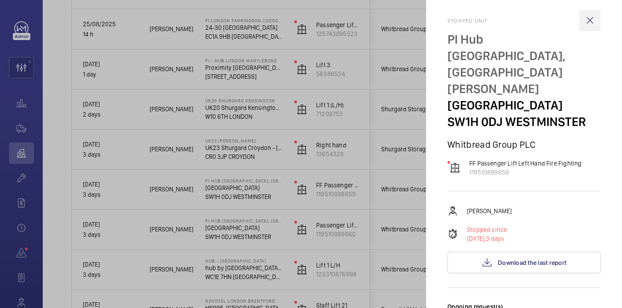
click at [591, 17] on wm-front-icon-button at bounding box center [589, 20] width 21 height 21
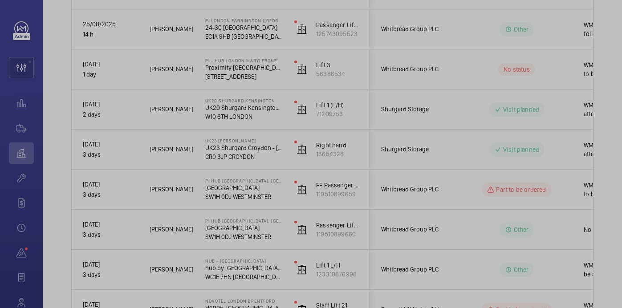
scroll to position [0, 0]
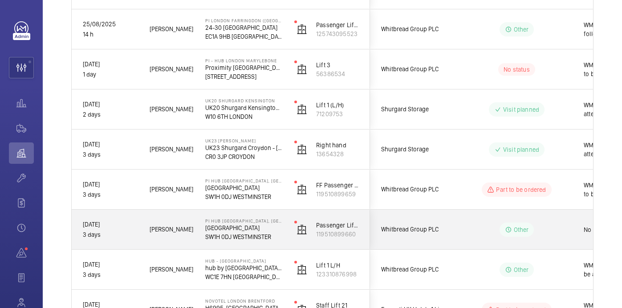
click at [475, 220] on div "Other" at bounding box center [512, 230] width 122 height 32
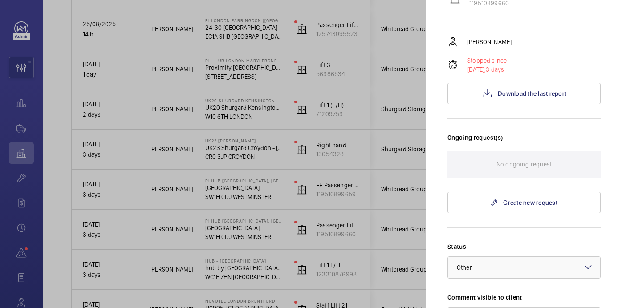
scroll to position [92, 0]
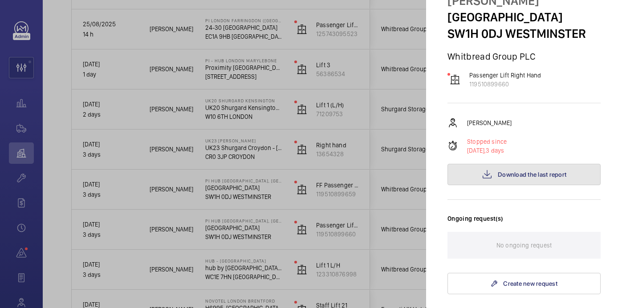
click at [504, 164] on button "Download the last report" at bounding box center [524, 174] width 153 height 21
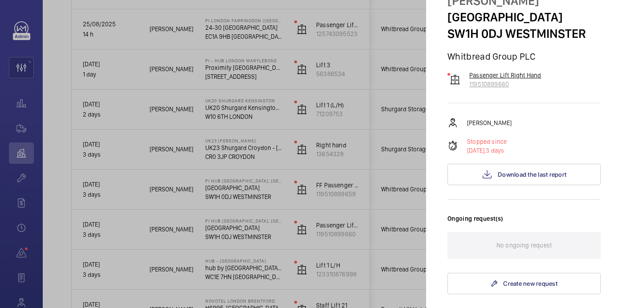
click at [499, 80] on p "119510899660" at bounding box center [505, 84] width 72 height 9
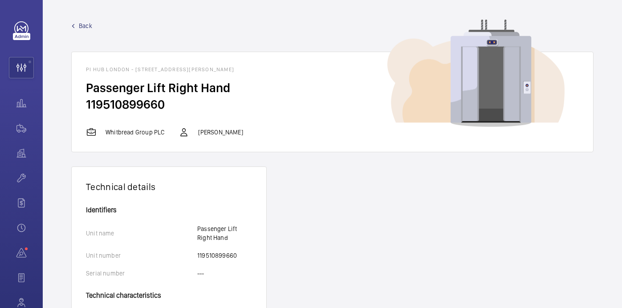
drag, startPoint x: 179, startPoint y: 96, endPoint x: 74, endPoint y: 92, distance: 104.8
click at [74, 92] on wm-front-card-body "Passenger Lift Right Hand 119510899660" at bounding box center [333, 103] width 522 height 47
copy wm-front-card-body "Passenger Lift Right Hand 119510899660"
click at [86, 26] on span "Back" at bounding box center [85, 25] width 13 height 9
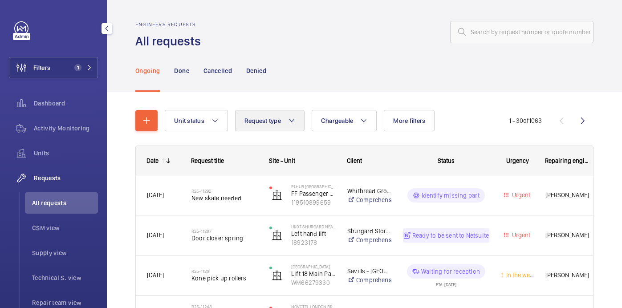
scroll to position [7, 0]
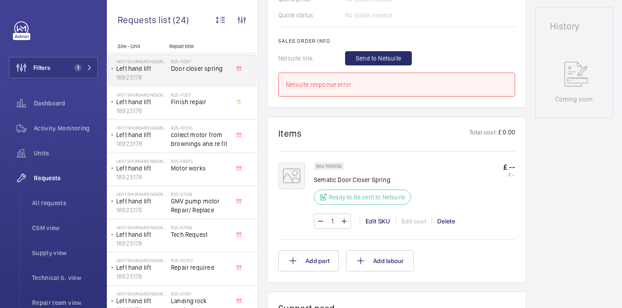
scroll to position [412, 0]
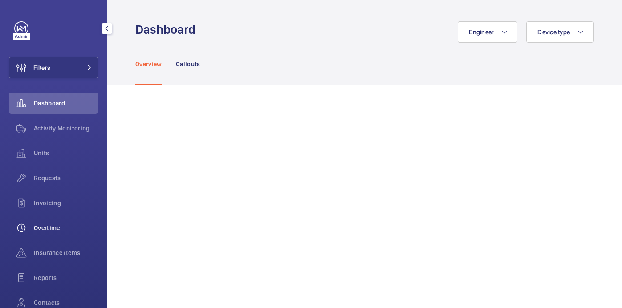
scroll to position [8, 0]
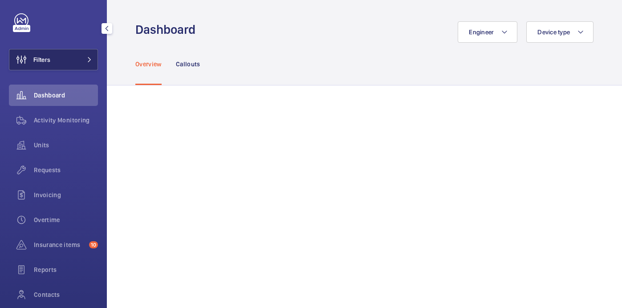
click at [81, 63] on button "Filters" at bounding box center [53, 59] width 89 height 21
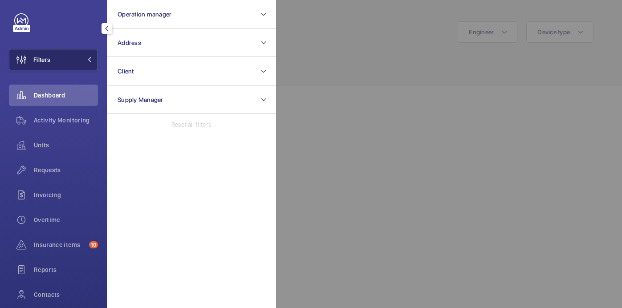
click at [77, 57] on button "Filters" at bounding box center [53, 59] width 89 height 21
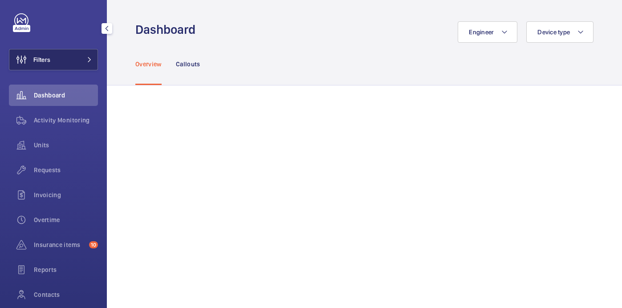
click at [73, 49] on button "Filters" at bounding box center [53, 59] width 89 height 21
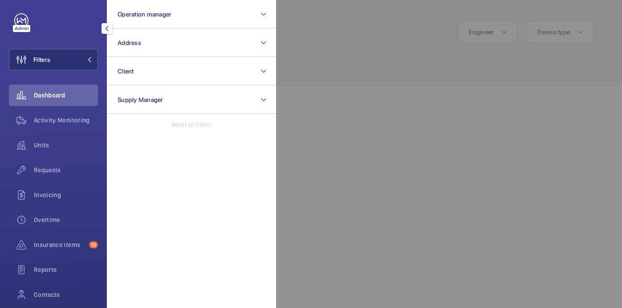
click at [352, 41] on div at bounding box center [587, 154] width 622 height 308
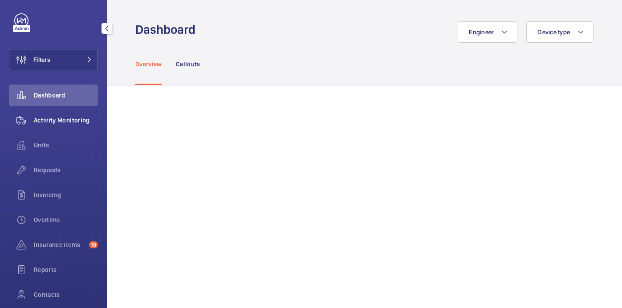
click at [41, 120] on span "Activity Monitoring" at bounding box center [66, 120] width 64 height 9
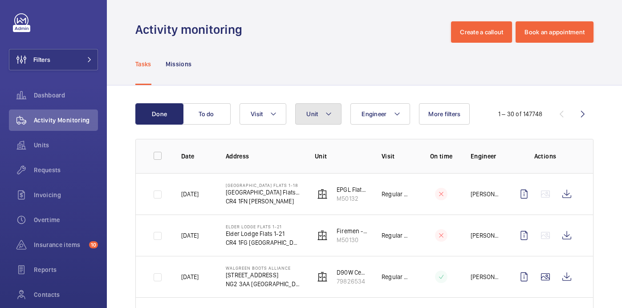
click at [330, 119] on button "Unit" at bounding box center [318, 113] width 46 height 21
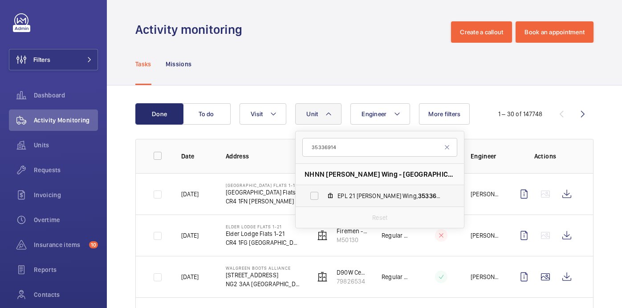
type input "35336914"
click at [359, 195] on span "EPL 21 Chandler Wing, 35336914" at bounding box center [389, 196] width 103 height 9
click at [323, 195] on input "EPL 21 Chandler Wing, 35336914" at bounding box center [315, 196] width 18 height 18
checkbox input "true"
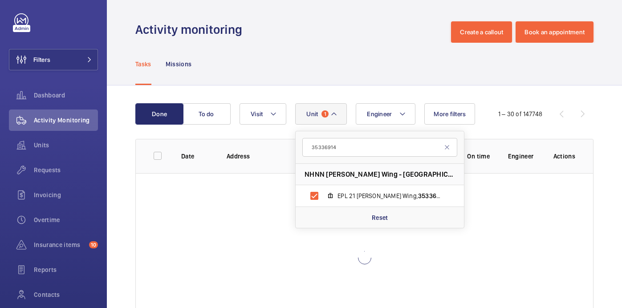
click at [367, 46] on div "Tasks Missions" at bounding box center [364, 64] width 458 height 42
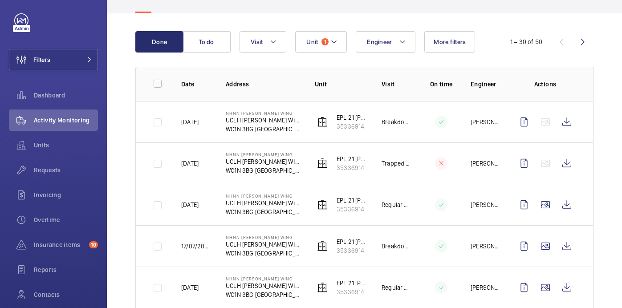
scroll to position [73, 0]
click at [566, 167] on wm-front-icon-button at bounding box center [566, 162] width 21 height 21
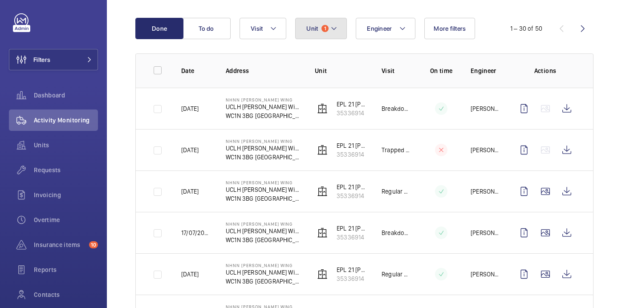
click at [331, 26] on mat-icon at bounding box center [333, 28] width 7 height 11
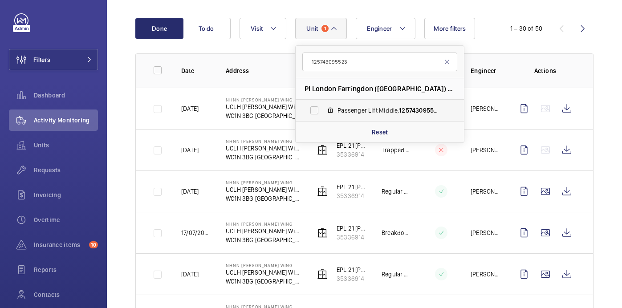
type input "125743095523"
click at [405, 108] on span "125743095523" at bounding box center [420, 110] width 42 height 7
click at [323, 108] on input "Passenger Lift Middle, 125743095523" at bounding box center [315, 111] width 18 height 18
checkbox input "true"
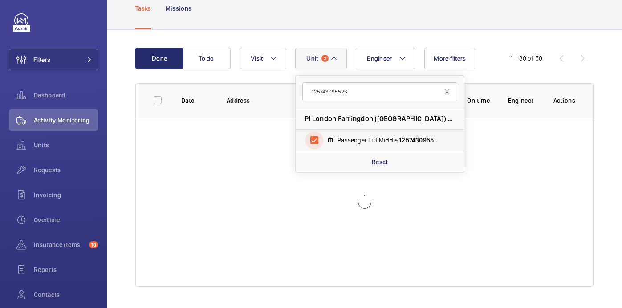
scroll to position [56, 0]
click at [376, 163] on p "Reset" at bounding box center [380, 162] width 16 height 9
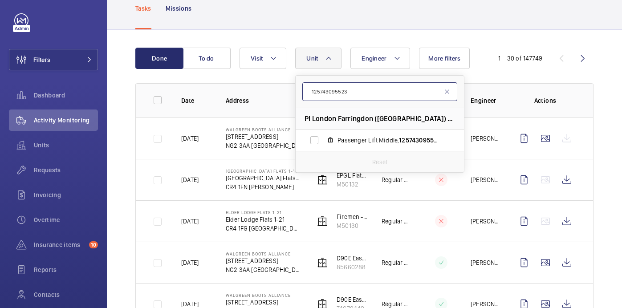
click at [352, 90] on input "125743095523" at bounding box center [379, 91] width 155 height 19
click at [362, 141] on span "Passenger Lift Middle, 125743095523" at bounding box center [389, 140] width 103 height 9
click at [323, 141] on input "Passenger Lift Middle, 125743095523" at bounding box center [315, 140] width 18 height 18
checkbox input "true"
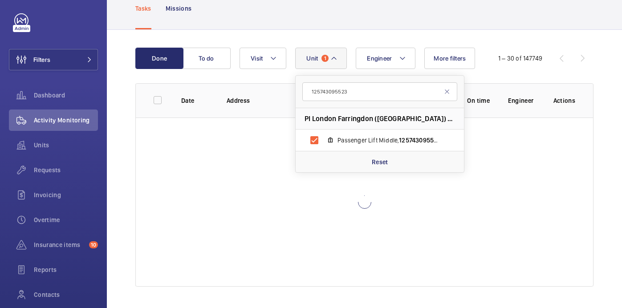
click at [505, 53] on div "1 – 30 of 147749" at bounding box center [539, 58] width 110 height 11
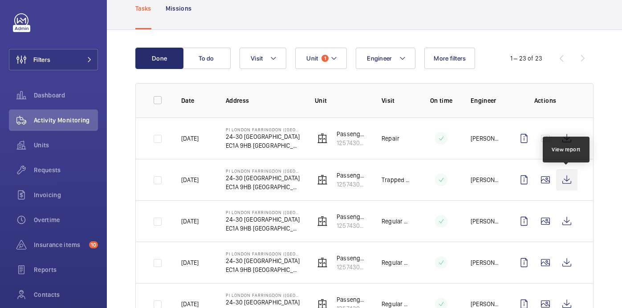
click at [566, 181] on wm-front-icon-button at bounding box center [566, 179] width 21 height 21
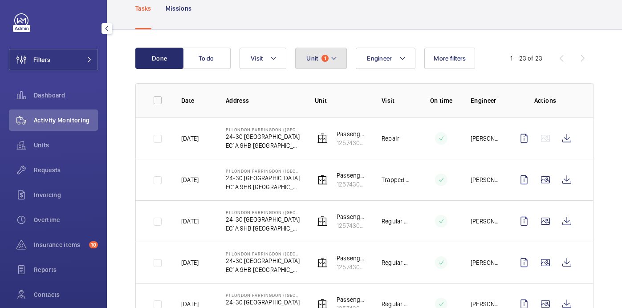
click at [339, 65] on button "Unit 1" at bounding box center [321, 58] width 52 height 21
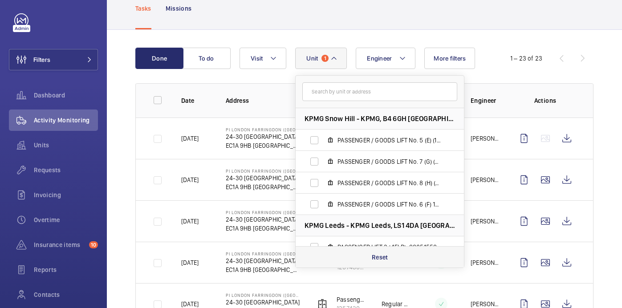
click at [362, 256] on div "Reset" at bounding box center [380, 256] width 168 height 21
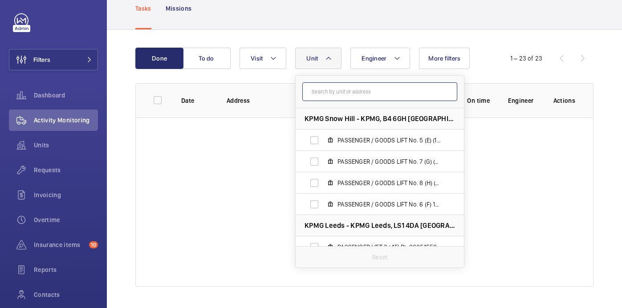
click at [324, 91] on input "text" at bounding box center [379, 91] width 155 height 19
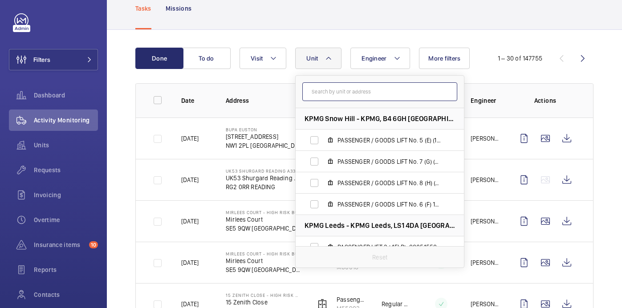
paste input "119510899660"
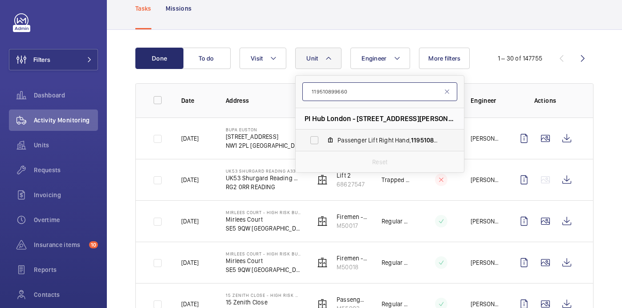
type input "119510899660"
click at [374, 135] on label "Passenger Lift Right Hand, 119510899660" at bounding box center [373, 140] width 154 height 21
click at [323, 135] on input "Passenger Lift Right Hand, 119510899660" at bounding box center [315, 140] width 18 height 18
checkbox input "true"
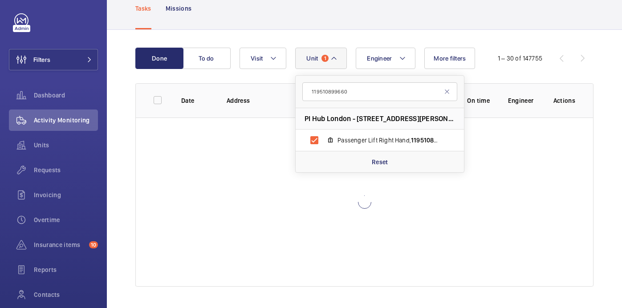
click at [525, 36] on div "Done To do Engineer Unit 1 119510899660 PI Hub London - Westminster, St James P…" at bounding box center [364, 169] width 515 height 278
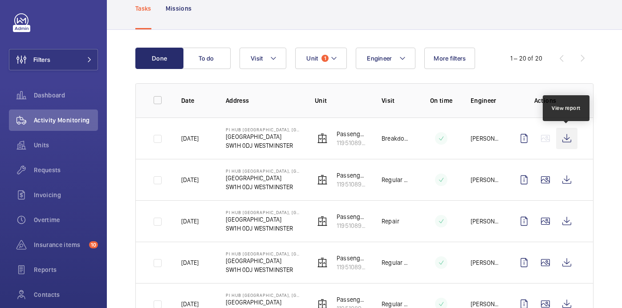
click at [566, 140] on wm-front-icon-button at bounding box center [566, 138] width 21 height 21
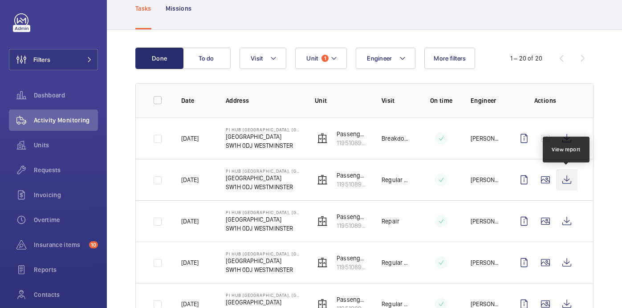
click at [571, 184] on wm-front-icon-button at bounding box center [566, 179] width 21 height 21
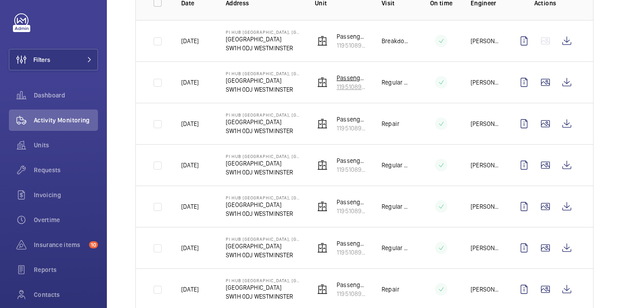
scroll to position [155, 0]
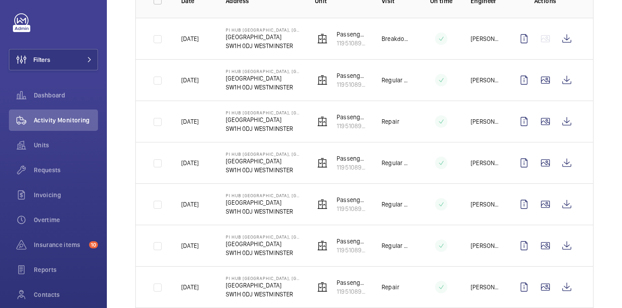
click at [299, 205] on p "Dacre Street" at bounding box center [263, 202] width 75 height 9
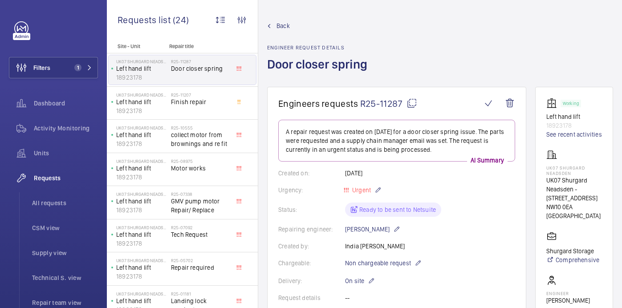
scroll to position [412, 0]
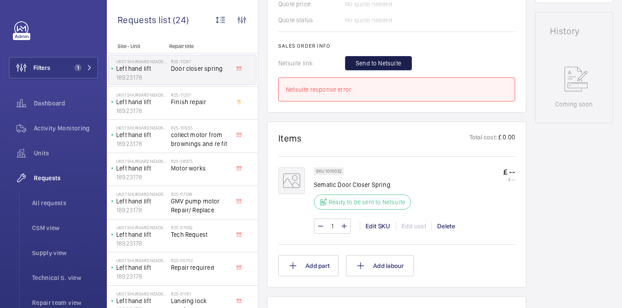
click at [384, 66] on span "Send to Netsuite" at bounding box center [378, 63] width 45 height 9
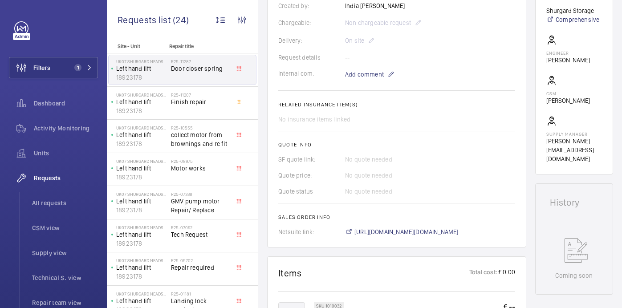
scroll to position [324, 0]
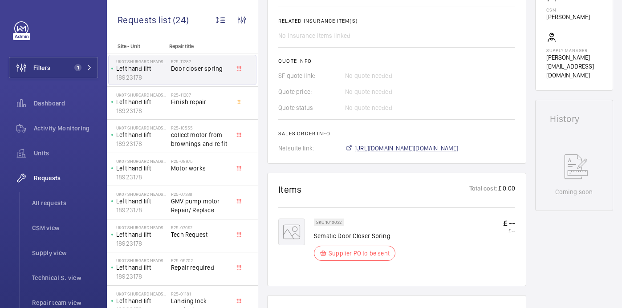
click at [381, 148] on span "https://6461500.app.netsuite.com/app/accounting/transactions/salesord.nl?id=294…" at bounding box center [407, 148] width 104 height 9
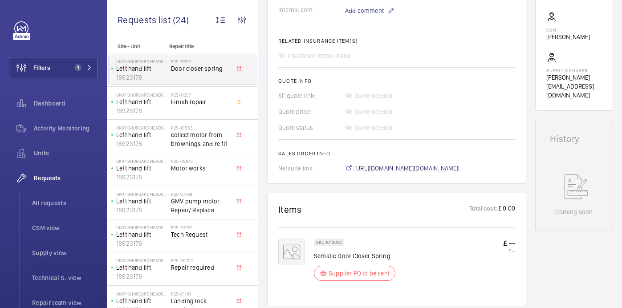
scroll to position [0, 0]
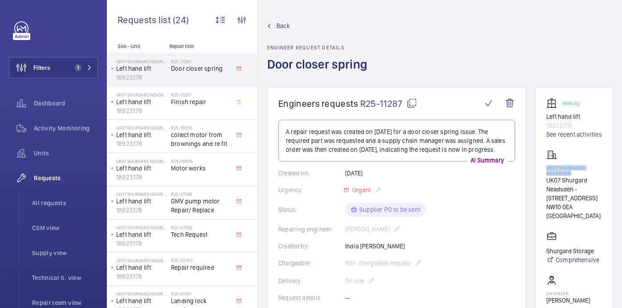
drag, startPoint x: 564, startPoint y: 178, endPoint x: 599, endPoint y: 181, distance: 35.8
click at [599, 181] on wm-front-card "Working Left hand lift 18923178 See recent activities UK07 Shurgard Neadsden UK…" at bounding box center [574, 251] width 78 height 328
copy p "UK07 Shurgard Neadsden"
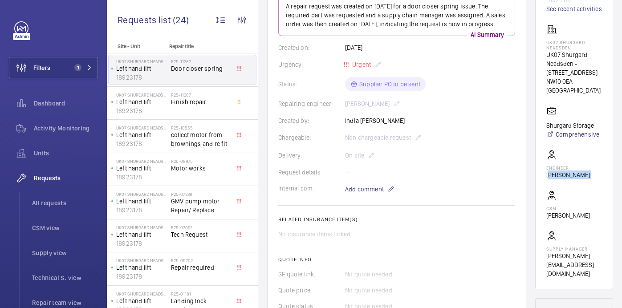
scroll to position [0, 8]
drag, startPoint x: 566, startPoint y: 201, endPoint x: 621, endPoint y: 201, distance: 55.2
click at [621, 201] on div "Back Engineer request details Door closer spring Engineers requests R25-11287 A…" at bounding box center [440, 154] width 364 height 308
copy wm-front-card-body "[PERSON_NAME]"
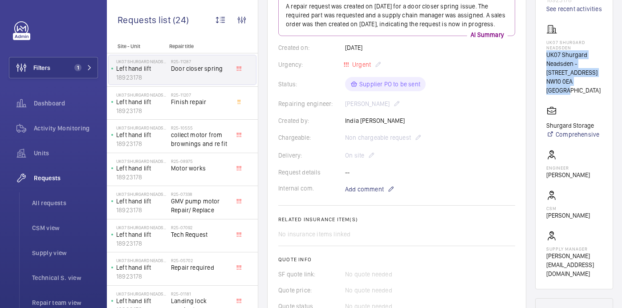
drag, startPoint x: 557, startPoint y: 67, endPoint x: 590, endPoint y: 100, distance: 46.9
click at [590, 100] on wm-front-card "Working Left hand lift 18923178 See recent activities UK07 Shurgard Neadsden UK…" at bounding box center [574, 125] width 78 height 328
copy div "UK07 Shurgard Neadsden - 510 Neasden Lane NW10 0EA LONDON"
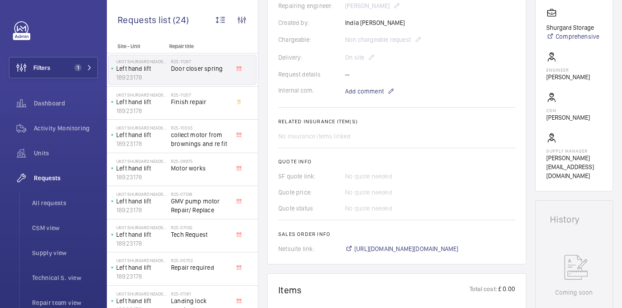
scroll to position [179, 0]
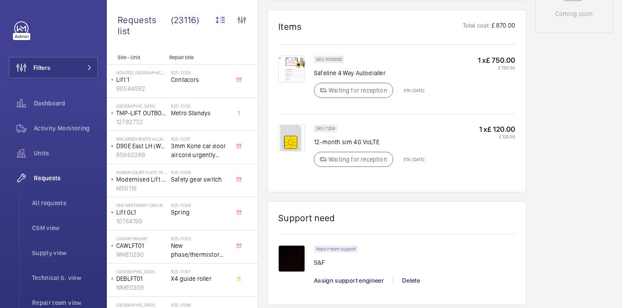
scroll to position [504, 0]
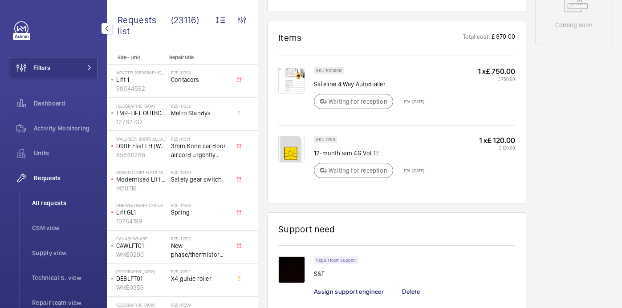
click at [60, 204] on span "All requests" at bounding box center [65, 203] width 66 height 9
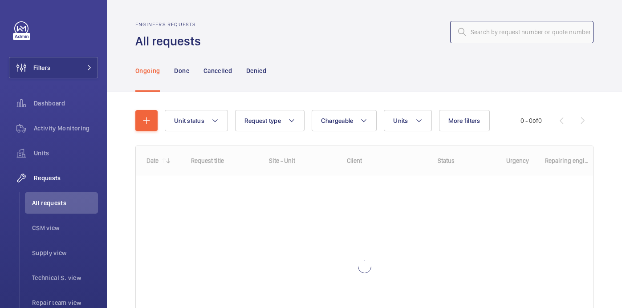
click at [503, 24] on input "text" at bounding box center [521, 32] width 143 height 22
paste input "R25-08851"
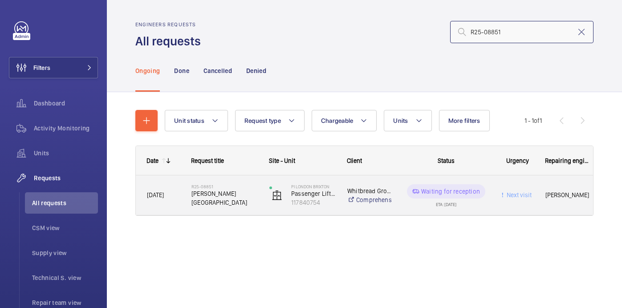
type input "R25-08851"
click at [242, 203] on div "R25-08851 [PERSON_NAME][GEOGRAPHIC_DATA]" at bounding box center [225, 196] width 66 height 26
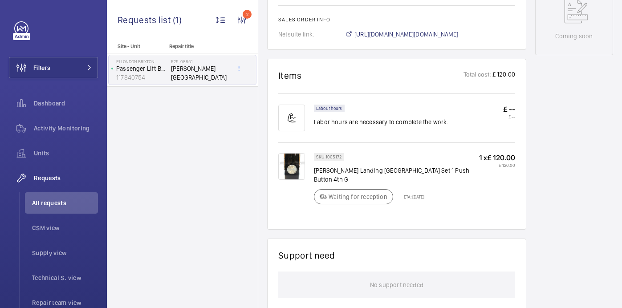
scroll to position [467, 0]
click at [292, 171] on img at bounding box center [291, 165] width 27 height 27
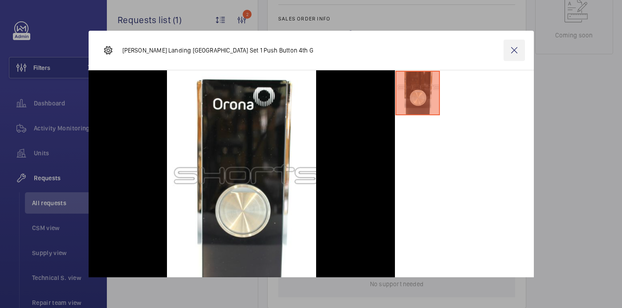
click at [515, 48] on wm-front-icon-button at bounding box center [514, 50] width 21 height 21
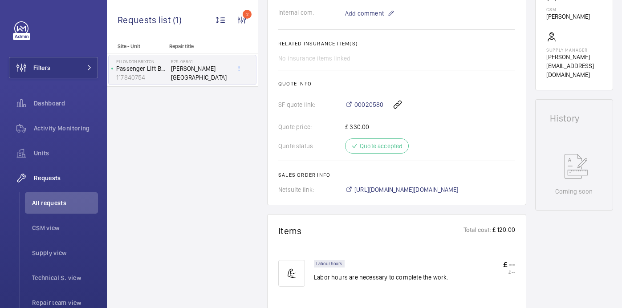
scroll to position [314, 0]
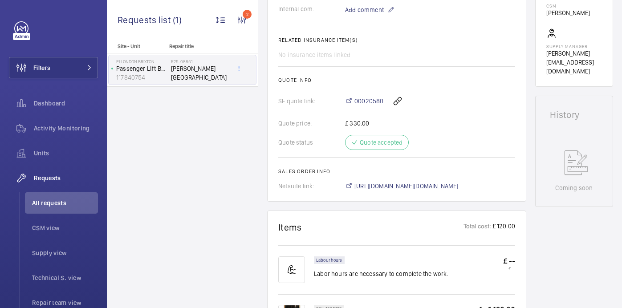
click at [418, 188] on span "[URL][DOMAIN_NAME][DOMAIN_NAME]" at bounding box center [407, 186] width 104 height 9
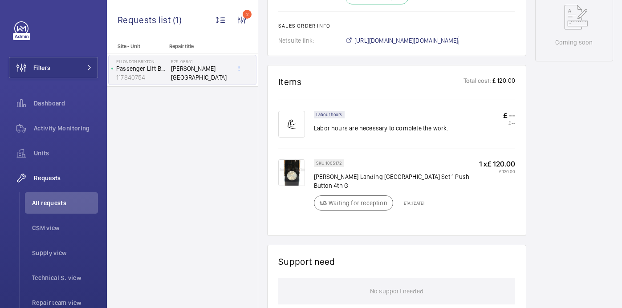
scroll to position [465, 0]
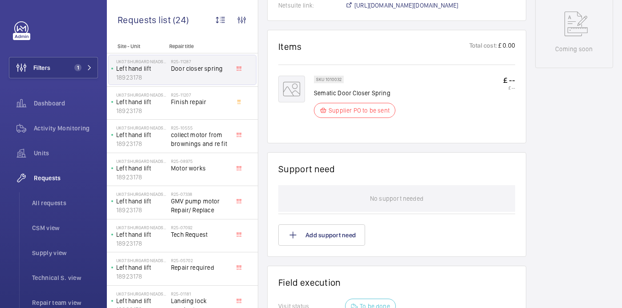
scroll to position [467, 0]
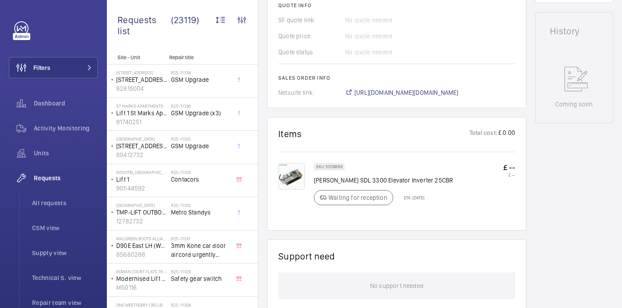
scroll to position [400, 0]
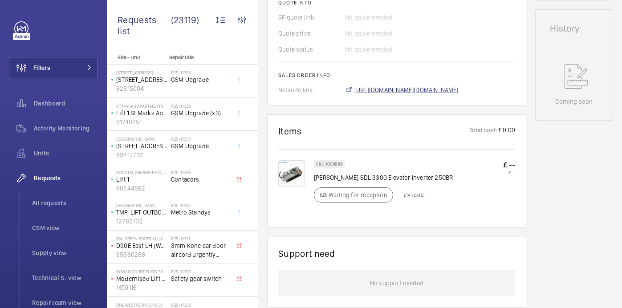
click at [436, 86] on span "https://6461500.app.netsuite.com/app/accounting/transactions/salesord.nl?id=287…" at bounding box center [407, 90] width 104 height 9
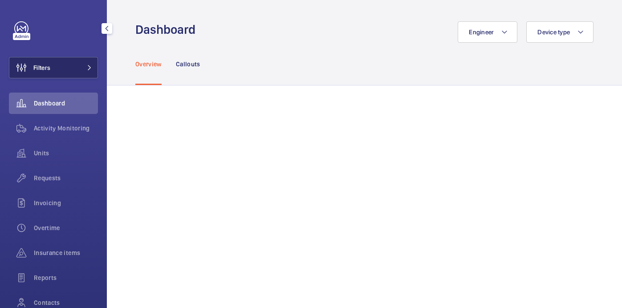
click at [58, 72] on button "Filters" at bounding box center [53, 67] width 89 height 21
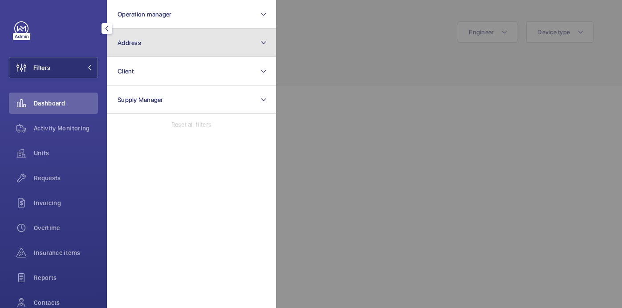
click at [151, 45] on button "Address" at bounding box center [191, 43] width 169 height 29
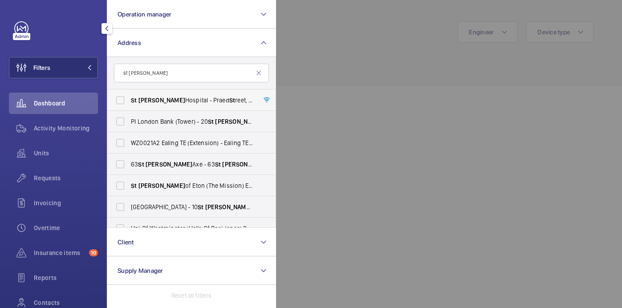
type input "st [PERSON_NAME]"
click at [175, 98] on span "[GEOGRAPHIC_DATA][PERSON_NAME][STREET_ADDRESS]" at bounding box center [192, 100] width 122 height 9
click at [129, 98] on input "St Mary Hospital - Praed St reet, LONDON W2 1NY" at bounding box center [120, 100] width 18 height 18
checkbox input "true"
click at [350, 68] on div at bounding box center [587, 154] width 622 height 308
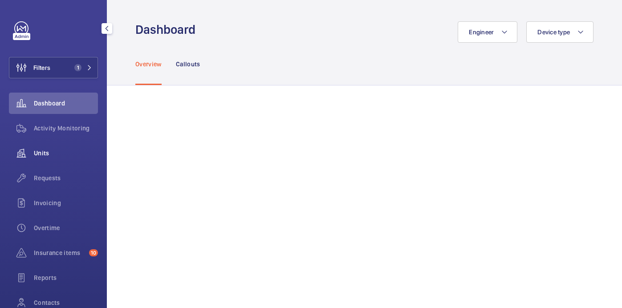
click at [51, 149] on span "Units" at bounding box center [66, 153] width 64 height 9
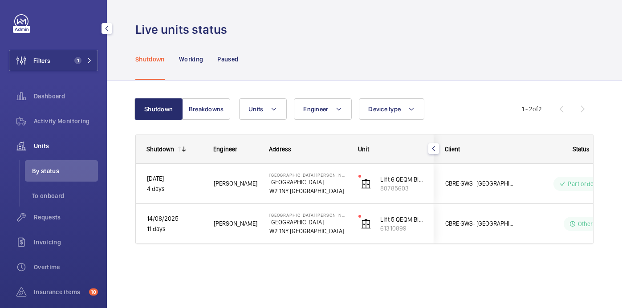
scroll to position [9, 0]
click at [61, 224] on div "Requests" at bounding box center [53, 215] width 89 height 21
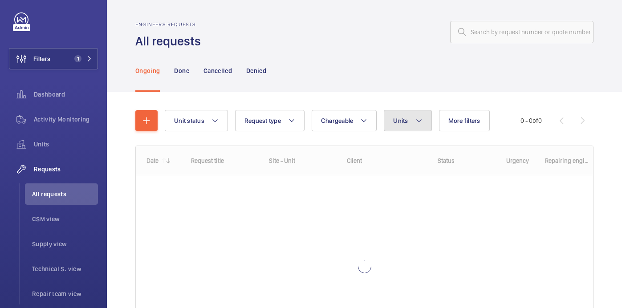
click at [420, 111] on button "Units" at bounding box center [408, 120] width 48 height 21
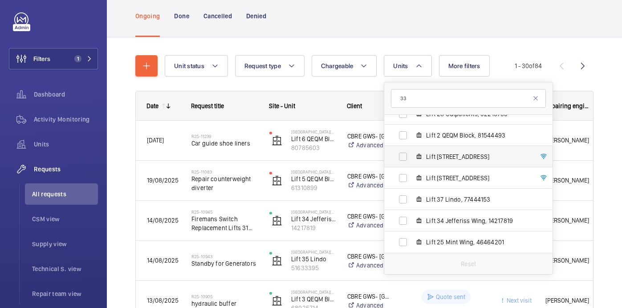
scroll to position [845, 0]
type input "33"
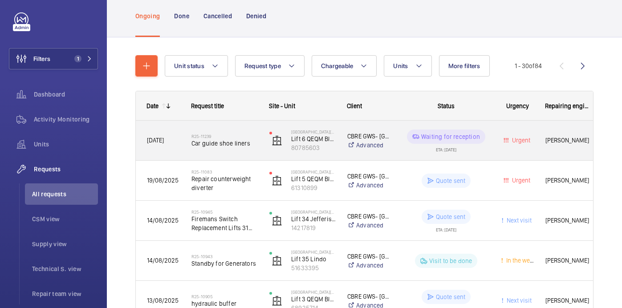
click at [245, 132] on div "R25-11239 Car guide shoe liners" at bounding box center [225, 141] width 66 height 26
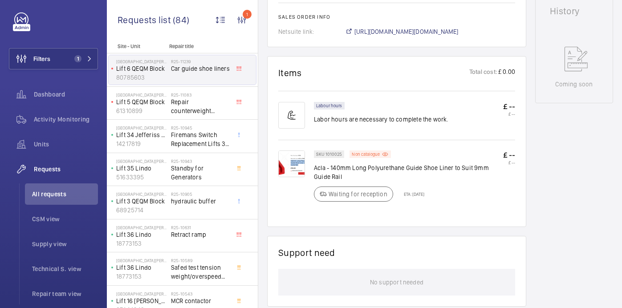
scroll to position [442, 0]
click at [212, 107] on span "Repair counterweight diverter" at bounding box center [200, 107] width 59 height 18
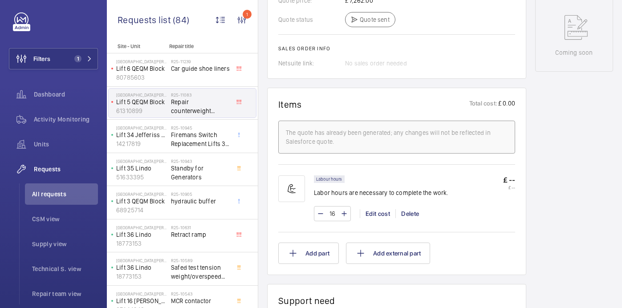
scroll to position [459, 0]
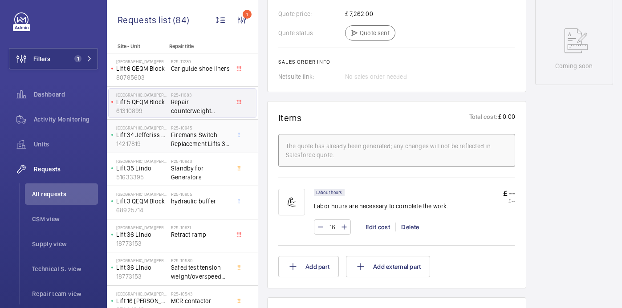
click at [218, 144] on span "Firemans Switch Replacement Lifts 31 and 34" at bounding box center [200, 139] width 59 height 18
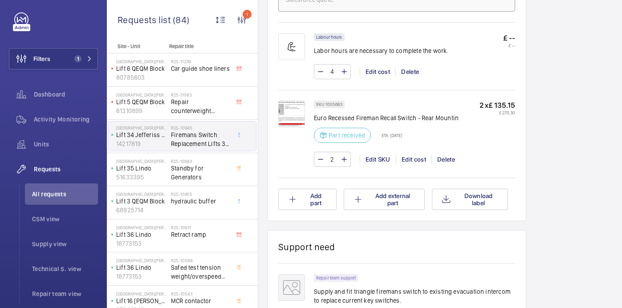
scroll to position [583, 0]
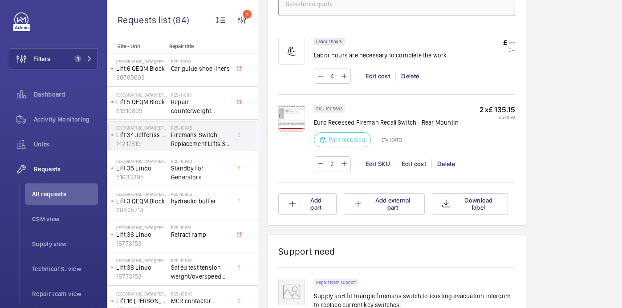
click at [287, 127] on img at bounding box center [291, 118] width 27 height 27
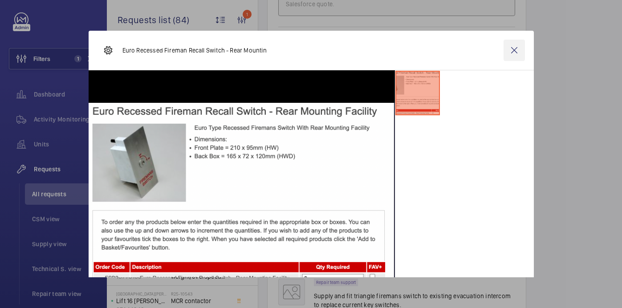
click at [516, 52] on wm-front-icon-button at bounding box center [514, 50] width 21 height 21
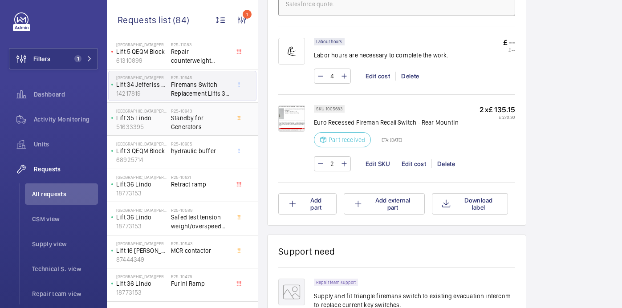
scroll to position [52, 0]
click at [215, 127] on span "Standby for Generators" at bounding box center [200, 121] width 59 height 18
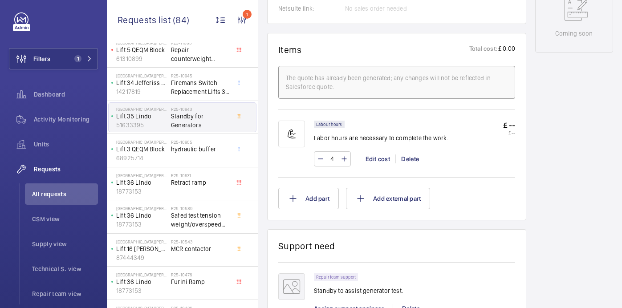
scroll to position [495, 0]
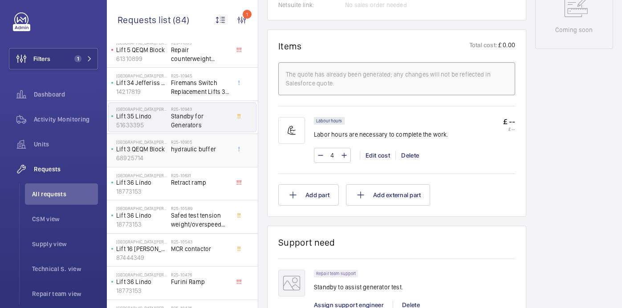
click at [180, 155] on div "R25-10905 hydraulic buffer" at bounding box center [200, 152] width 59 height 26
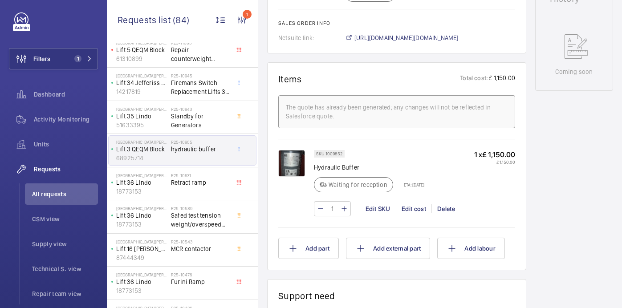
scroll to position [455, 0]
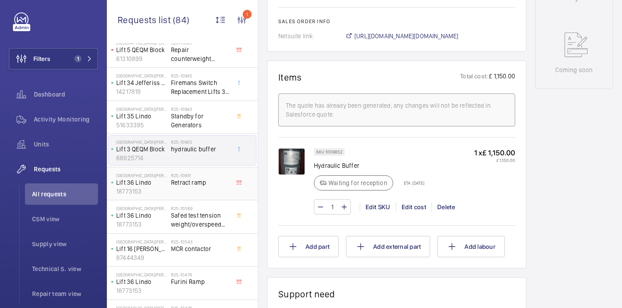
click at [217, 181] on span "Retract ramp" at bounding box center [200, 182] width 59 height 9
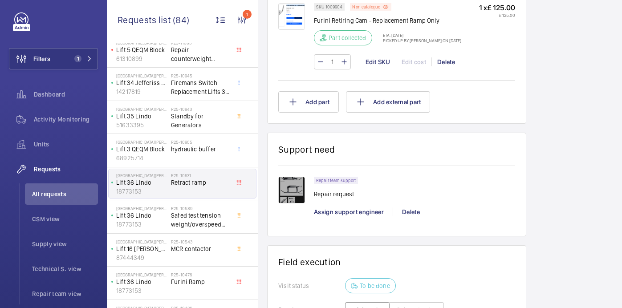
scroll to position [488, 0]
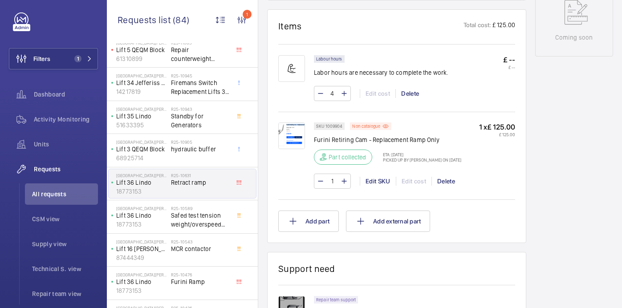
click at [285, 144] on img at bounding box center [291, 135] width 27 height 27
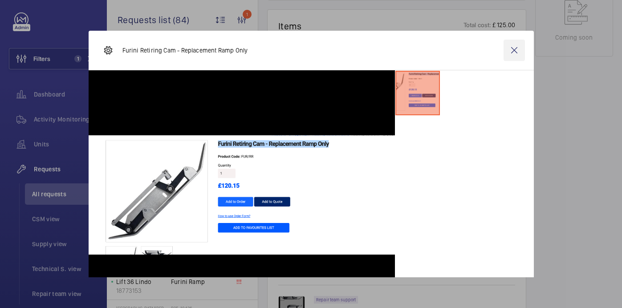
click at [515, 56] on wm-front-icon-button at bounding box center [514, 50] width 21 height 21
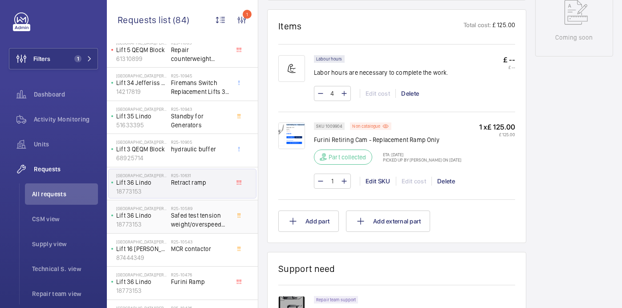
click at [200, 207] on h2 "R25-10589" at bounding box center [200, 208] width 59 height 5
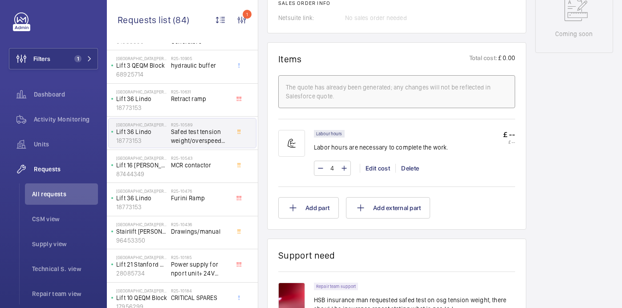
scroll to position [145, 0]
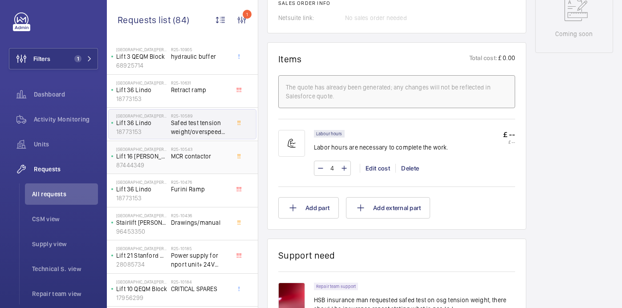
click at [216, 157] on span "MCR contactor" at bounding box center [200, 156] width 59 height 9
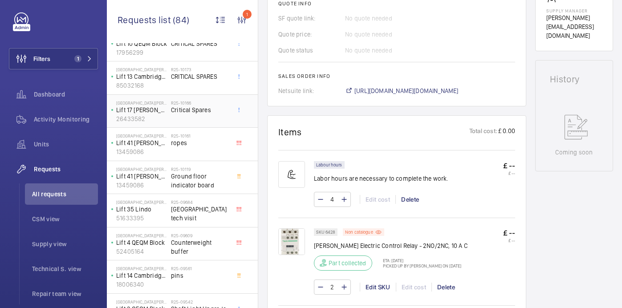
scroll to position [391, 0]
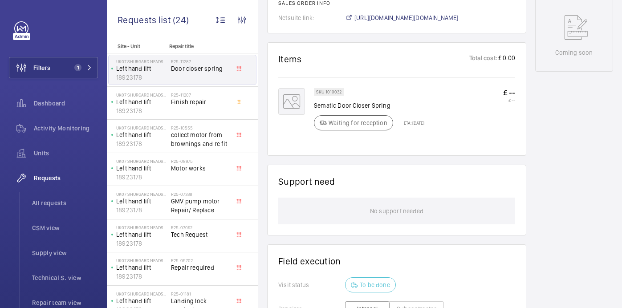
scroll to position [467, 0]
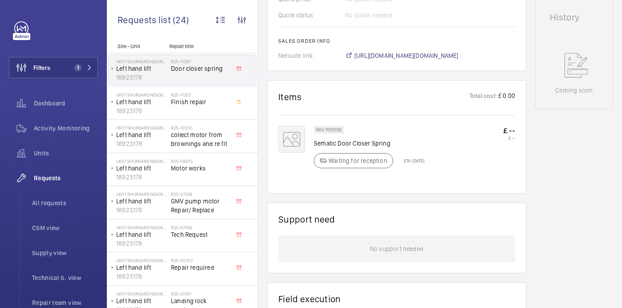
scroll to position [499, 0]
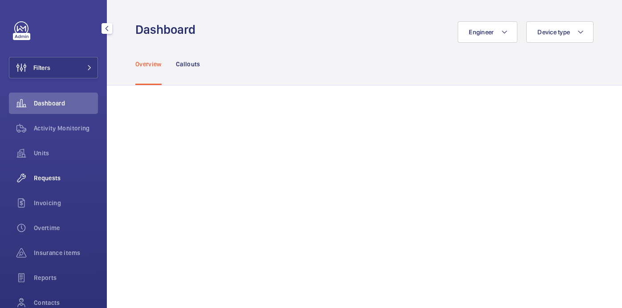
click at [55, 183] on div "Requests" at bounding box center [53, 177] width 89 height 21
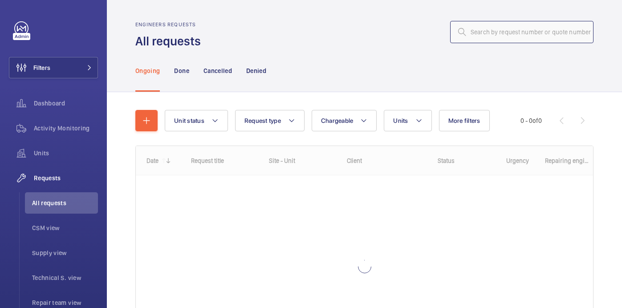
click at [502, 36] on input "text" at bounding box center [521, 32] width 143 height 22
paste input "R25-11235"
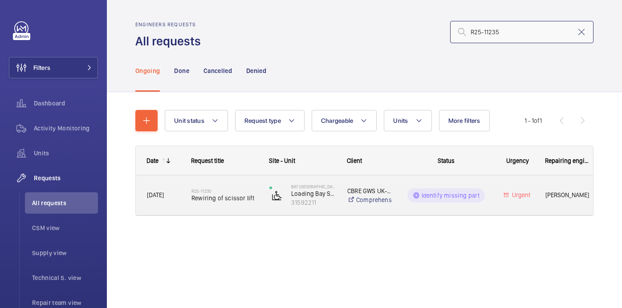
type input "R25-11235"
click at [235, 209] on div "R25-11235 Rewiring of scissor lift" at bounding box center [219, 195] width 77 height 40
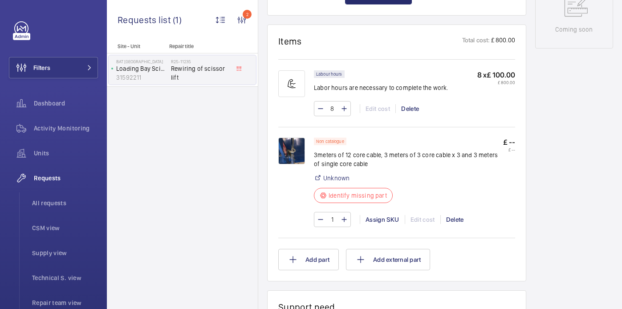
scroll to position [526, 0]
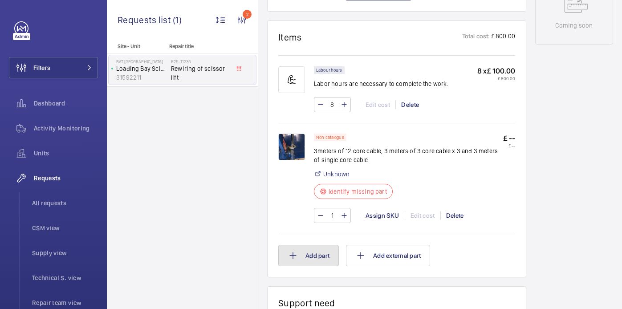
click at [290, 255] on mat-icon at bounding box center [293, 255] width 11 height 11
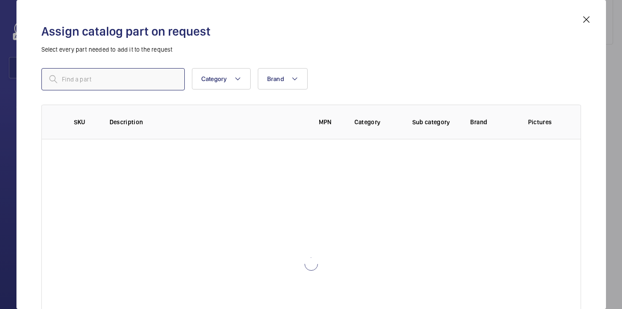
click at [119, 86] on input "text" at bounding box center [112, 79] width 143 height 22
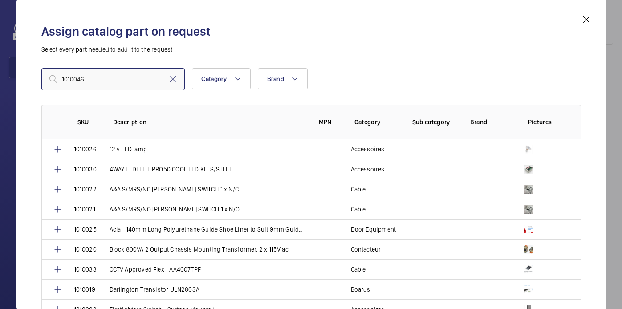
click at [63, 79] on input "1010046" at bounding box center [112, 79] width 143 height 22
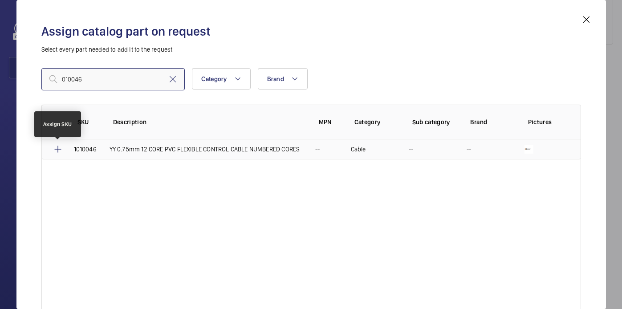
type input "010046"
click at [57, 147] on mat-icon at bounding box center [58, 149] width 11 height 11
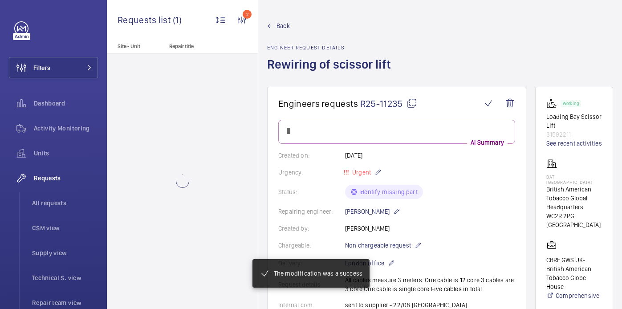
scroll to position [526, 0]
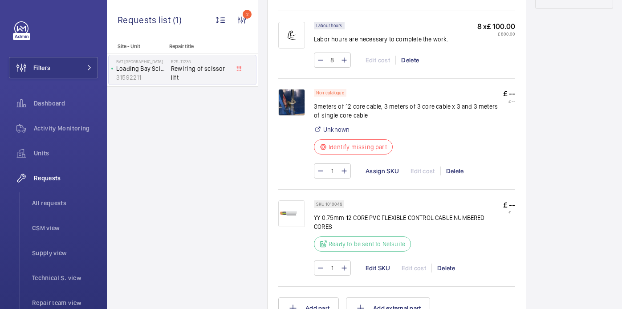
scroll to position [611, 0]
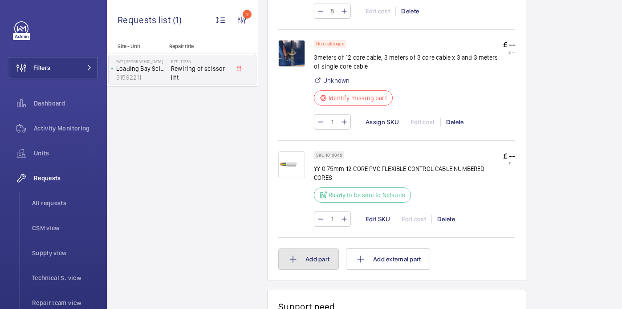
click at [294, 250] on button "Add part" at bounding box center [308, 259] width 61 height 21
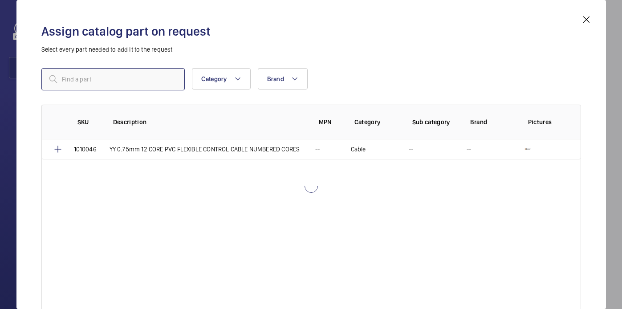
click at [137, 82] on input "text" at bounding box center [112, 79] width 143 height 22
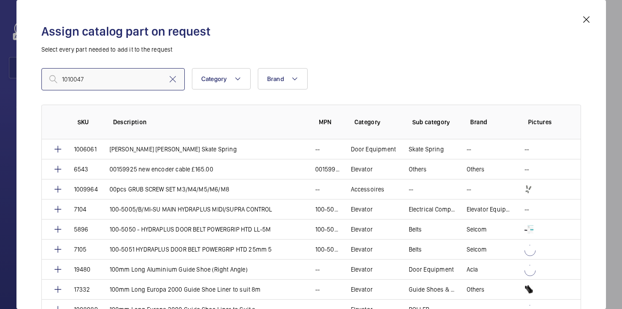
click at [63, 79] on input "1010047" at bounding box center [112, 79] width 143 height 22
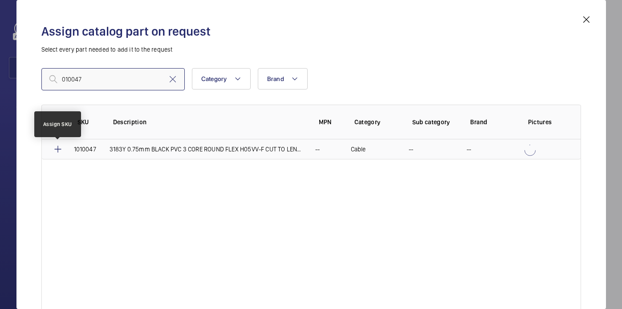
type input "010047"
click at [61, 148] on mat-icon at bounding box center [58, 149] width 11 height 11
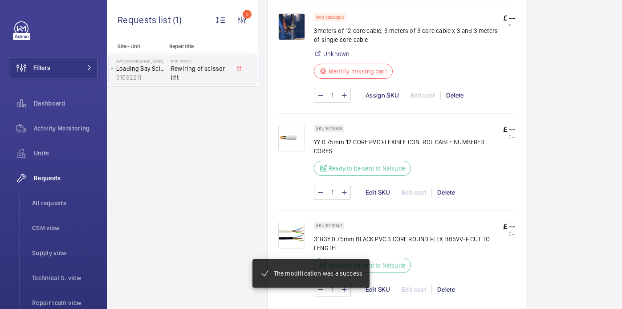
scroll to position [638, 0]
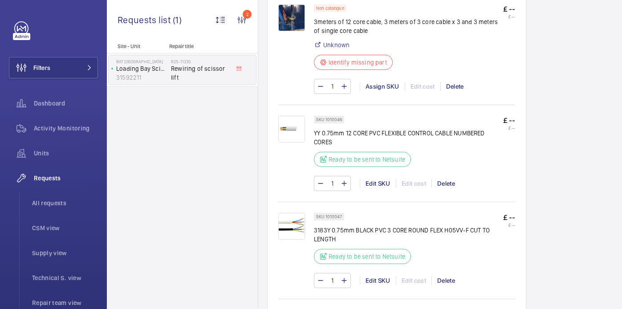
click at [377, 93] on div "1 Assign SKU Edit cost Delete" at bounding box center [414, 86] width 201 height 15
click at [376, 91] on div "Assign SKU" at bounding box center [382, 86] width 45 height 9
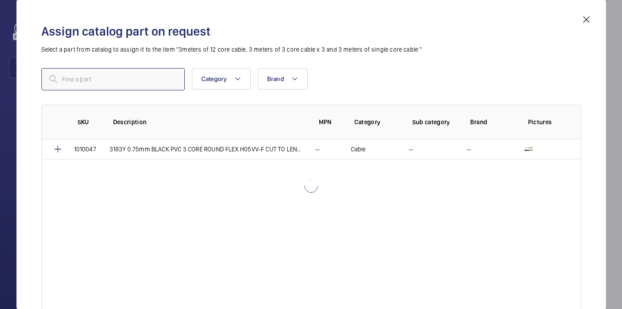
click at [90, 85] on input "text" at bounding box center [112, 79] width 143 height 22
paste input "1010048"
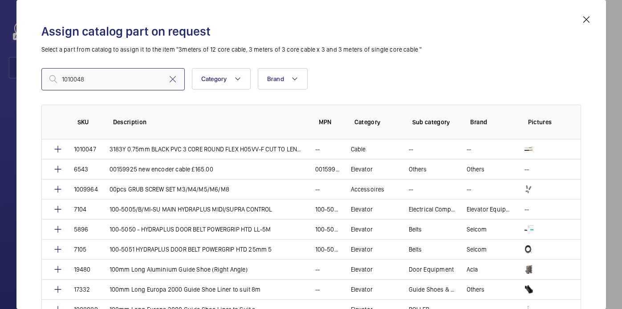
click at [63, 79] on input "1010048" at bounding box center [112, 79] width 143 height 22
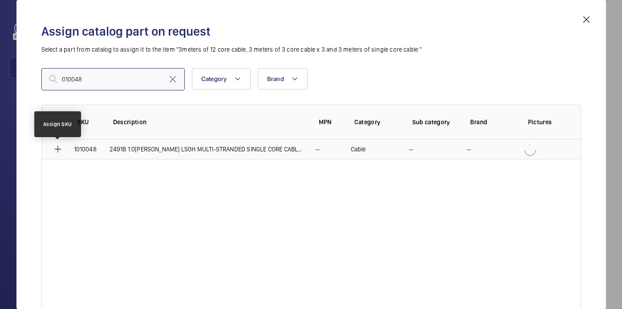
type input "010048"
click at [55, 150] on mat-icon at bounding box center [58, 149] width 11 height 11
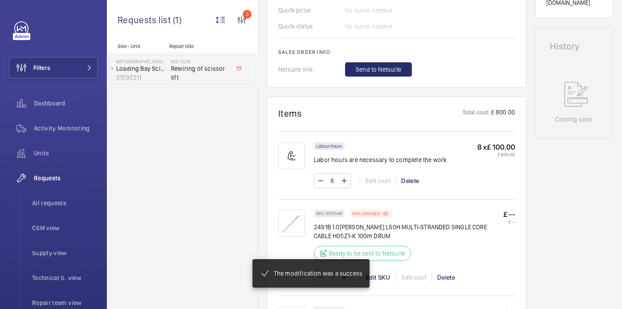
scroll to position [411, 0]
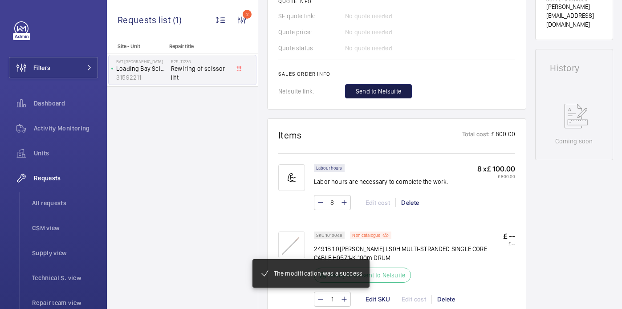
click at [373, 94] on span "Send to Netsuite" at bounding box center [378, 91] width 45 height 9
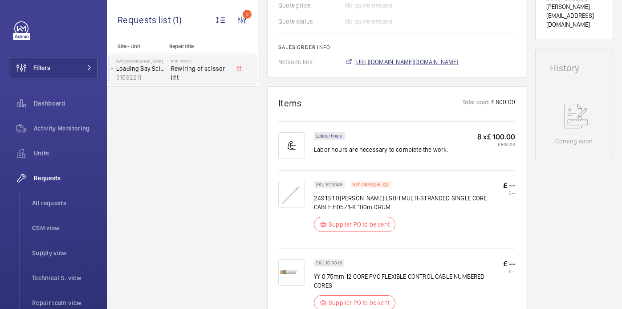
click at [388, 63] on span "https://6461500.app.netsuite.com/app/accounting/transactions/salesord.nl?id=294…" at bounding box center [407, 61] width 104 height 9
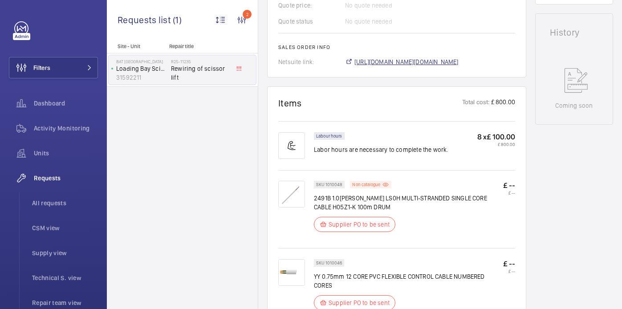
scroll to position [178, 0]
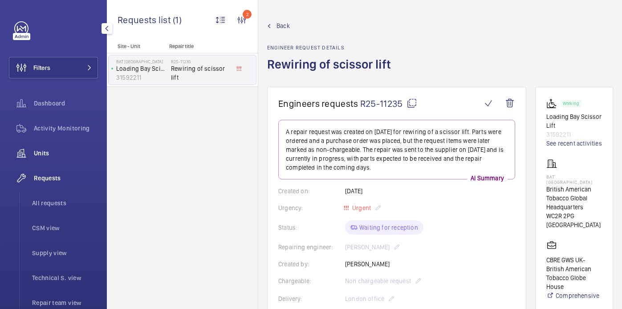
click at [50, 147] on div "Units" at bounding box center [53, 153] width 89 height 21
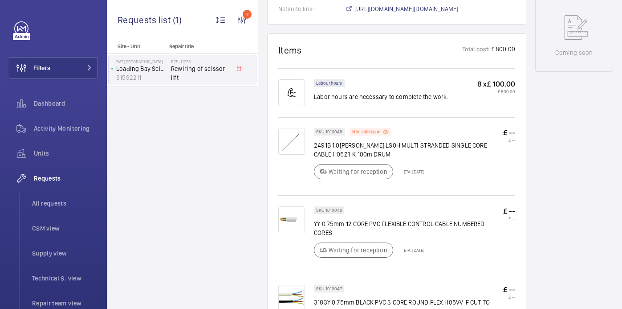
scroll to position [534, 0]
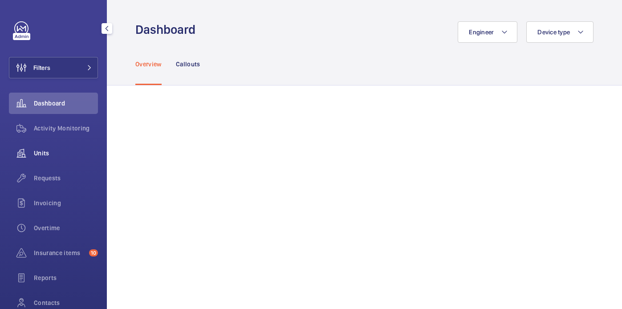
click at [57, 154] on span "Units" at bounding box center [66, 153] width 64 height 9
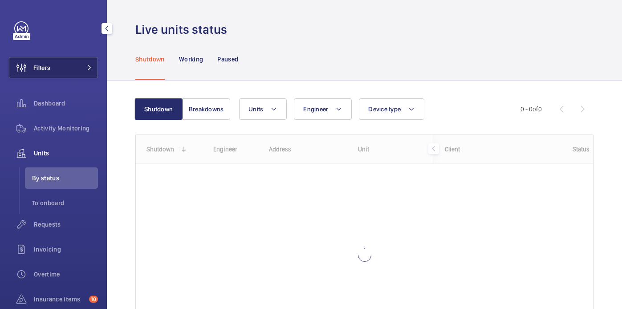
click at [83, 77] on button "Filters" at bounding box center [53, 67] width 89 height 21
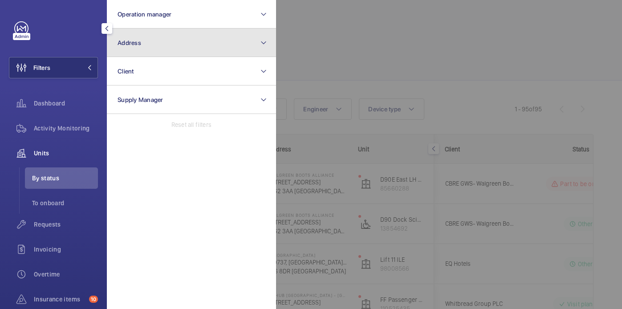
click at [192, 47] on button "Address" at bounding box center [191, 43] width 169 height 29
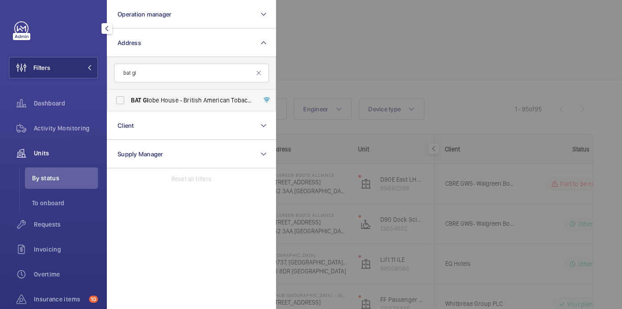
type input "bat gl"
click at [226, 98] on span "BAT Gl obe House - British American Tobacco [PERSON_NAME] Headquarters, [GEOGRA…" at bounding box center [192, 100] width 122 height 9
click at [129, 98] on input "BAT Gl obe House - British American Tobacco [PERSON_NAME] Headquarters, [GEOGRA…" at bounding box center [120, 100] width 18 height 18
checkbox input "true"
click at [333, 67] on div at bounding box center [587, 154] width 622 height 309
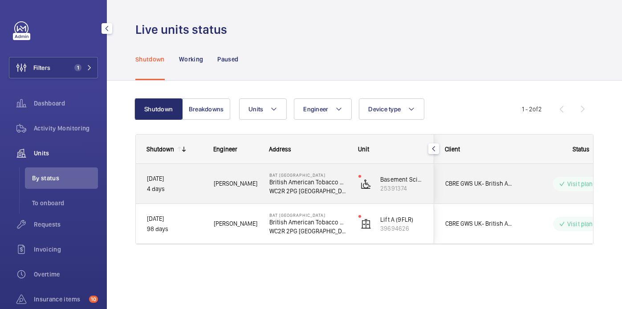
click at [249, 193] on div "[PERSON_NAME]" at bounding box center [230, 184] width 55 height 28
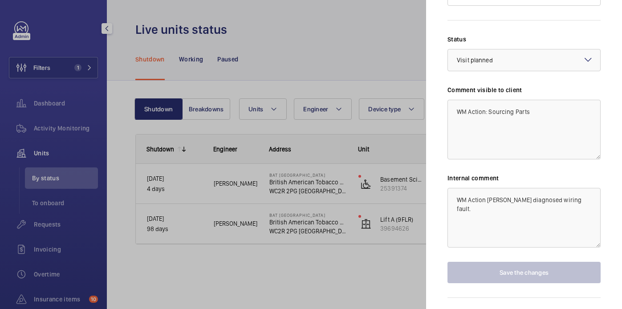
scroll to position [388, 0]
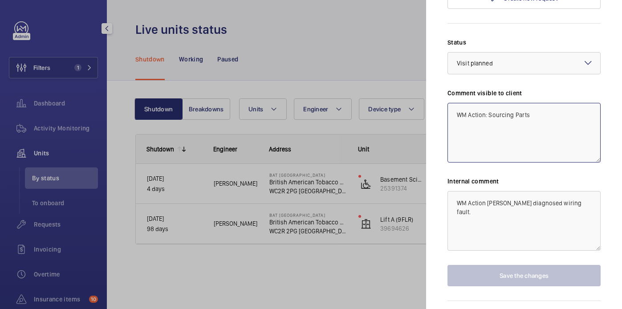
click at [535, 103] on textarea "WM Action: Sourcing Parts" at bounding box center [524, 133] width 153 height 60
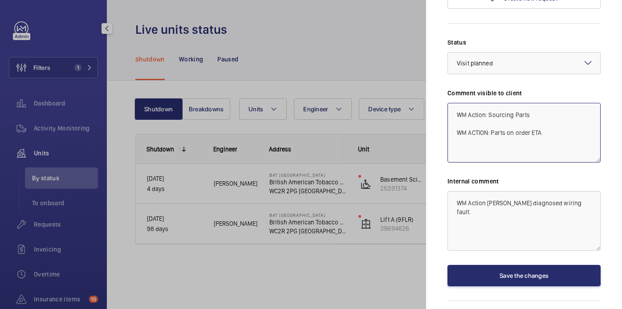
click at [528, 116] on textarea "WM Action: Sourcing Parts WM ACTION: Parts on order ETA" at bounding box center [524, 133] width 153 height 60
click at [560, 115] on textarea "WM Action: Sourcing Parts WM ACTION: Parts on order, ETA" at bounding box center [524, 133] width 153 height 60
drag, startPoint x: 579, startPoint y: 116, endPoint x: 448, endPoint y: 116, distance: 131.8
click at [448, 116] on textarea "WM Action: Sourcing Parts WM ACTION: Parts on order, ETA 28th. 26.08." at bounding box center [524, 133] width 153 height 60
type textarea "WM Action: Sourcing Parts WM ACTION: Parts on order, ETA 28th. 26.08."
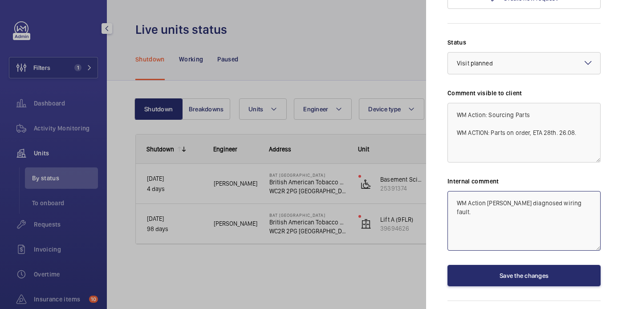
click at [574, 191] on textarea "WM Action [PERSON_NAME] diagnosed wiring fault." at bounding box center [524, 221] width 153 height 60
paste textarea "WM ACTION: Parts on order, ETA 28th. 26.08."
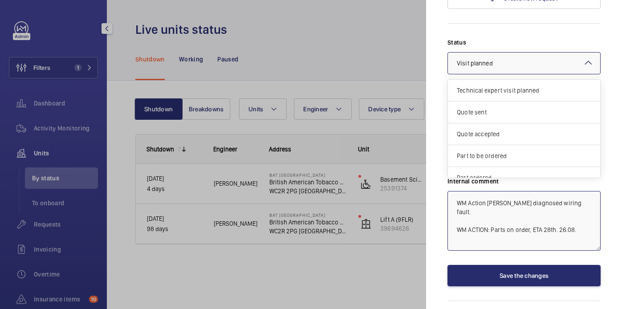
click at [564, 53] on div at bounding box center [524, 63] width 152 height 21
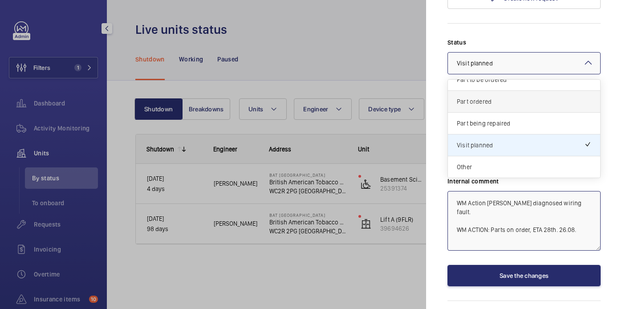
click at [503, 91] on div "Part ordered" at bounding box center [524, 102] width 152 height 22
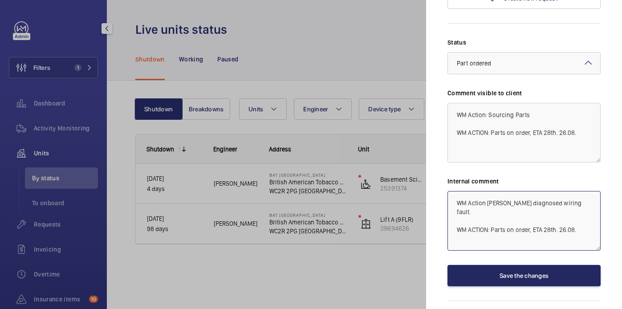
type textarea "WM Action [PERSON_NAME] diagnosed wiring fault. WM ACTION: Parts on order, ETA …"
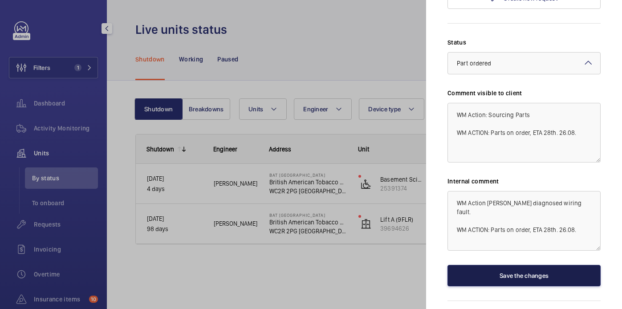
click at [523, 265] on button "Save the changes" at bounding box center [524, 275] width 153 height 21
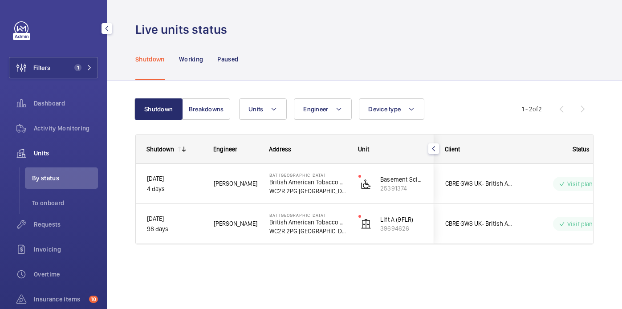
scroll to position [0, 0]
